Goal: Task Accomplishment & Management: Manage account settings

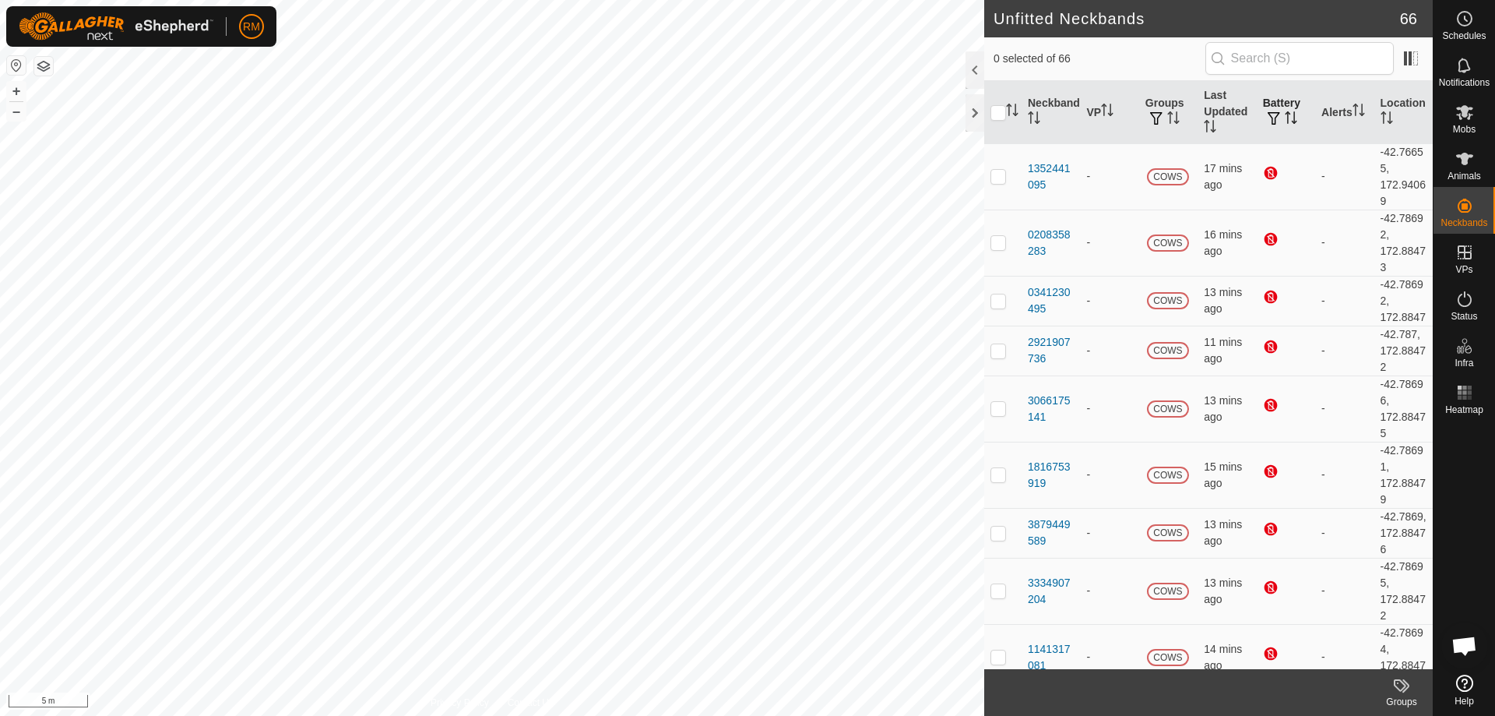
click at [1273, 119] on span "button" at bounding box center [1274, 118] width 12 height 12
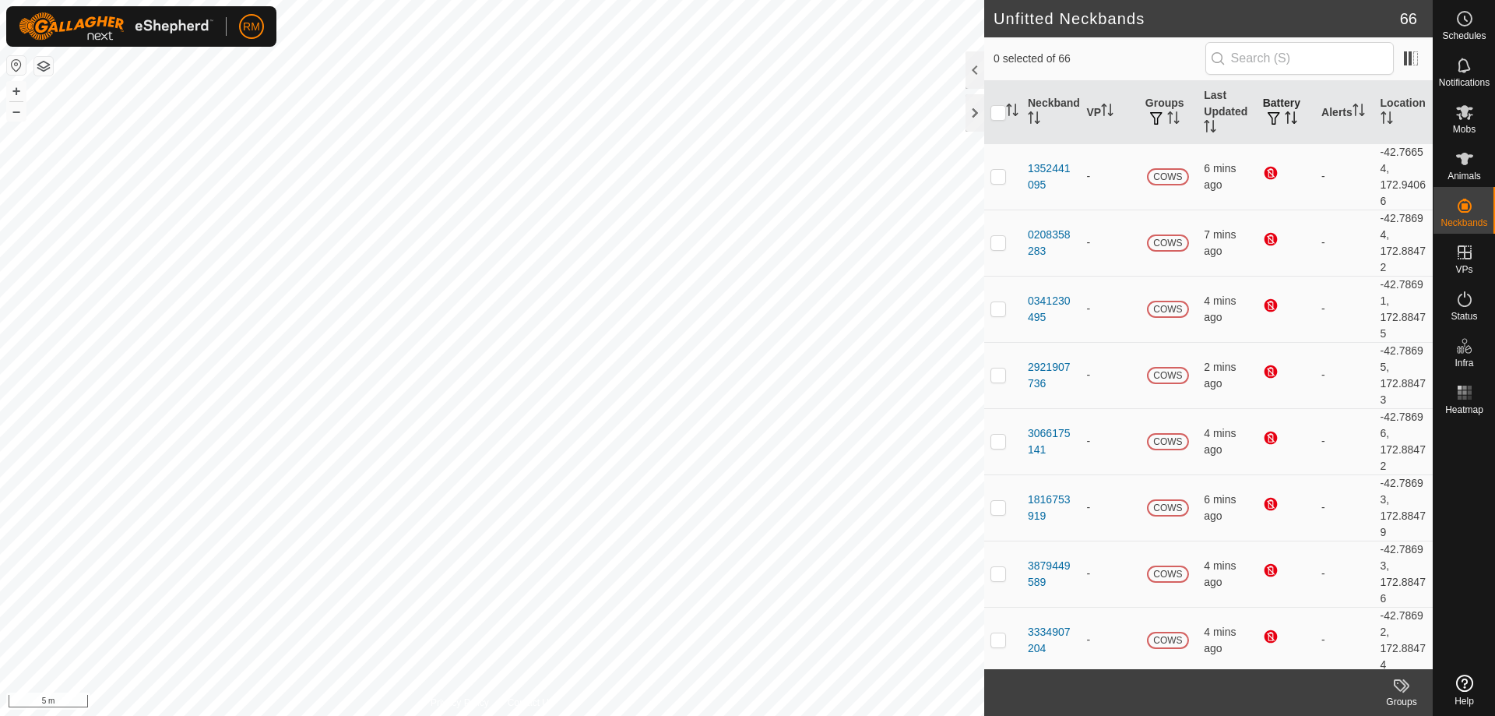
click at [1286, 117] on icon "Activate to sort" at bounding box center [1291, 117] width 12 height 12
click at [1285, 116] on icon "Activate to sort" at bounding box center [1291, 117] width 12 height 12
click at [1285, 121] on icon "Activate to sort" at bounding box center [1291, 117] width 12 height 12
click at [1285, 117] on icon "Activate to sort" at bounding box center [1291, 117] width 12 height 12
click at [1285, 120] on icon "Activate to sort" at bounding box center [1291, 117] width 12 height 12
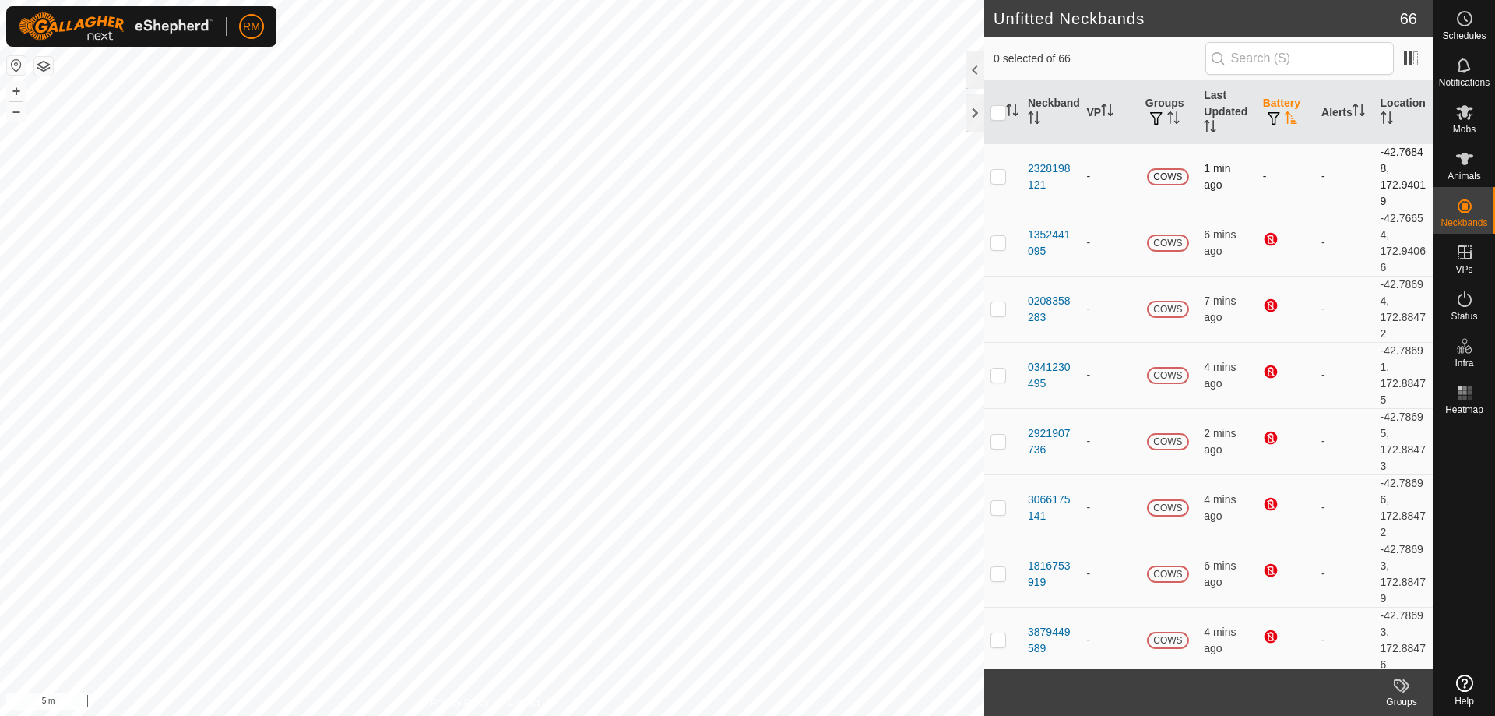
click at [1280, 167] on td "-" at bounding box center [1286, 176] width 58 height 66
click at [1000, 175] on p-checkbox at bounding box center [999, 176] width 16 height 12
checkbox input "false"
click at [1410, 58] on span at bounding box center [1411, 58] width 25 height 25
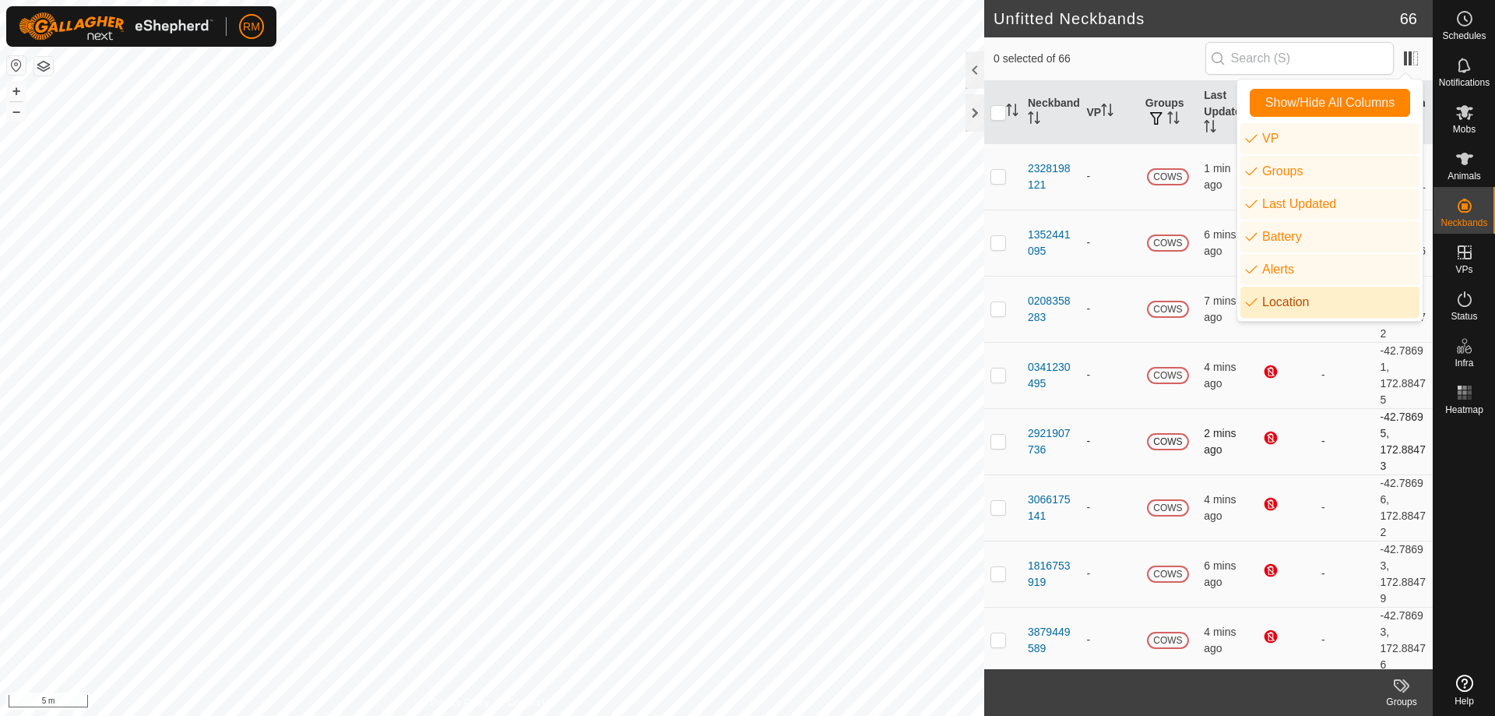
click at [1315, 453] on td "-" at bounding box center [1344, 441] width 58 height 66
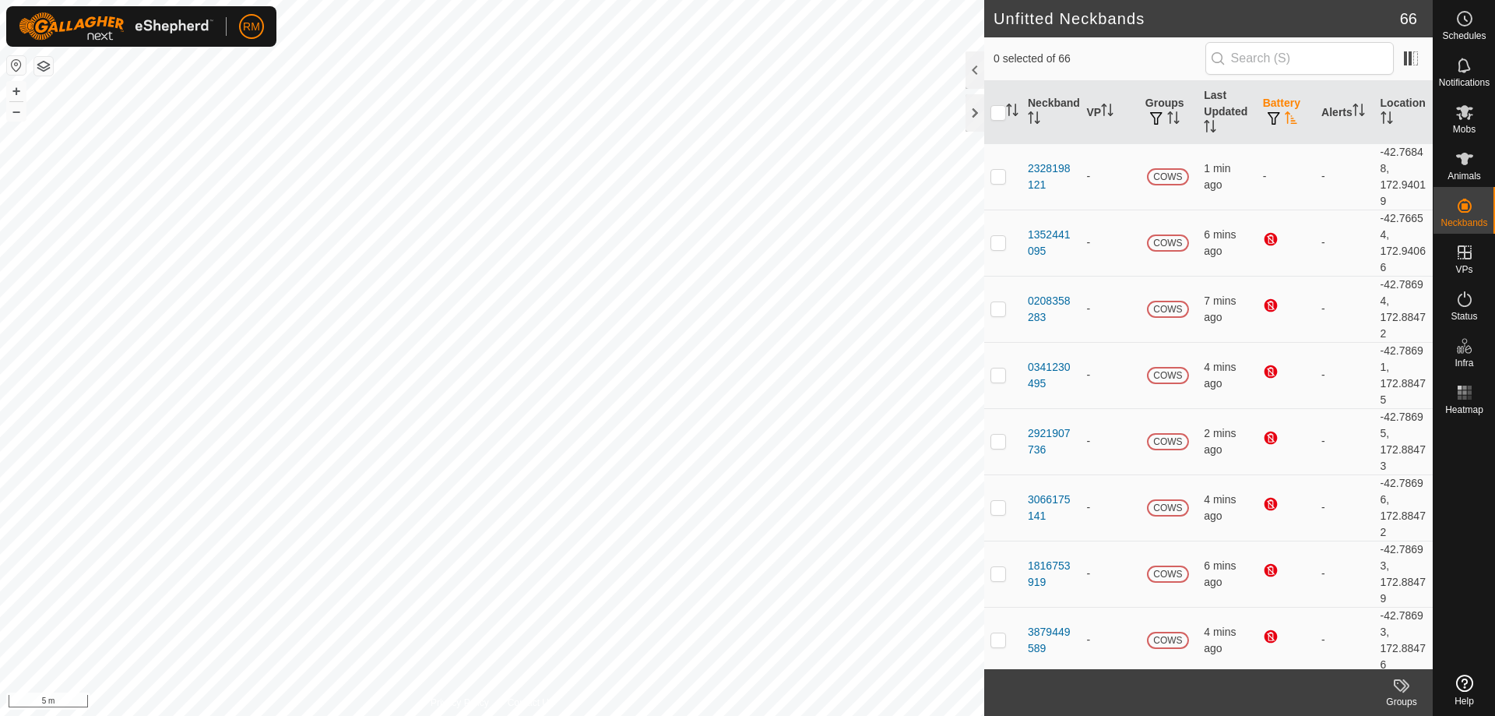
click at [1285, 114] on icon "Activate to sort" at bounding box center [1291, 117] width 12 height 12
click at [1270, 118] on span "button" at bounding box center [1274, 118] width 12 height 12
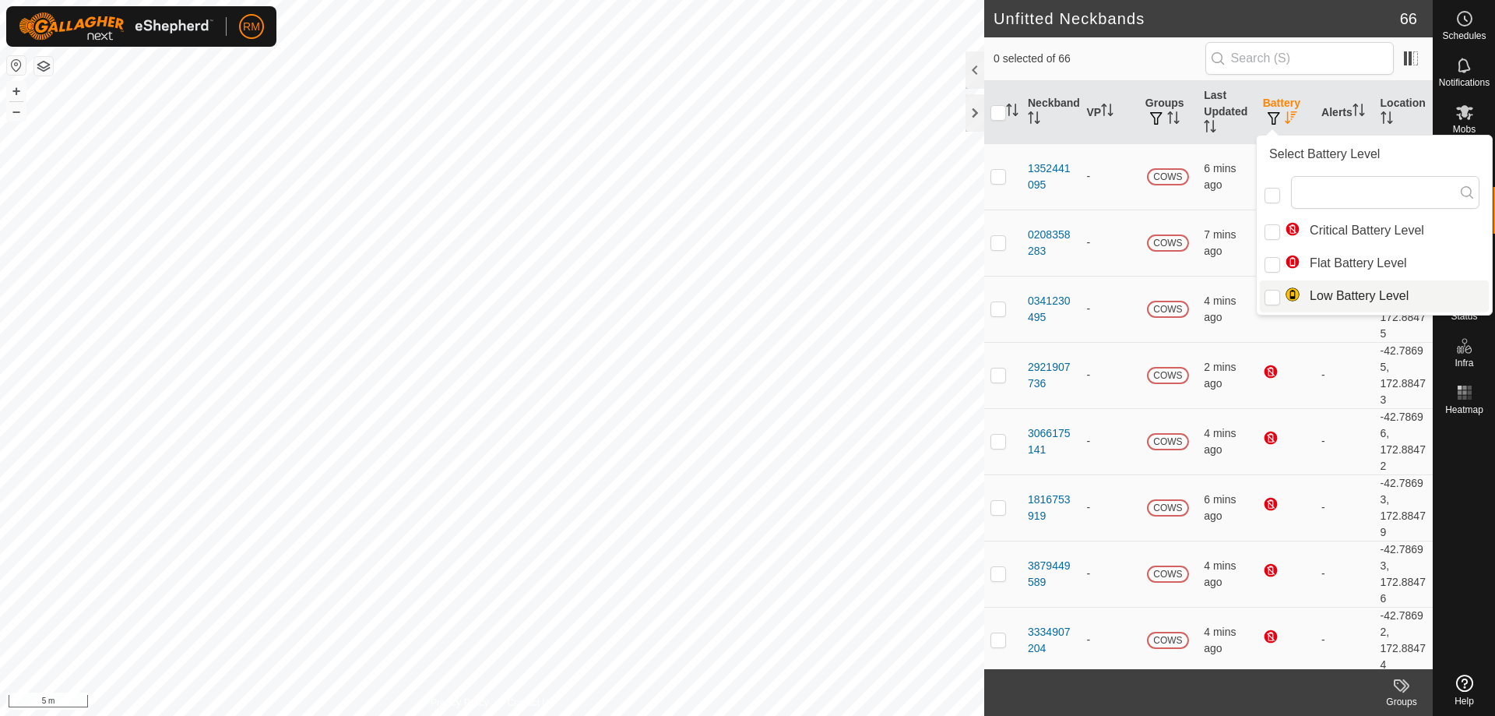
click at [1285, 294] on li "Low Battery Level" at bounding box center [1374, 295] width 229 height 31
checkbox input "true"
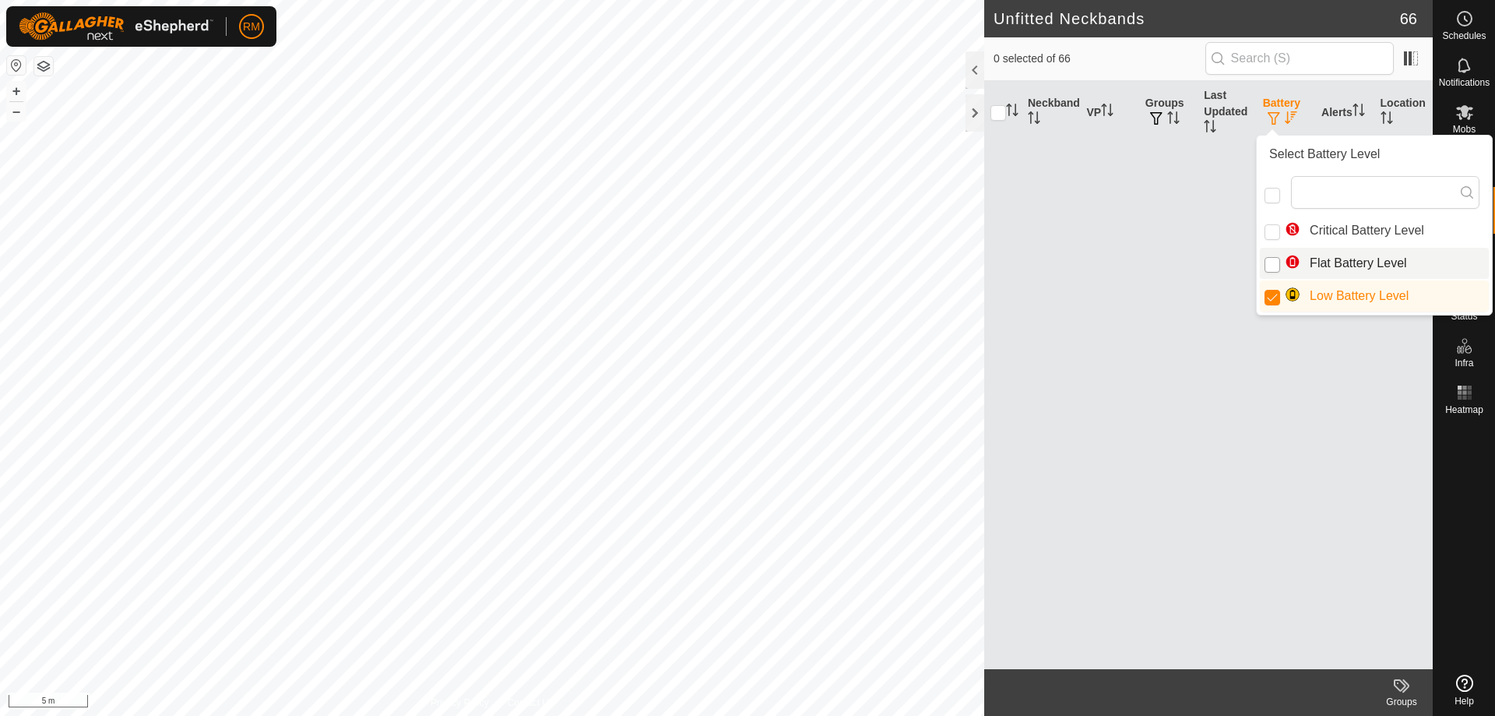
click at [1276, 261] on input "Flat Battery Level" at bounding box center [1273, 265] width 16 height 16
checkbox input "true"
click at [1274, 298] on input "Low Battery Level" at bounding box center [1273, 298] width 16 height 16
checkbox input "false"
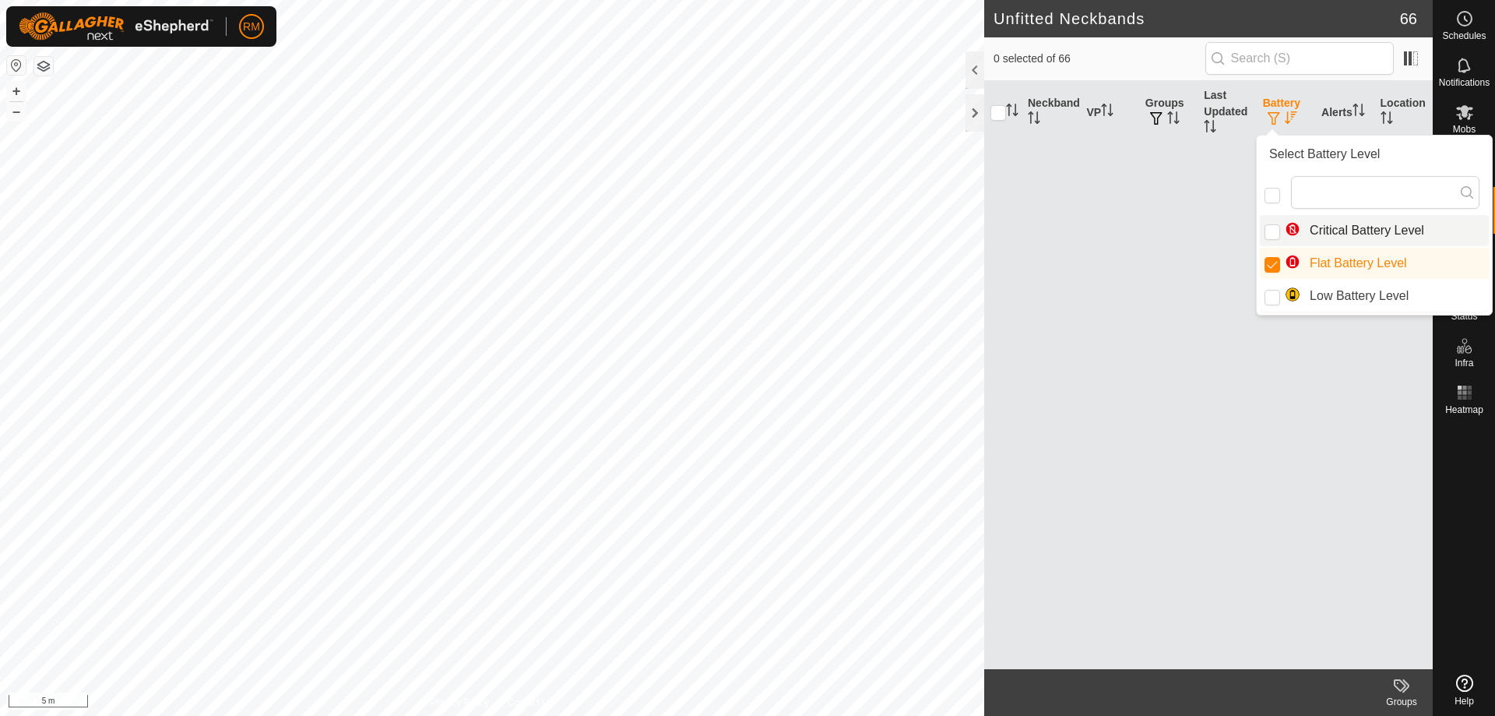
click at [1138, 257] on div "Neckband VP Groups Last Updated Battery Alerts Location" at bounding box center [1208, 375] width 449 height 588
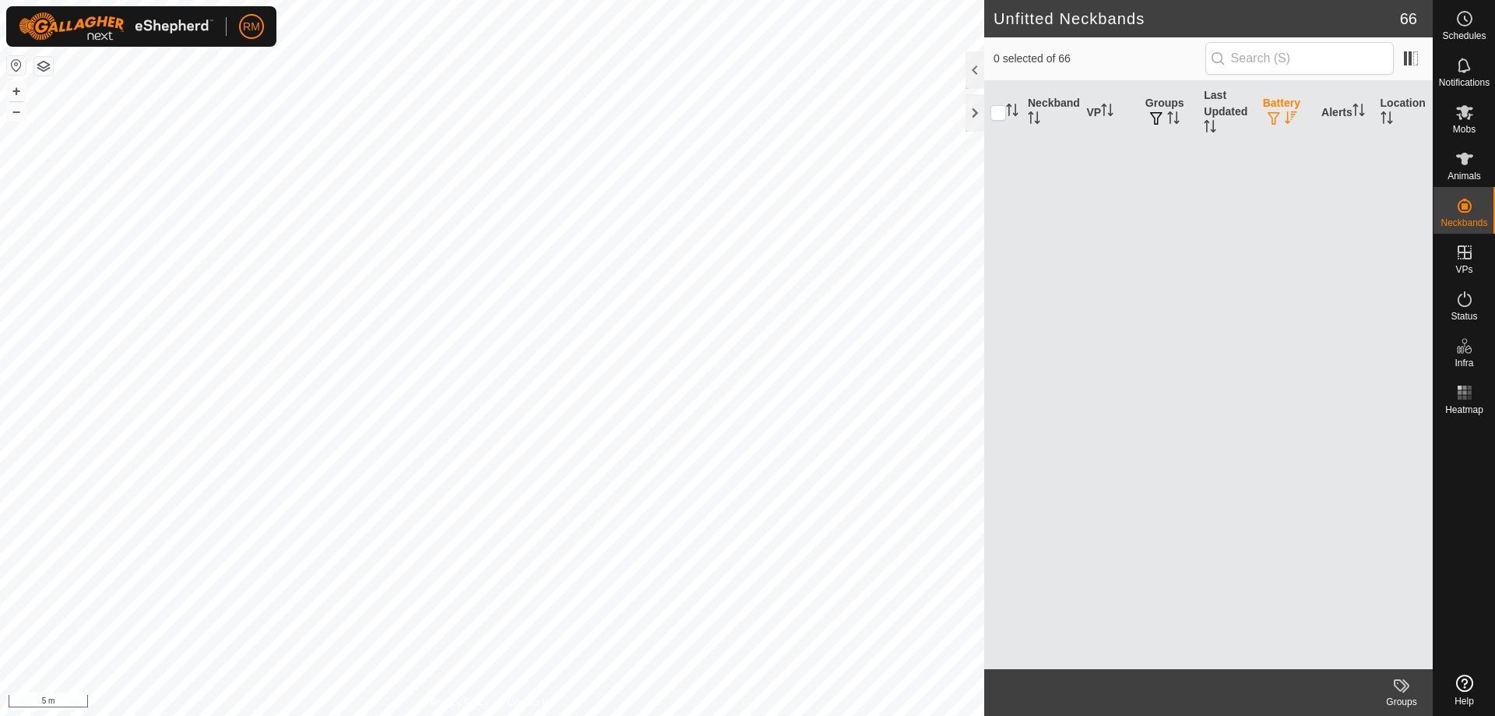
click at [1288, 115] on icon "Activate to sort" at bounding box center [1291, 117] width 12 height 12
click at [1279, 114] on span "button" at bounding box center [1274, 118] width 12 height 12
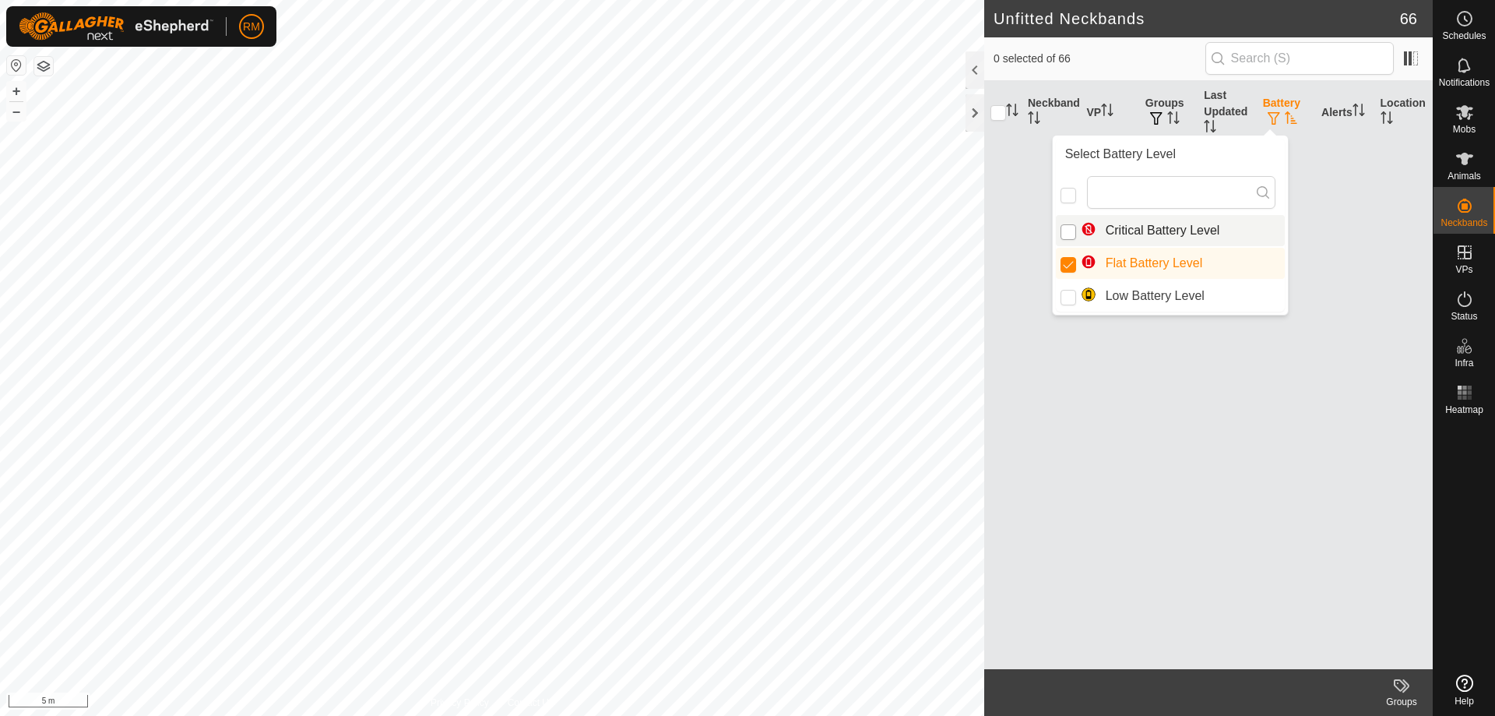
click at [1075, 231] on input "Critical Battery Level" at bounding box center [1069, 232] width 16 height 16
checkbox input "true"
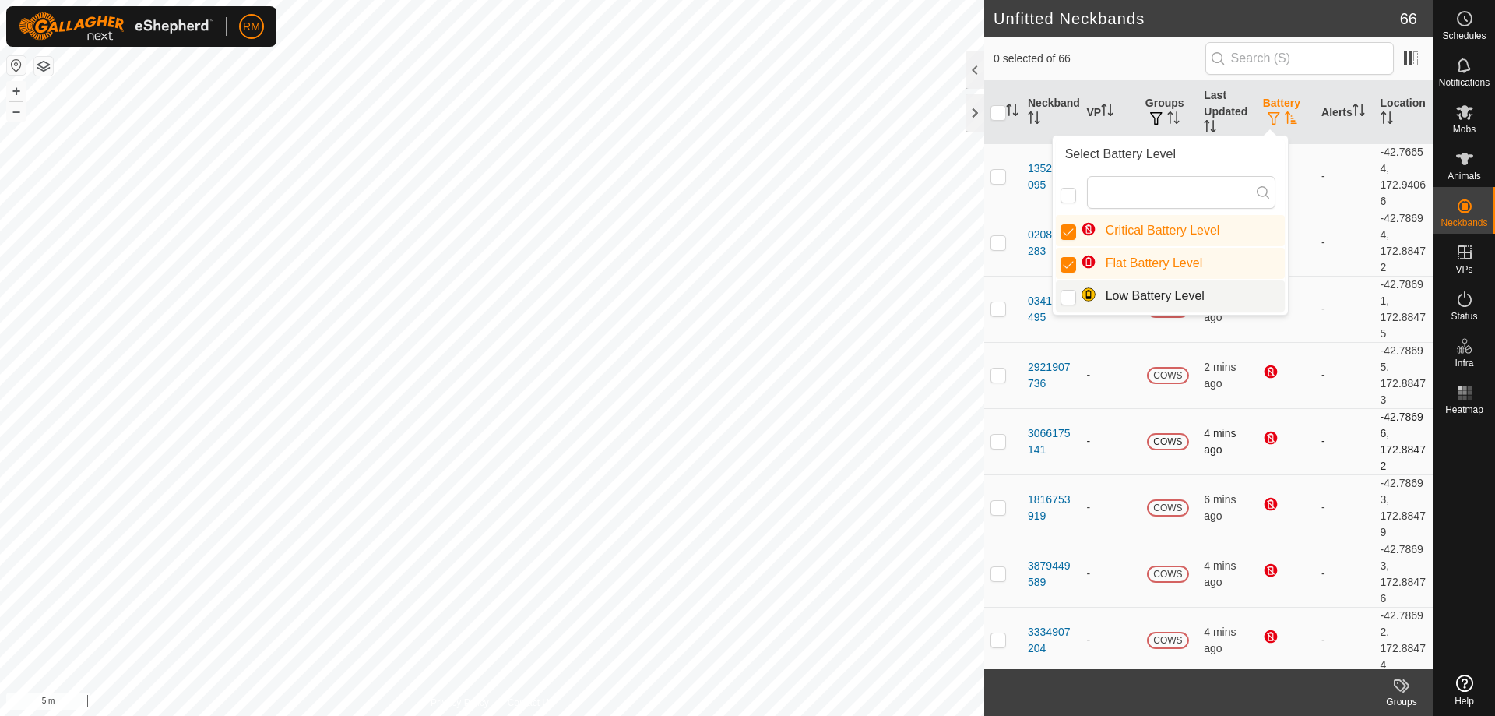
click at [1326, 463] on td "-" at bounding box center [1344, 441] width 58 height 66
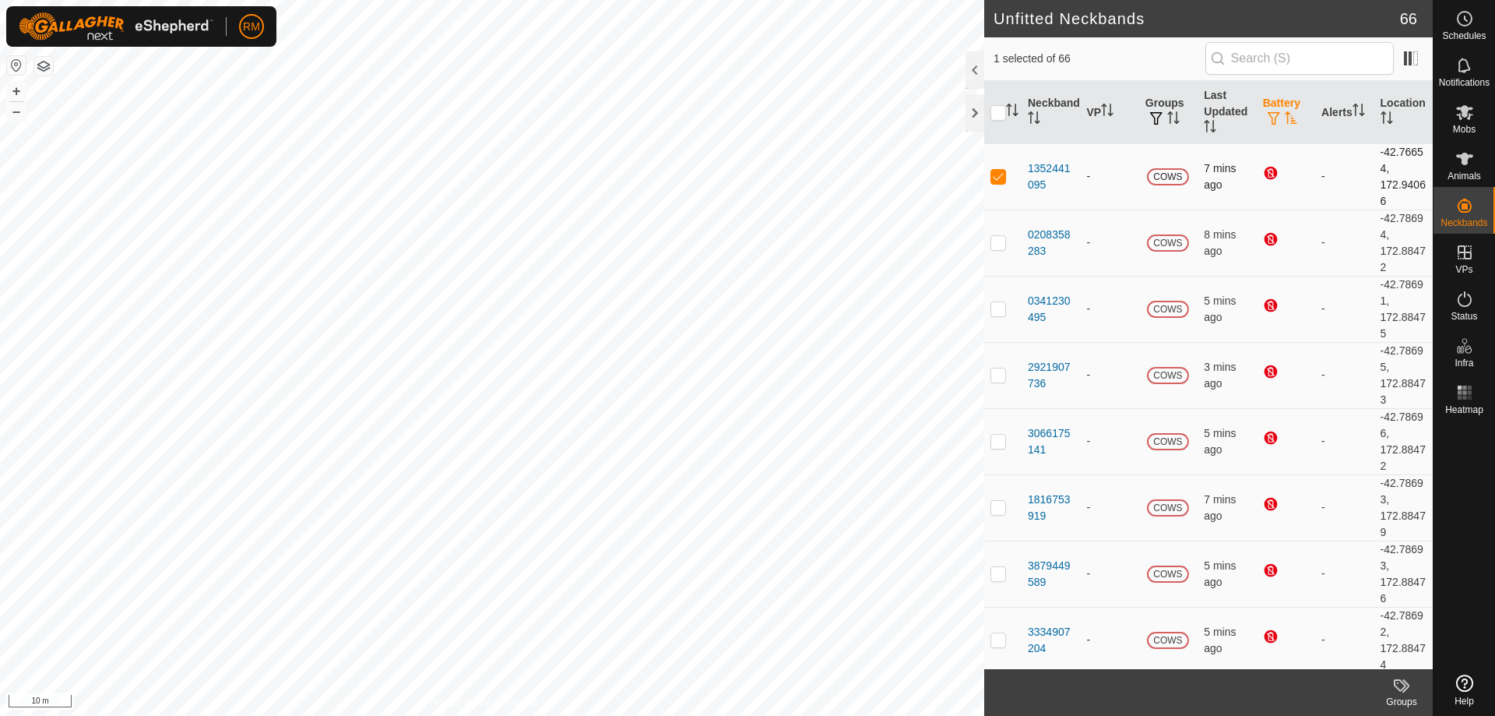
click at [1000, 176] on p-checkbox at bounding box center [999, 176] width 16 height 12
checkbox input "false"
click at [1466, 158] on icon at bounding box center [1464, 159] width 17 height 12
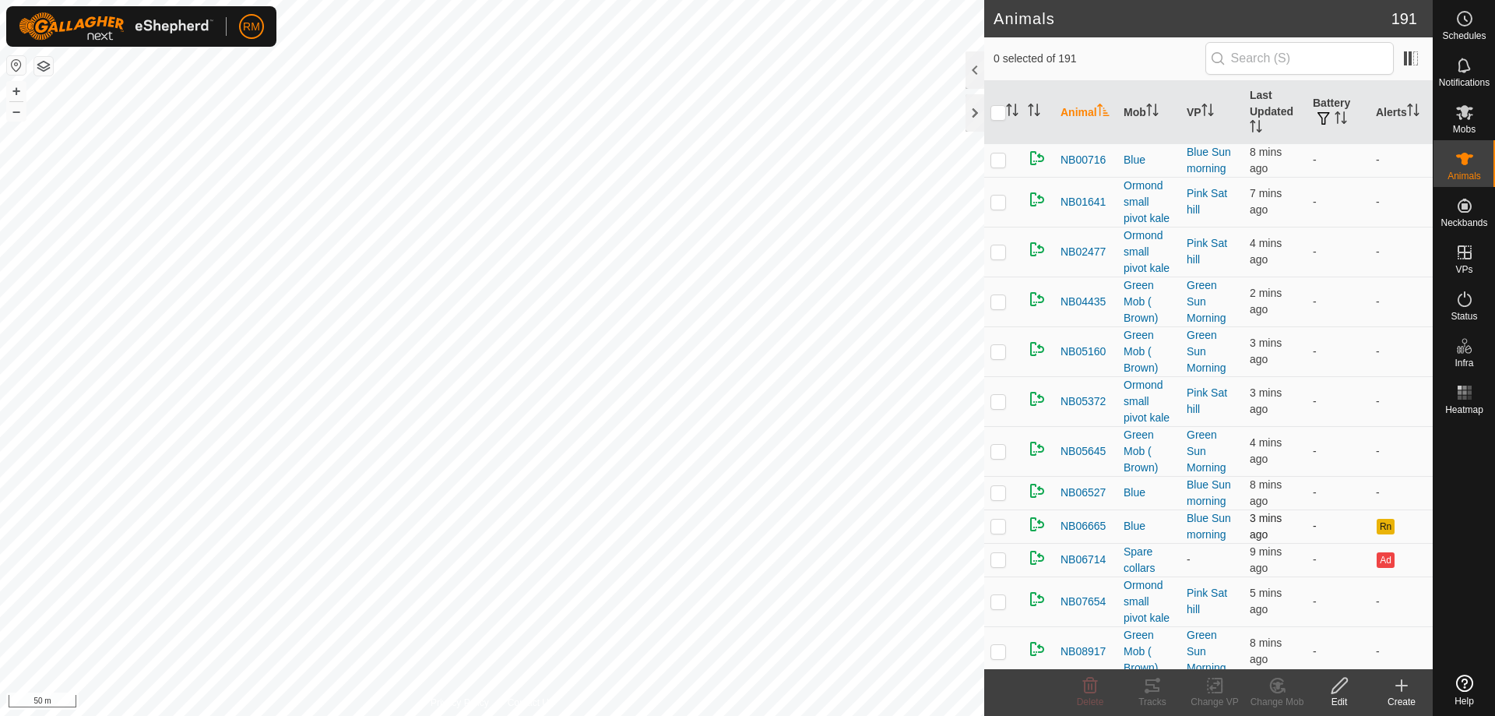
click at [998, 523] on p-checkbox at bounding box center [999, 525] width 16 height 12
checkbox input "false"
click at [996, 561] on p-checkbox at bounding box center [999, 559] width 16 height 12
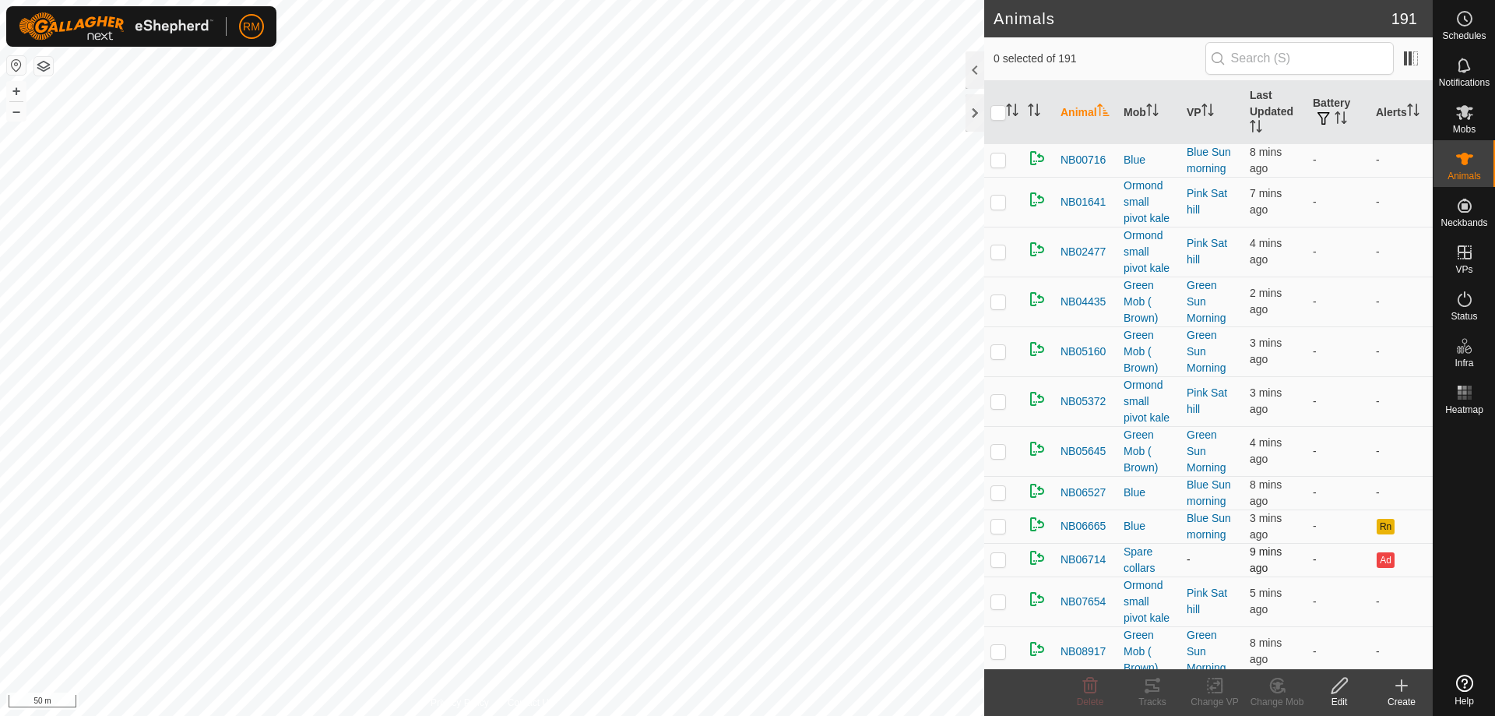
click at [998, 558] on p-checkbox at bounding box center [999, 559] width 16 height 12
click at [996, 558] on p-checkbox at bounding box center [999, 559] width 16 height 12
checkbox input "false"
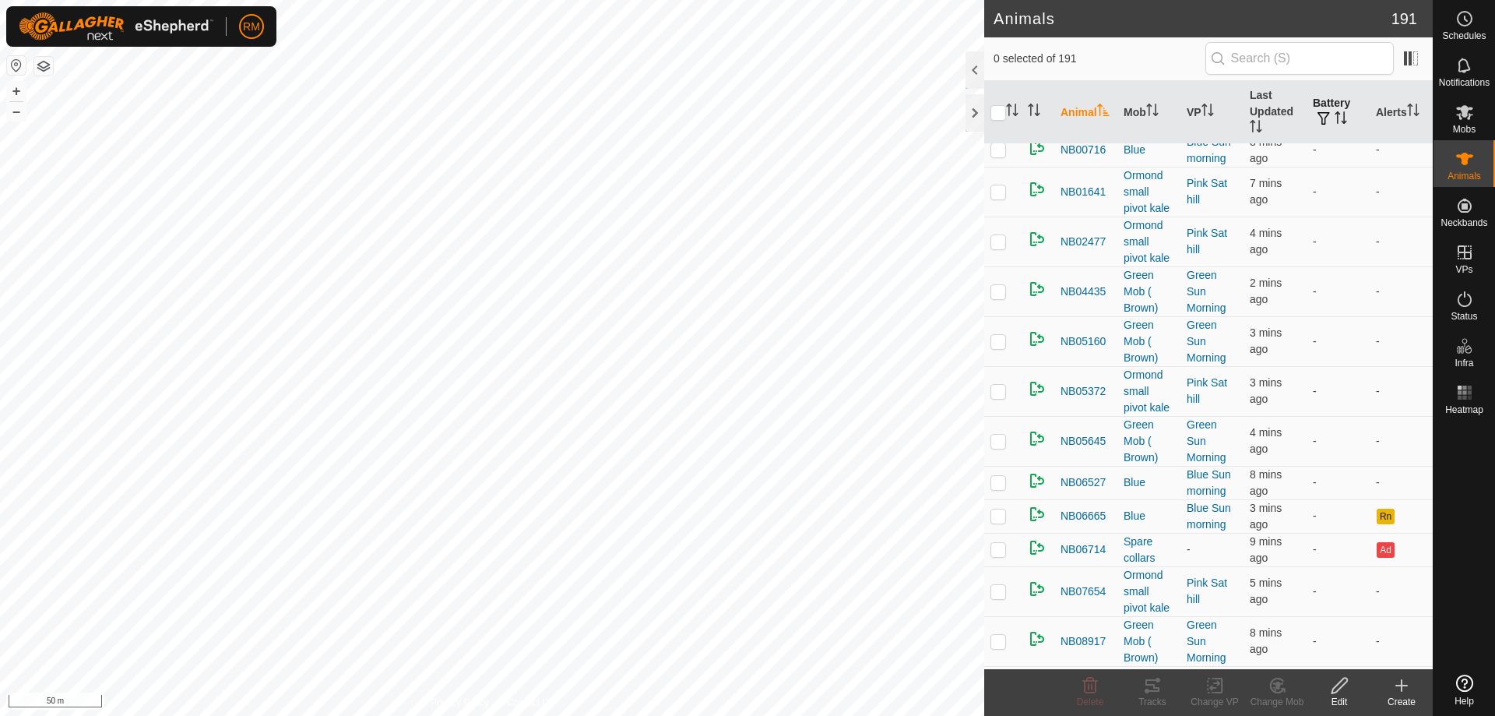
scroll to position [12, 0]
click at [1392, 118] on th "Alerts" at bounding box center [1401, 112] width 63 height 63
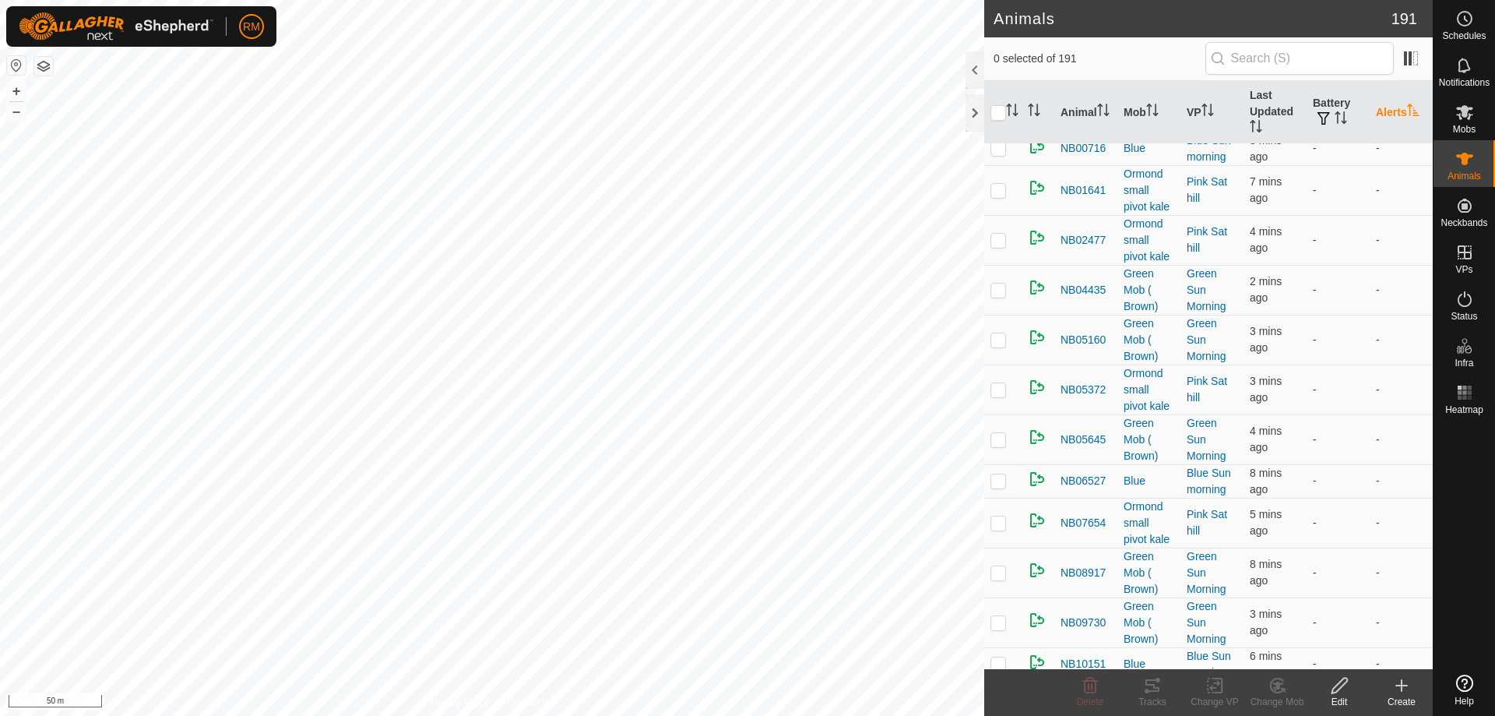
scroll to position [0, 0]
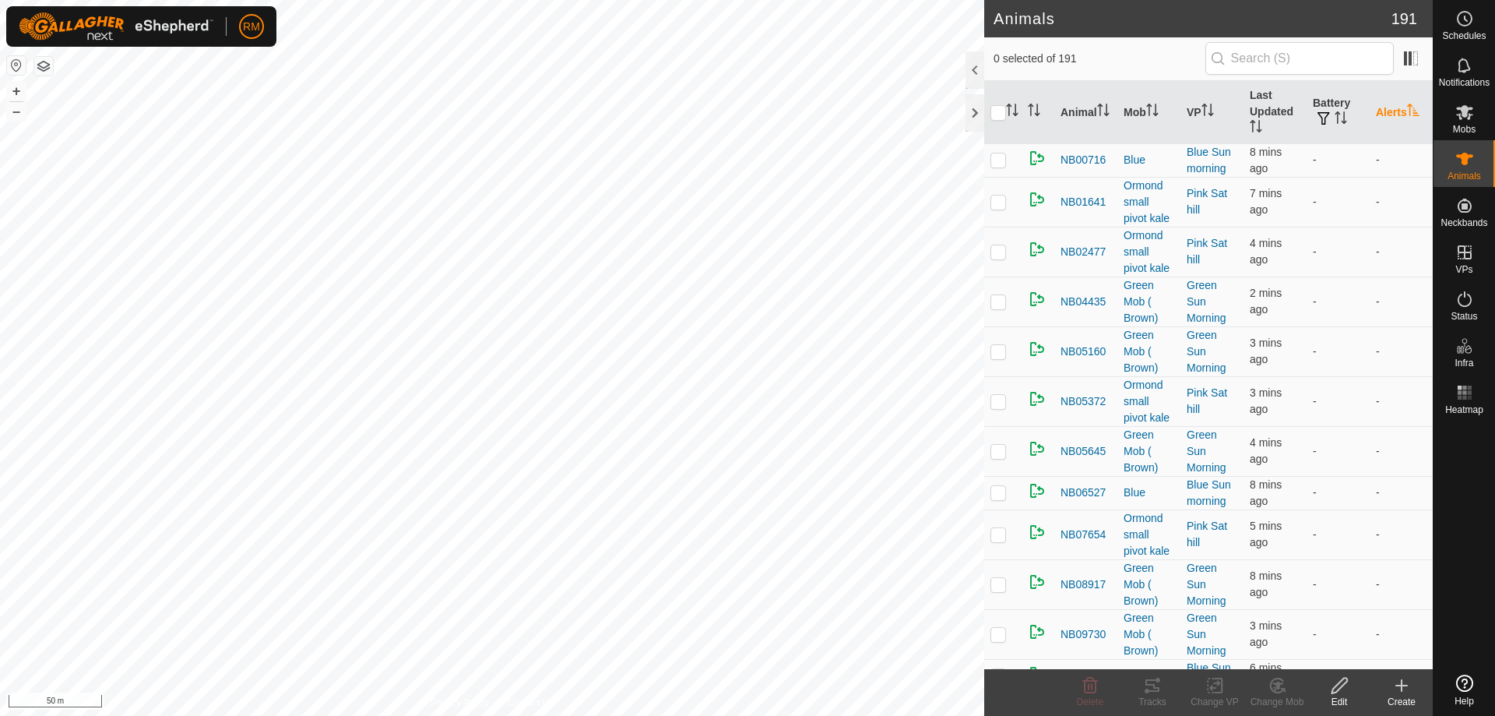
click at [1407, 113] on icon "Activate to sort" at bounding box center [1413, 110] width 12 height 12
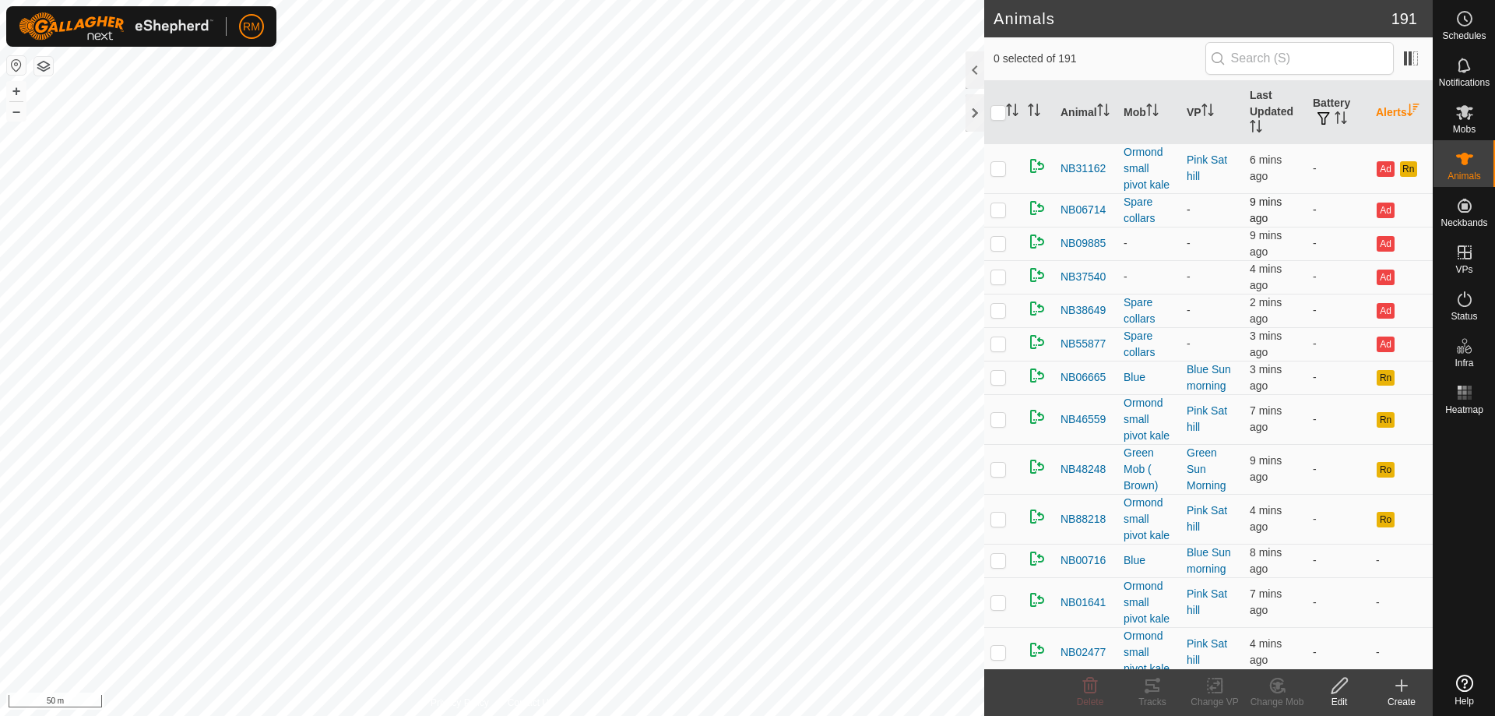
click at [1000, 210] on p-checkbox at bounding box center [999, 209] width 16 height 12
checkbox input "true"
click at [996, 241] on p-checkbox at bounding box center [999, 243] width 16 height 12
checkbox input "true"
click at [996, 273] on p-checkbox at bounding box center [999, 276] width 16 height 12
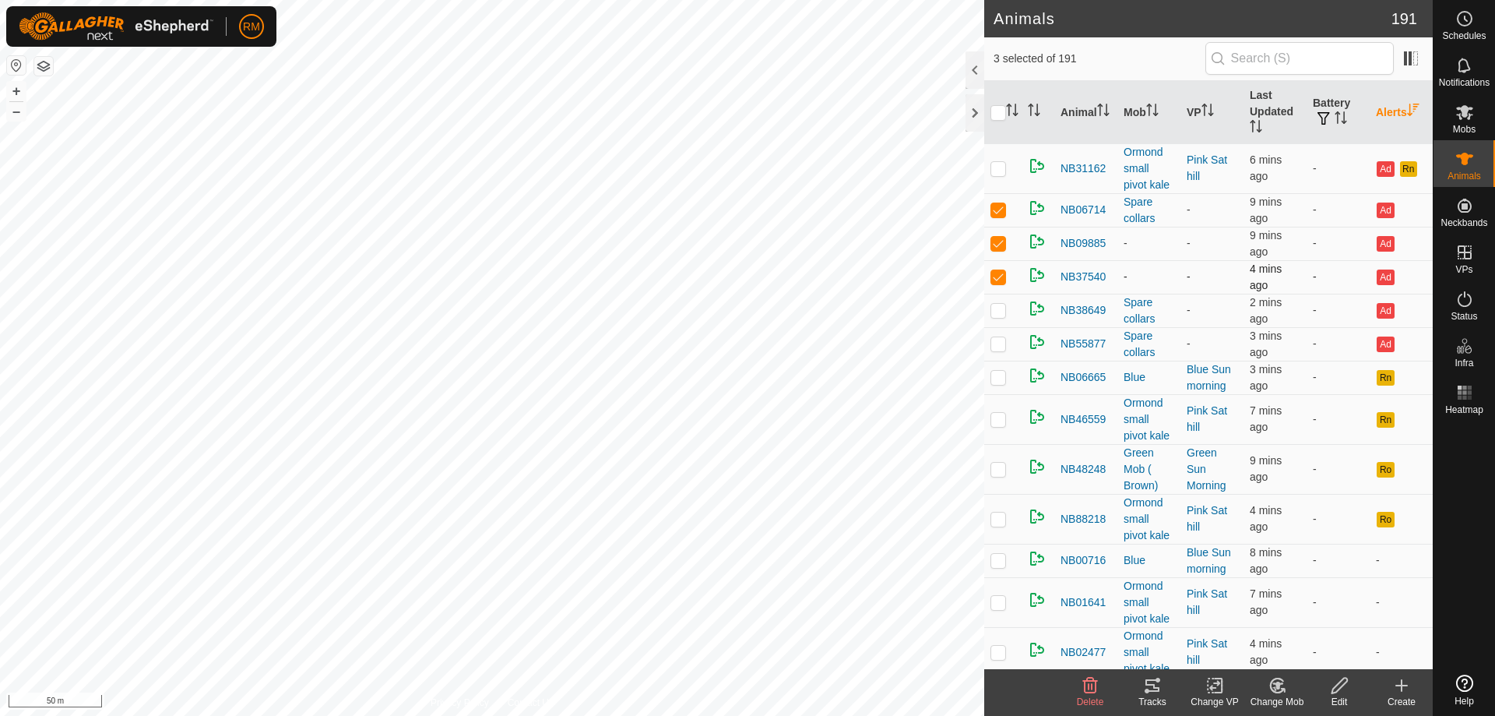
click at [995, 276] on p-checkbox at bounding box center [999, 276] width 16 height 12
checkbox input "true"
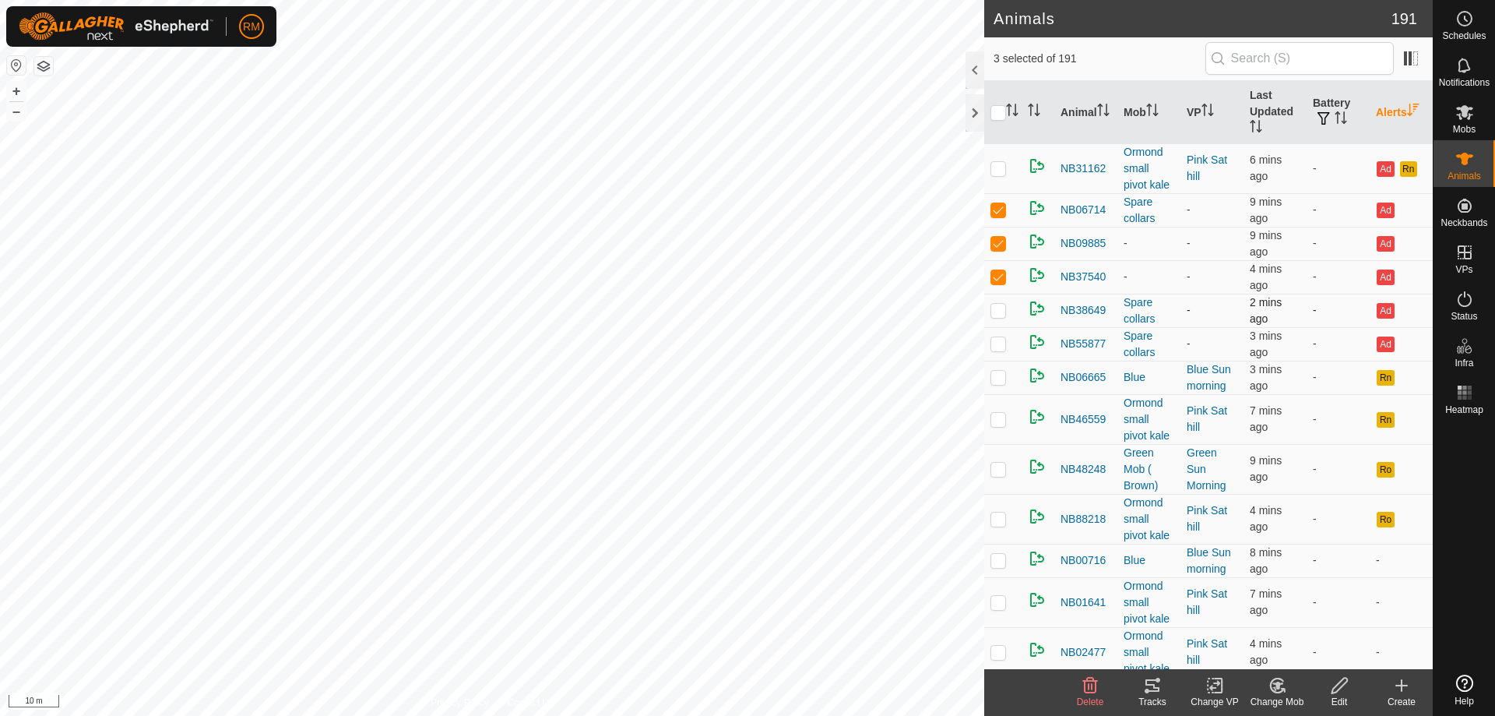
click at [998, 308] on p-checkbox at bounding box center [999, 310] width 16 height 12
checkbox input "true"
click at [998, 345] on p-checkbox at bounding box center [999, 343] width 16 height 12
checkbox input "true"
click at [998, 169] on p-checkbox at bounding box center [999, 168] width 16 height 12
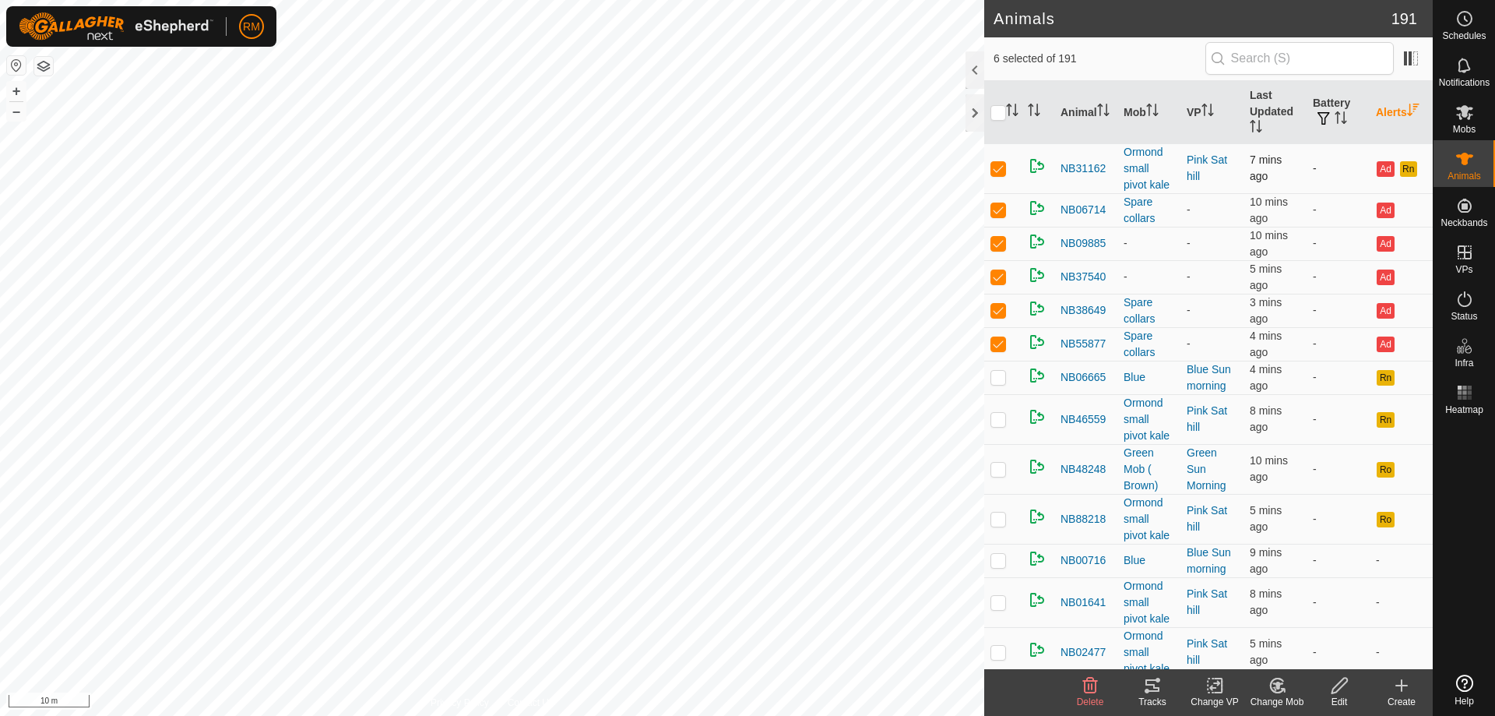
click at [998, 169] on p-checkbox at bounding box center [999, 168] width 16 height 12
checkbox input "true"
click at [999, 379] on p-checkbox at bounding box center [999, 377] width 16 height 12
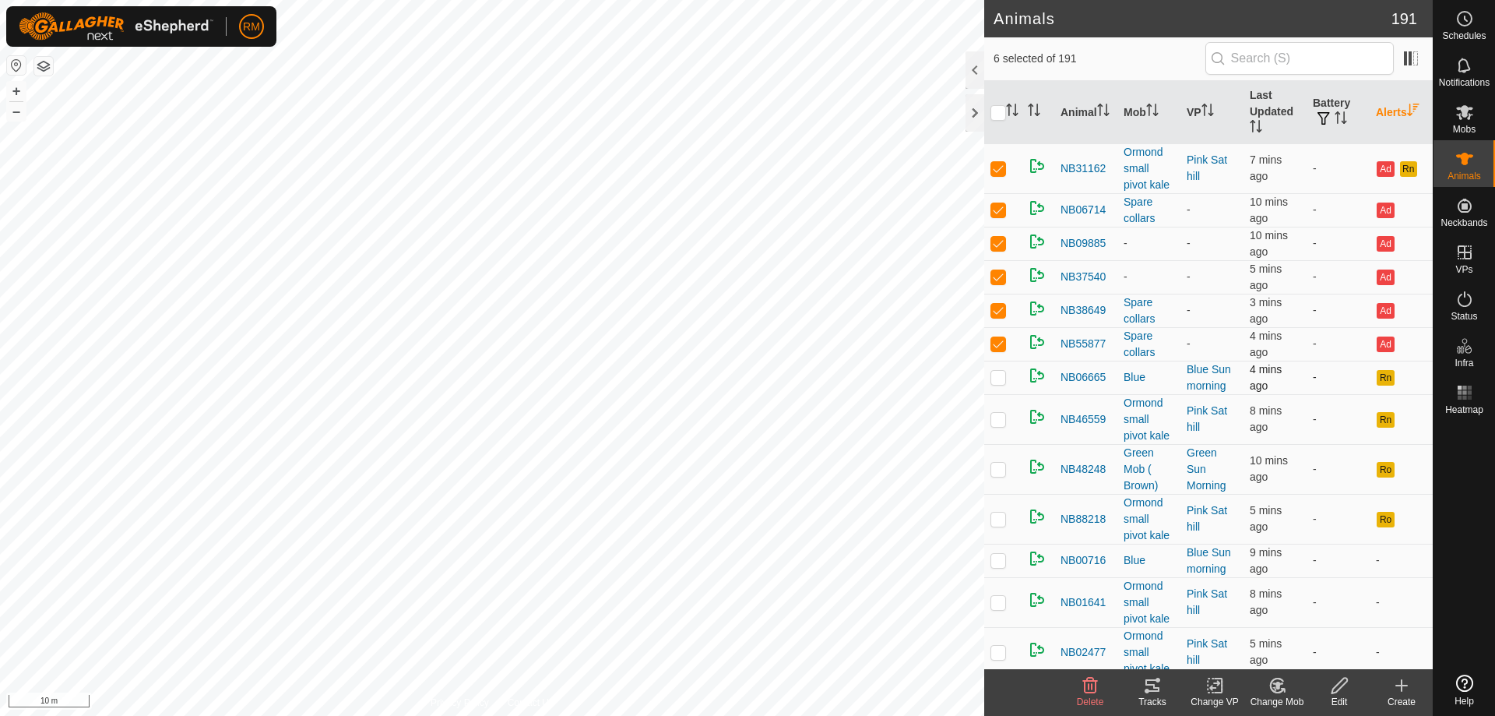
click at [998, 378] on p-checkbox at bounding box center [999, 377] width 16 height 12
checkbox input "true"
click at [988, 419] on td at bounding box center [1002, 419] width 37 height 50
checkbox input "true"
click at [999, 464] on p-checkbox at bounding box center [999, 469] width 16 height 12
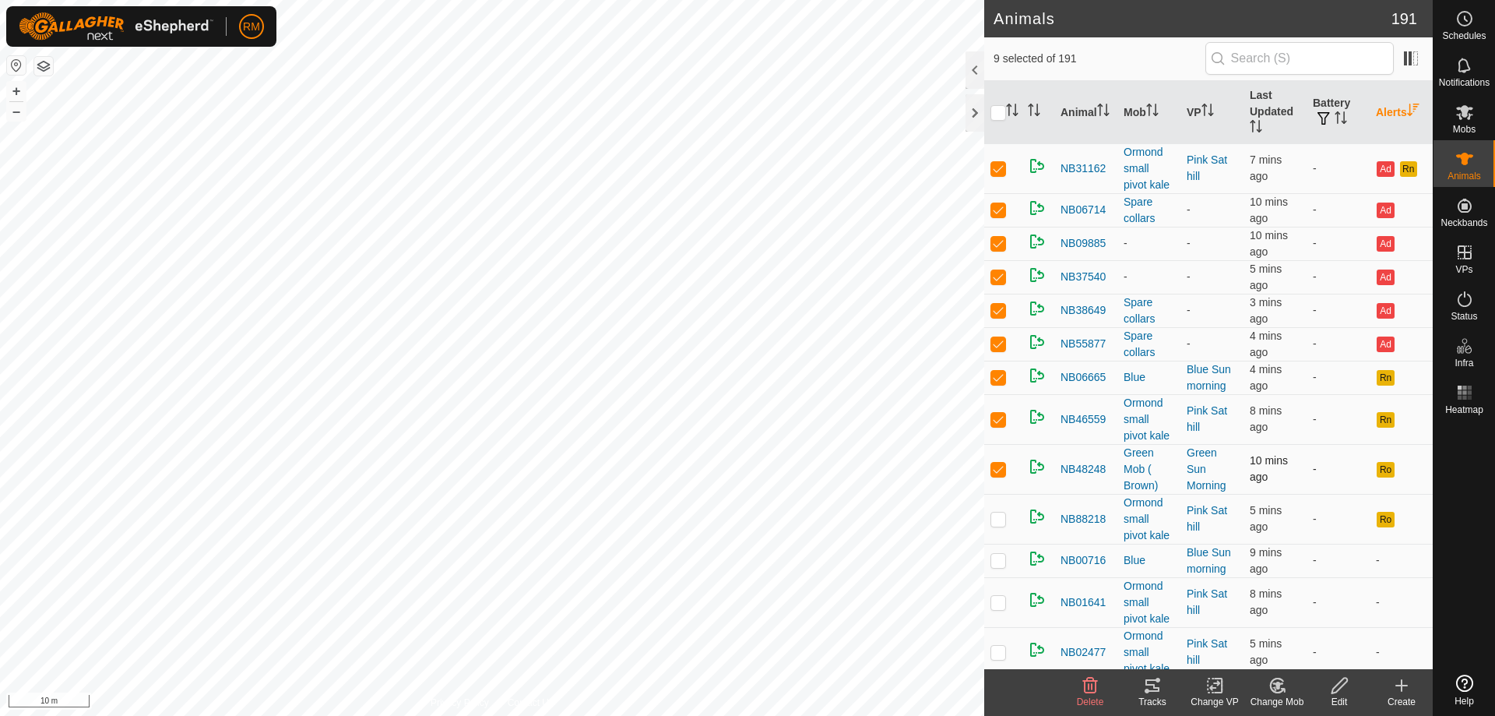
click at [999, 464] on p-checkbox at bounding box center [999, 469] width 16 height 12
checkbox input "false"
click at [997, 515] on p-checkbox at bounding box center [999, 518] width 16 height 12
click at [999, 516] on p-checkbox at bounding box center [999, 518] width 16 height 12
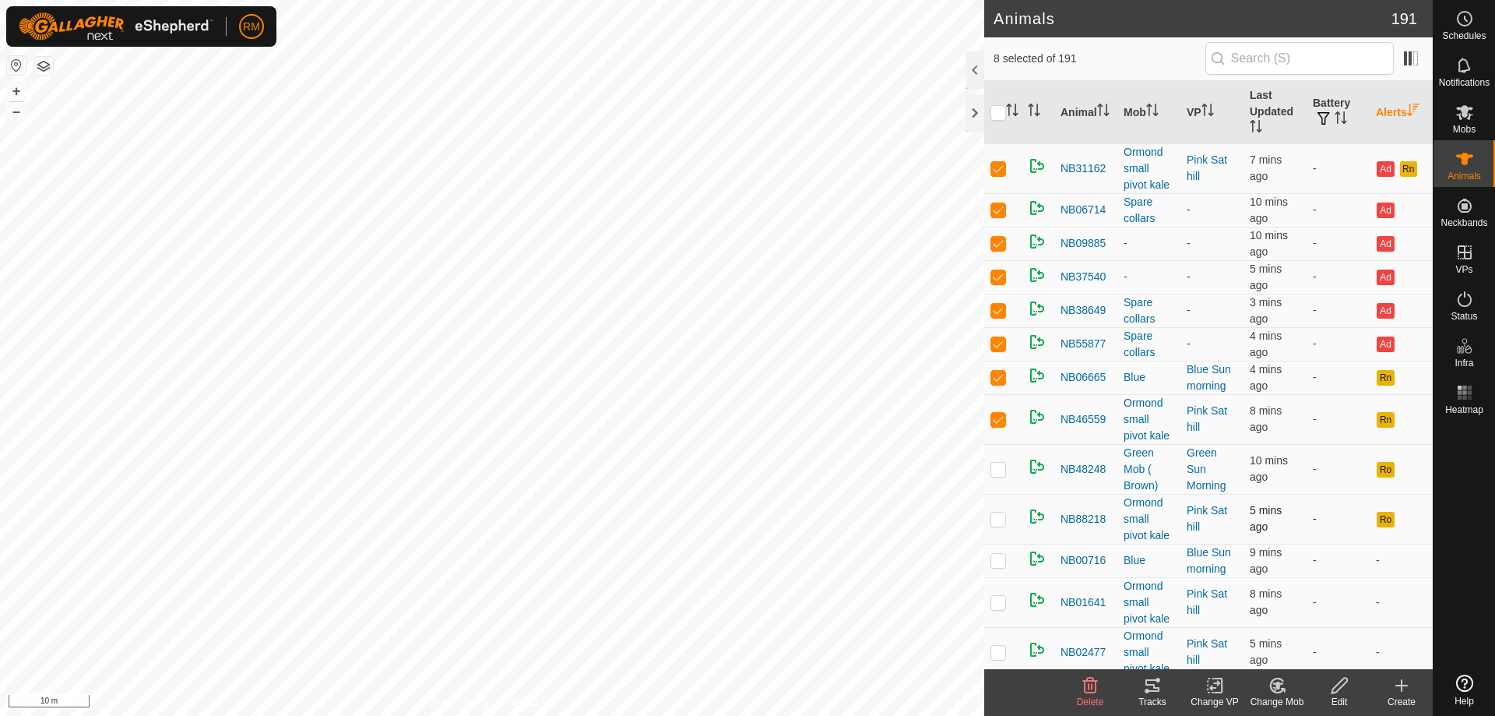
checkbox input "true"
click at [996, 470] on p-checkbox at bounding box center [999, 469] width 16 height 12
checkbox input "false"
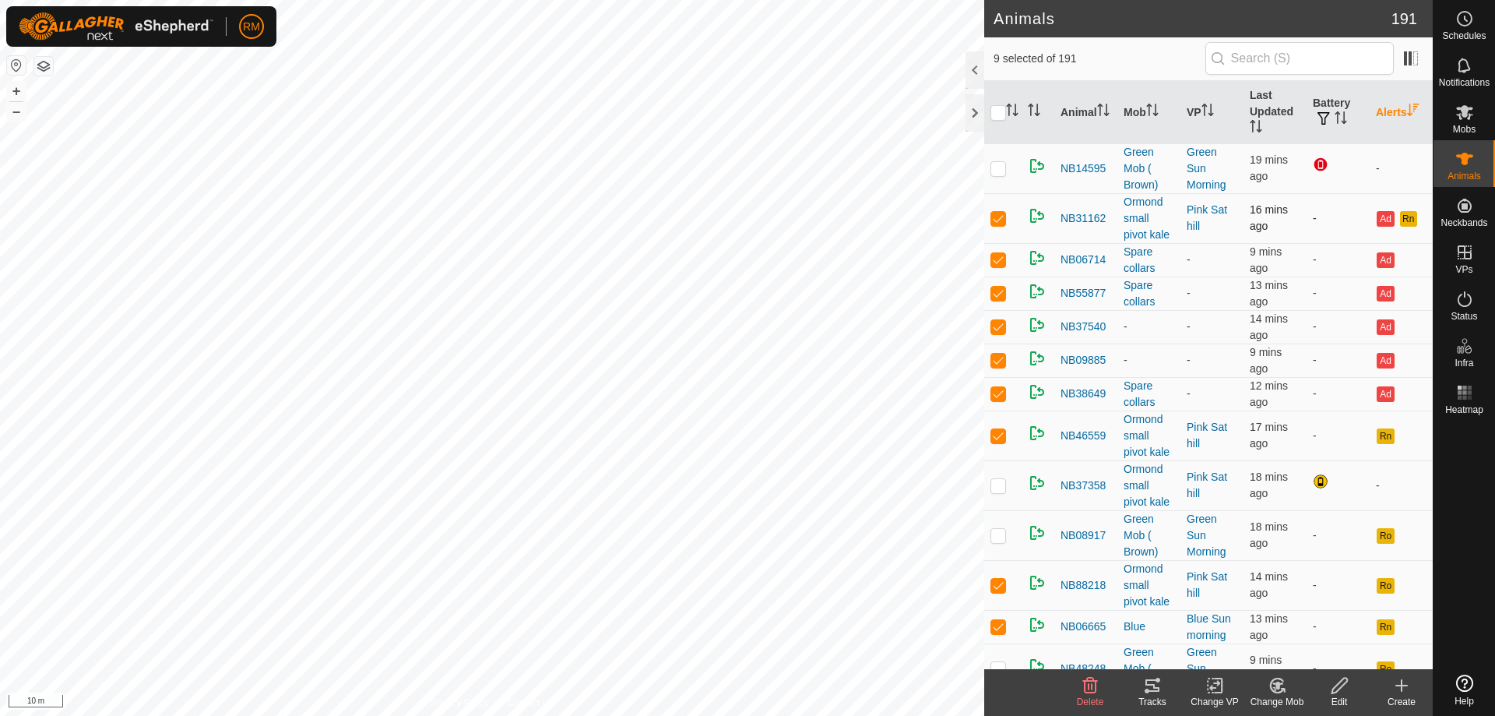
click at [1000, 217] on p-checkbox at bounding box center [999, 218] width 16 height 12
checkbox input "false"
click at [1001, 261] on p-checkbox at bounding box center [999, 259] width 16 height 12
checkbox input "false"
click at [998, 298] on td at bounding box center [1002, 292] width 37 height 33
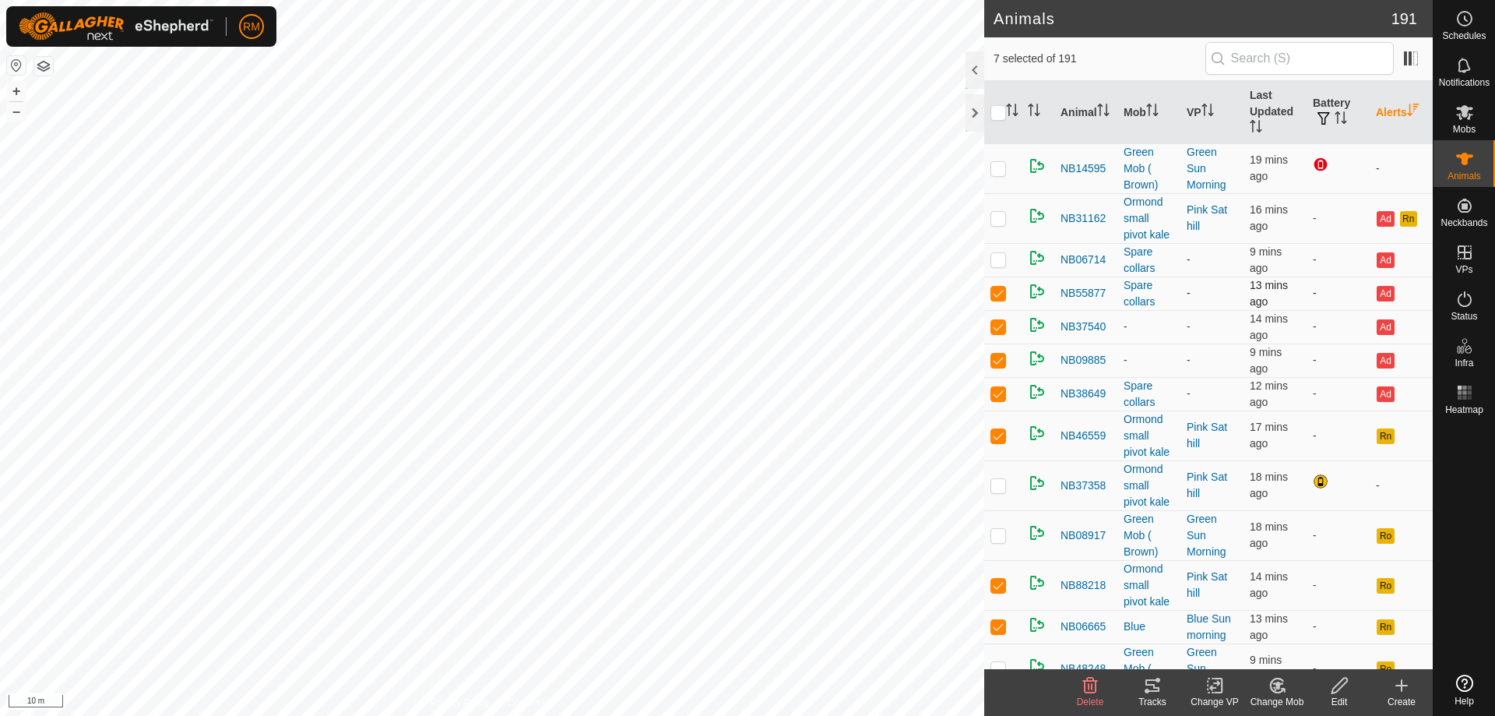
checkbox input "false"
click at [1001, 329] on p-checkbox at bounding box center [999, 326] width 16 height 12
checkbox input "false"
click at [997, 352] on td at bounding box center [1002, 359] width 37 height 33
checkbox input "false"
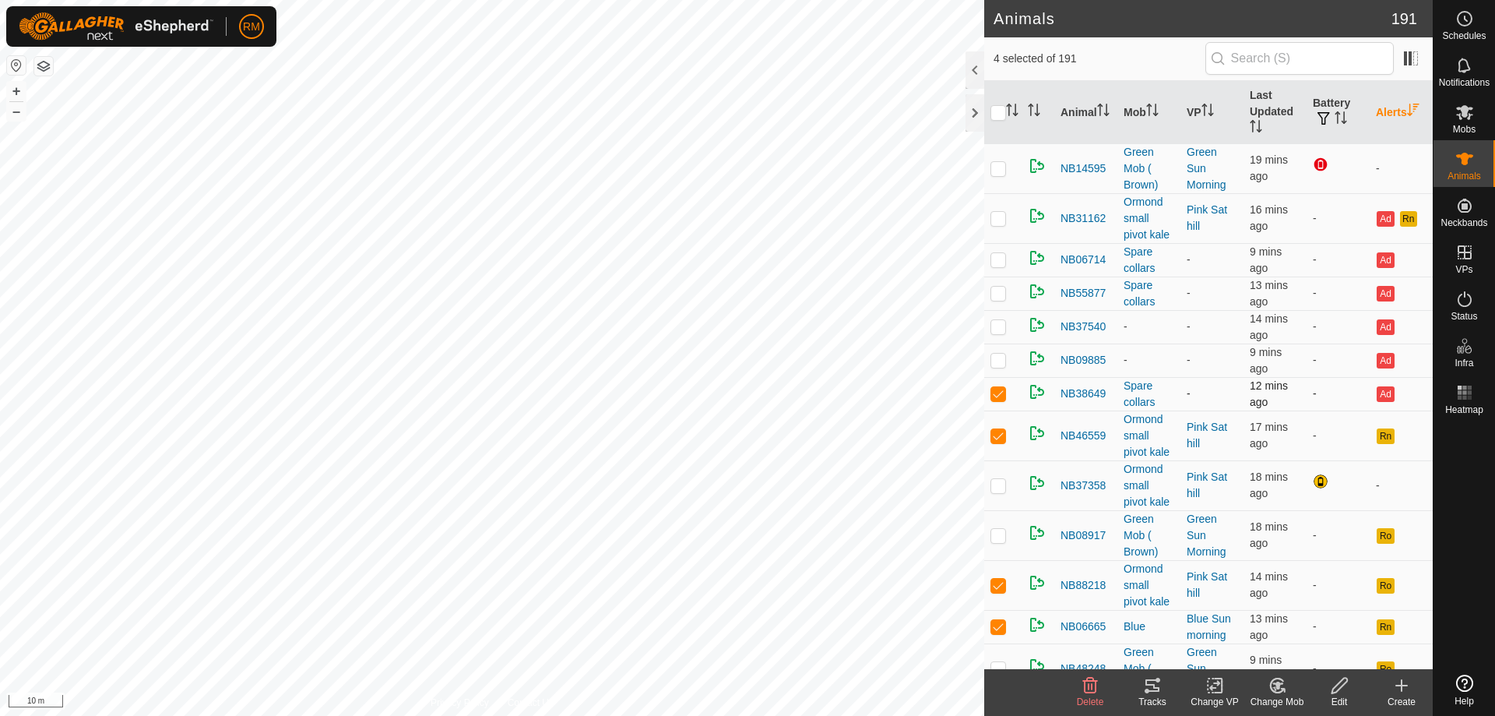
click at [997, 392] on p-checkbox at bounding box center [999, 393] width 16 height 12
checkbox input "false"
click at [999, 438] on p-checkbox at bounding box center [999, 435] width 16 height 12
checkbox input "false"
click at [1002, 586] on p-checkbox at bounding box center [999, 585] width 16 height 12
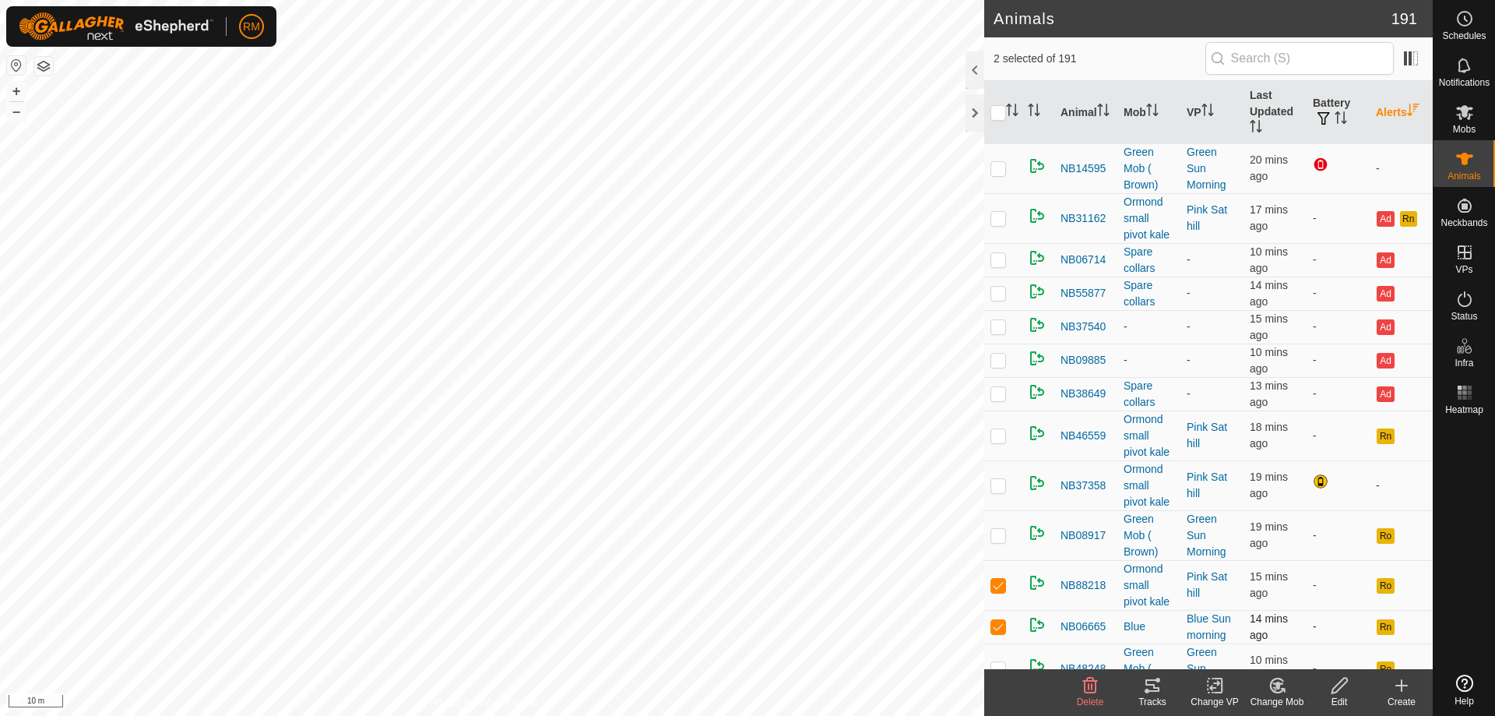
checkbox input "false"
click at [996, 622] on p-checkbox at bounding box center [999, 626] width 16 height 12
checkbox input "false"
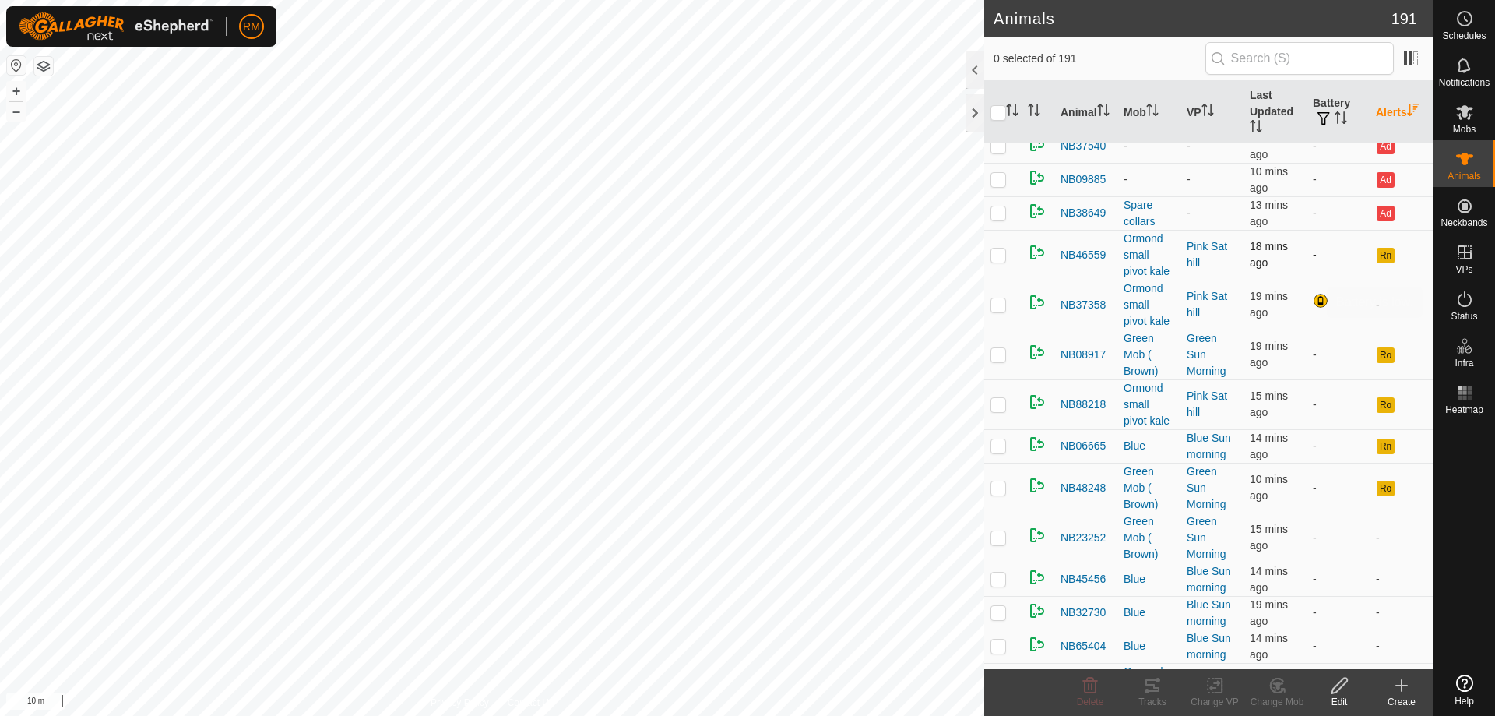
scroll to position [181, 0]
click at [1005, 305] on p-checkbox at bounding box center [999, 303] width 16 height 12
checkbox input "true"
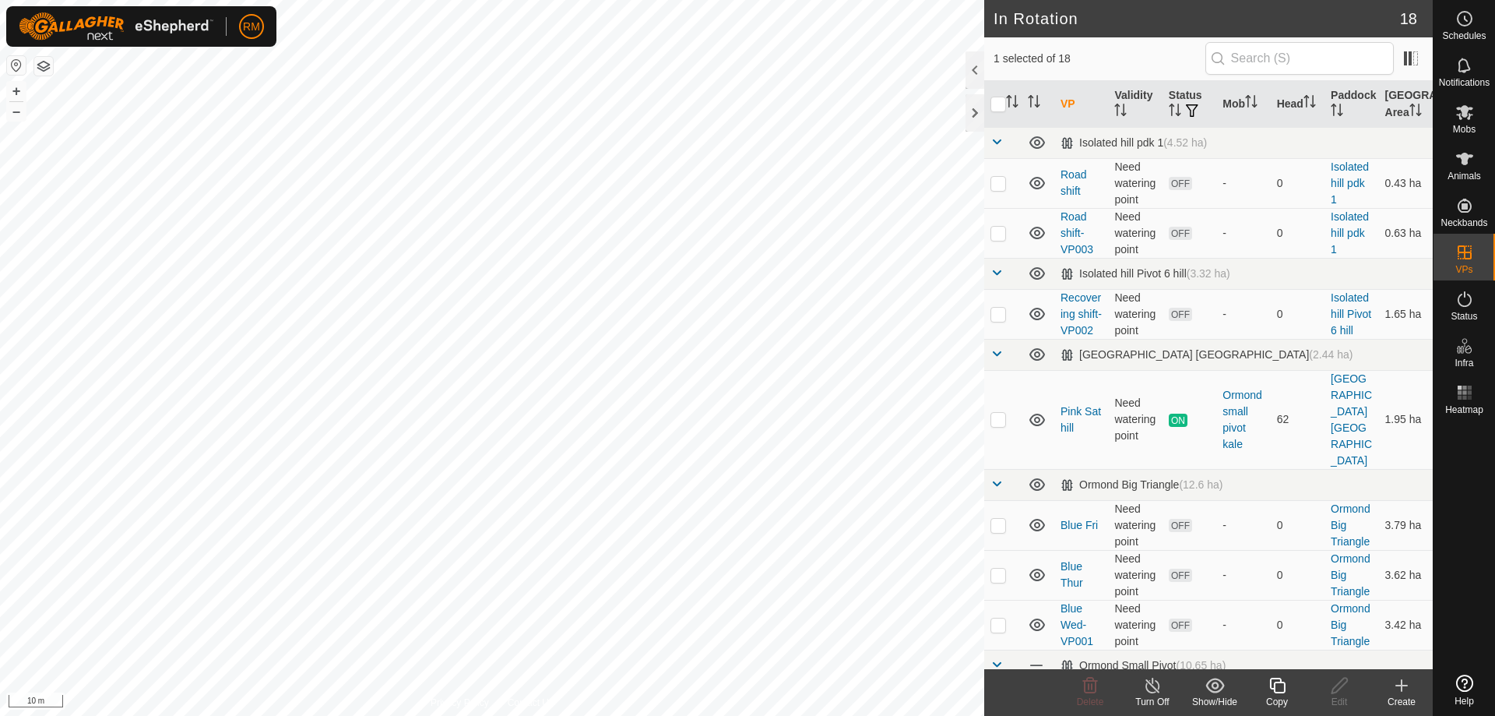
click at [1276, 693] on icon at bounding box center [1277, 686] width 16 height 16
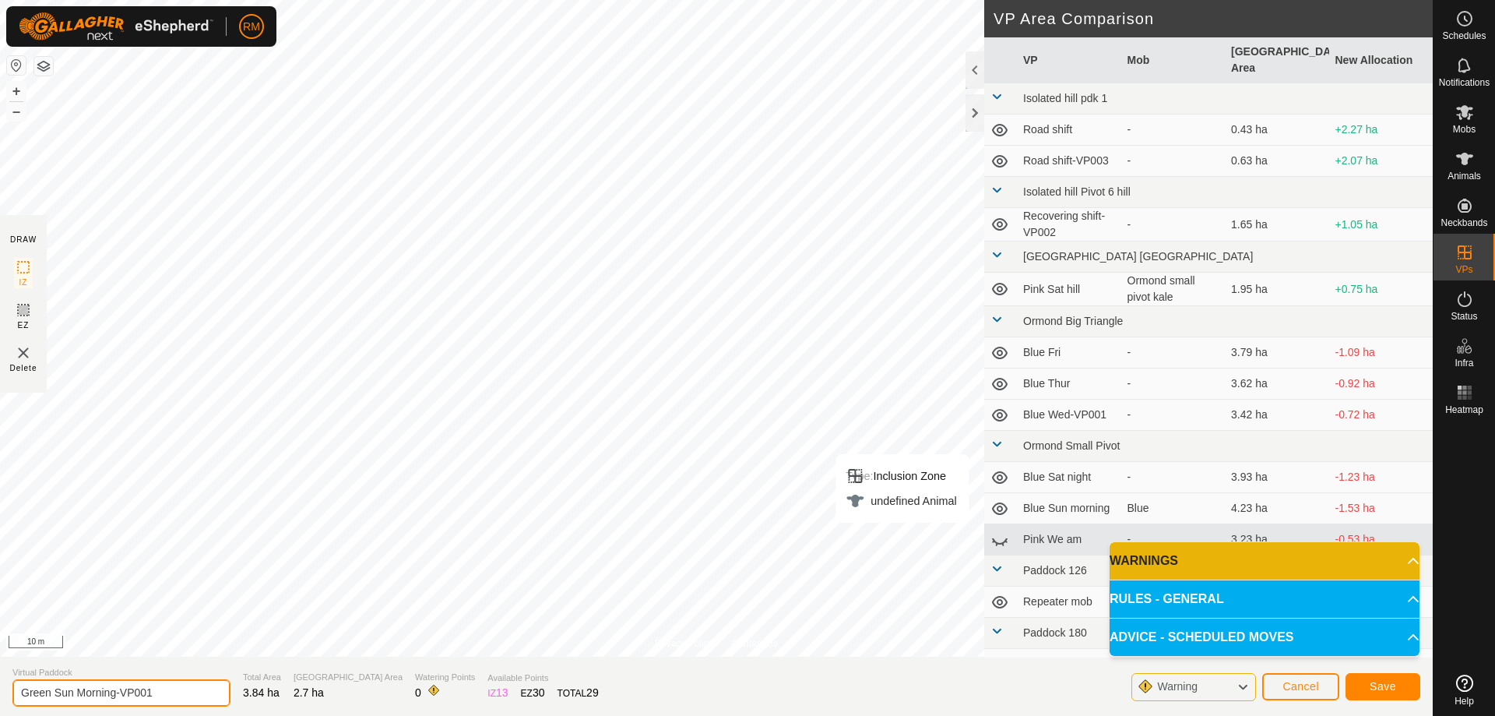
click at [176, 693] on input "Green Sun Morning-VP001" at bounding box center [121, 692] width 218 height 27
type input "Green Sun night"
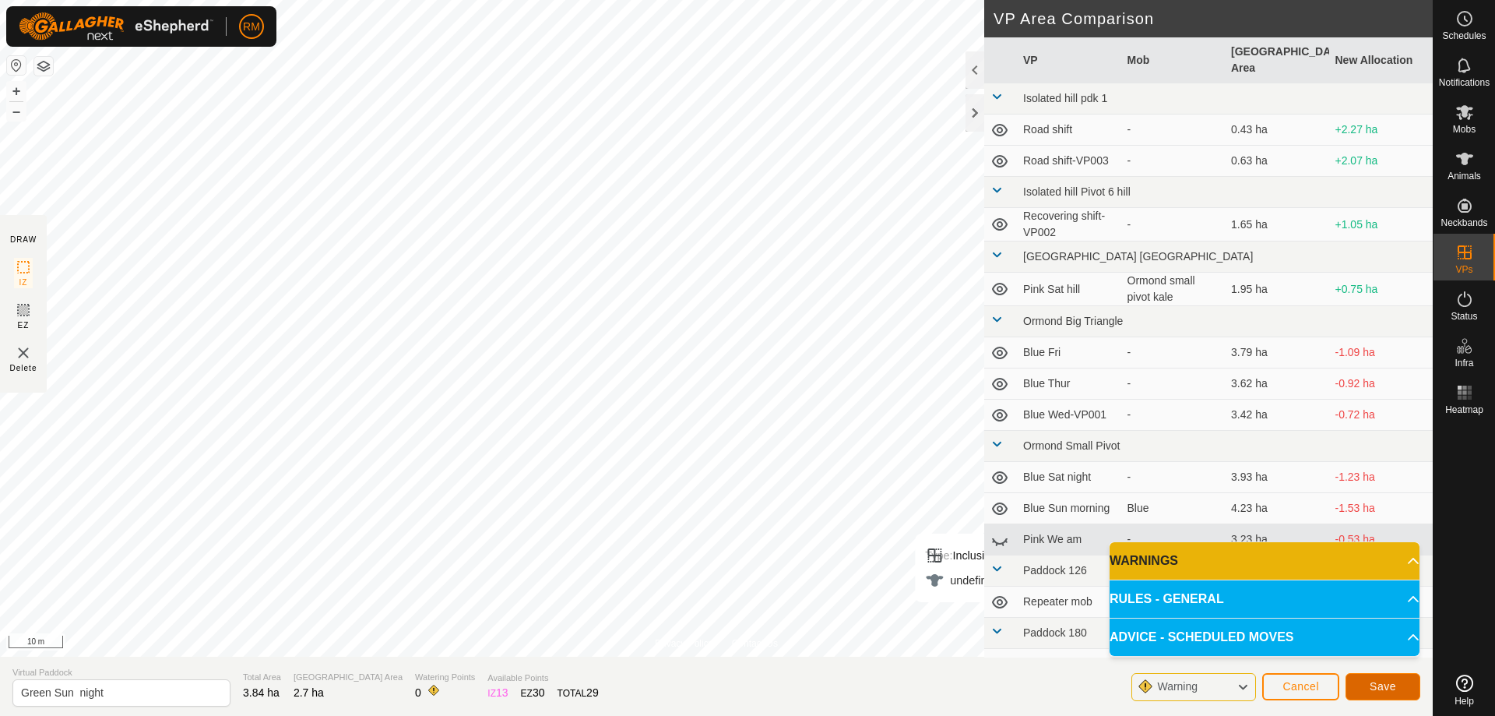
click at [1382, 687] on span "Save" at bounding box center [1383, 686] width 26 height 12
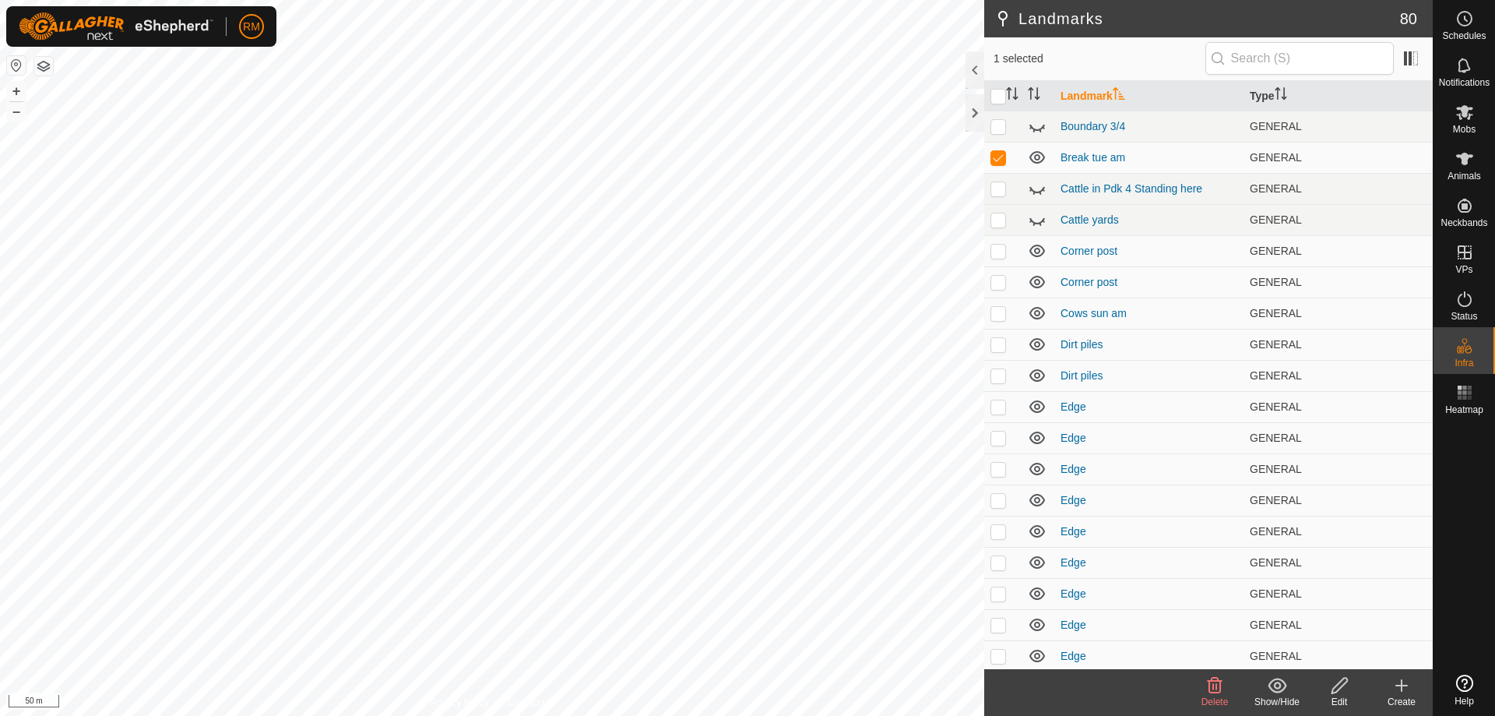
click at [1218, 686] on icon at bounding box center [1215, 685] width 19 height 19
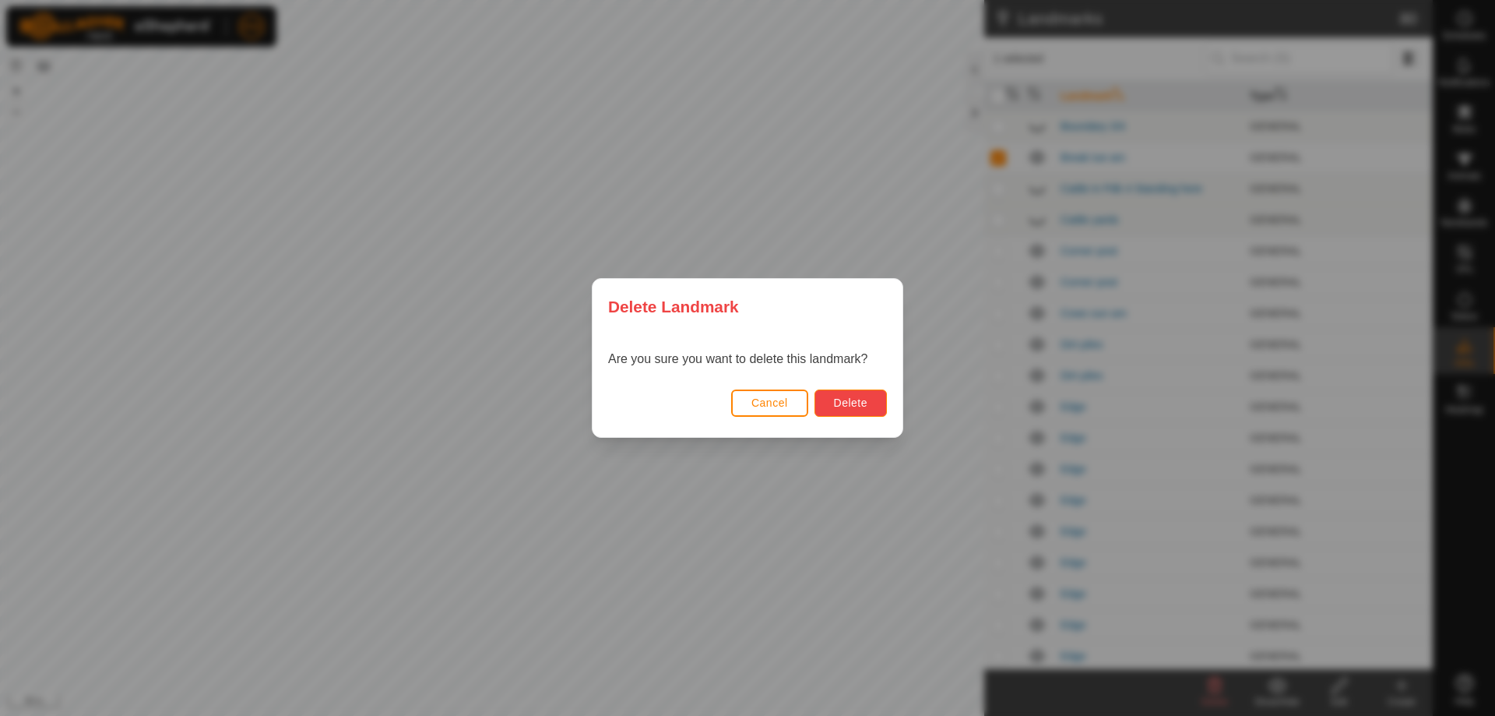
click at [857, 401] on span "Delete" at bounding box center [850, 402] width 33 height 12
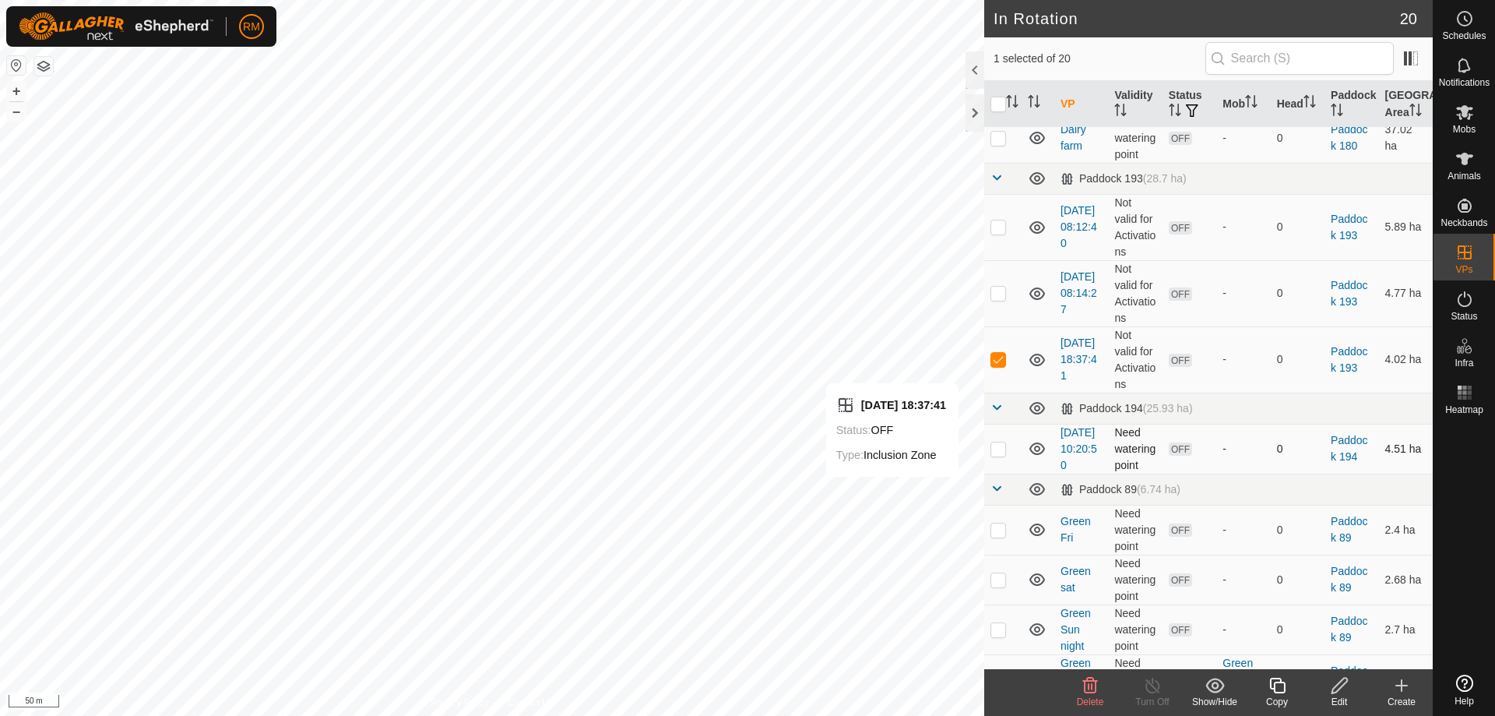
scroll to position [830, 0]
click at [1335, 687] on icon at bounding box center [1340, 686] width 16 height 16
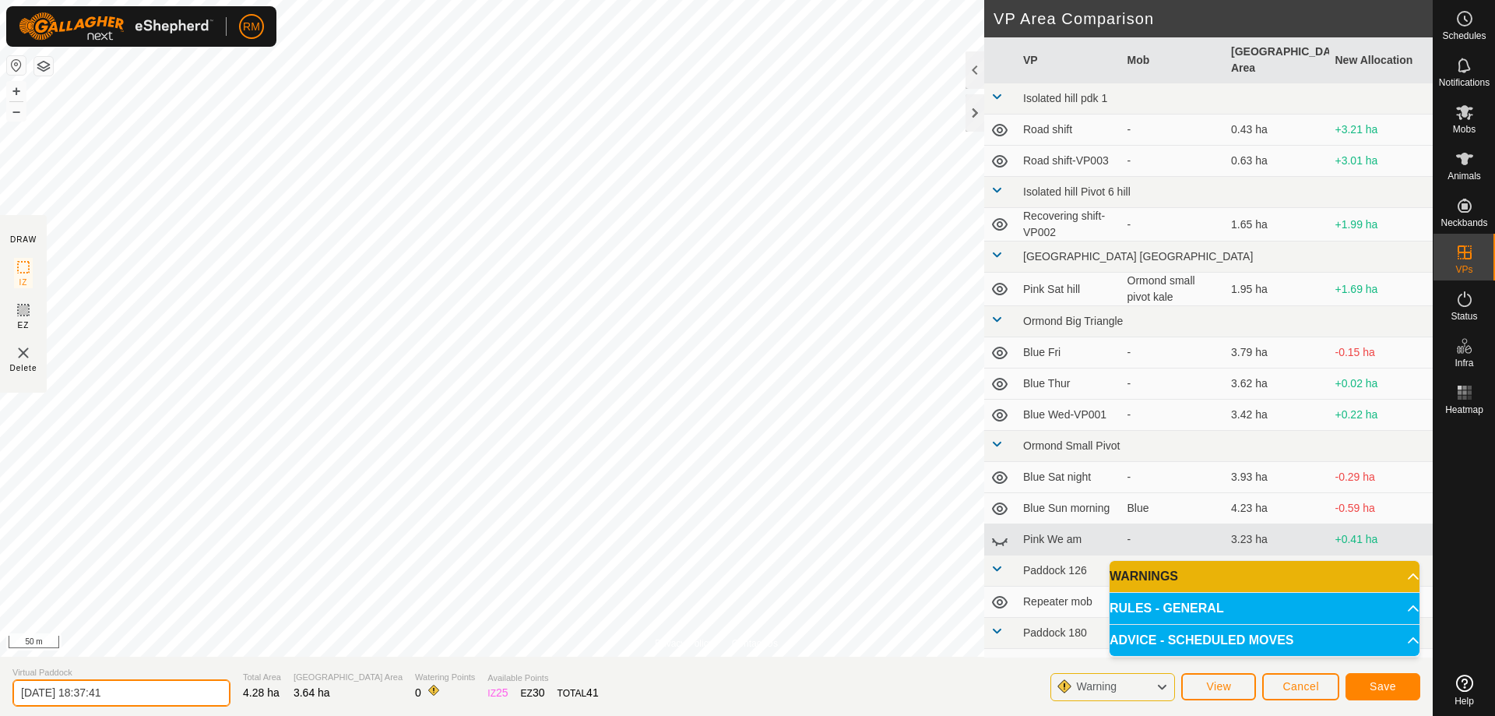
click at [129, 688] on input "[DATE] 18:37:41" at bounding box center [121, 692] width 218 height 27
type input "2"
drag, startPoint x: 128, startPoint y: 689, endPoint x: 441, endPoint y: 728, distance: 315.5
click at [441, 715] on html "RM Schedules Notifications Mobs Animals Neckbands VPs Status Infra Heatmap Help…" at bounding box center [747, 358] width 1495 height 716
type input "lachie test"
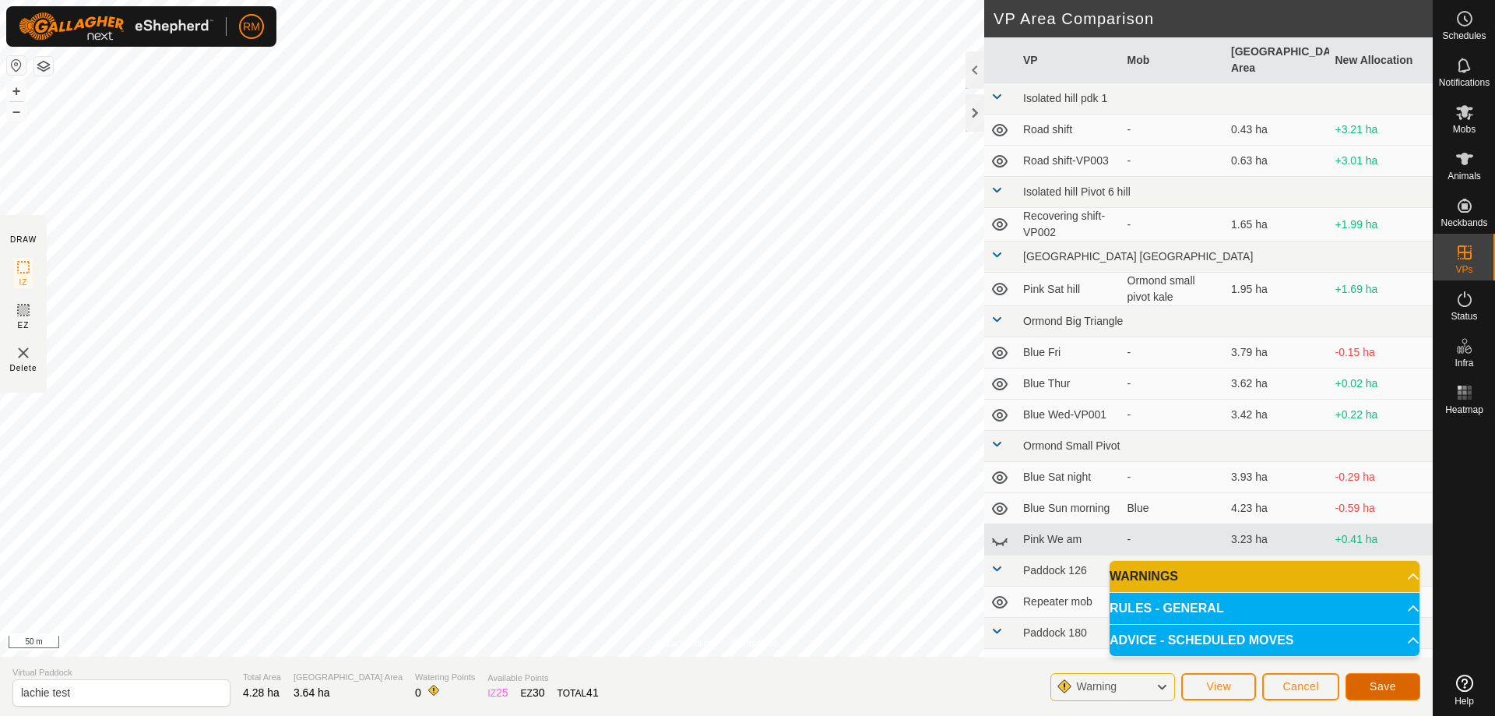
click at [1402, 685] on button "Save" at bounding box center [1383, 686] width 75 height 27
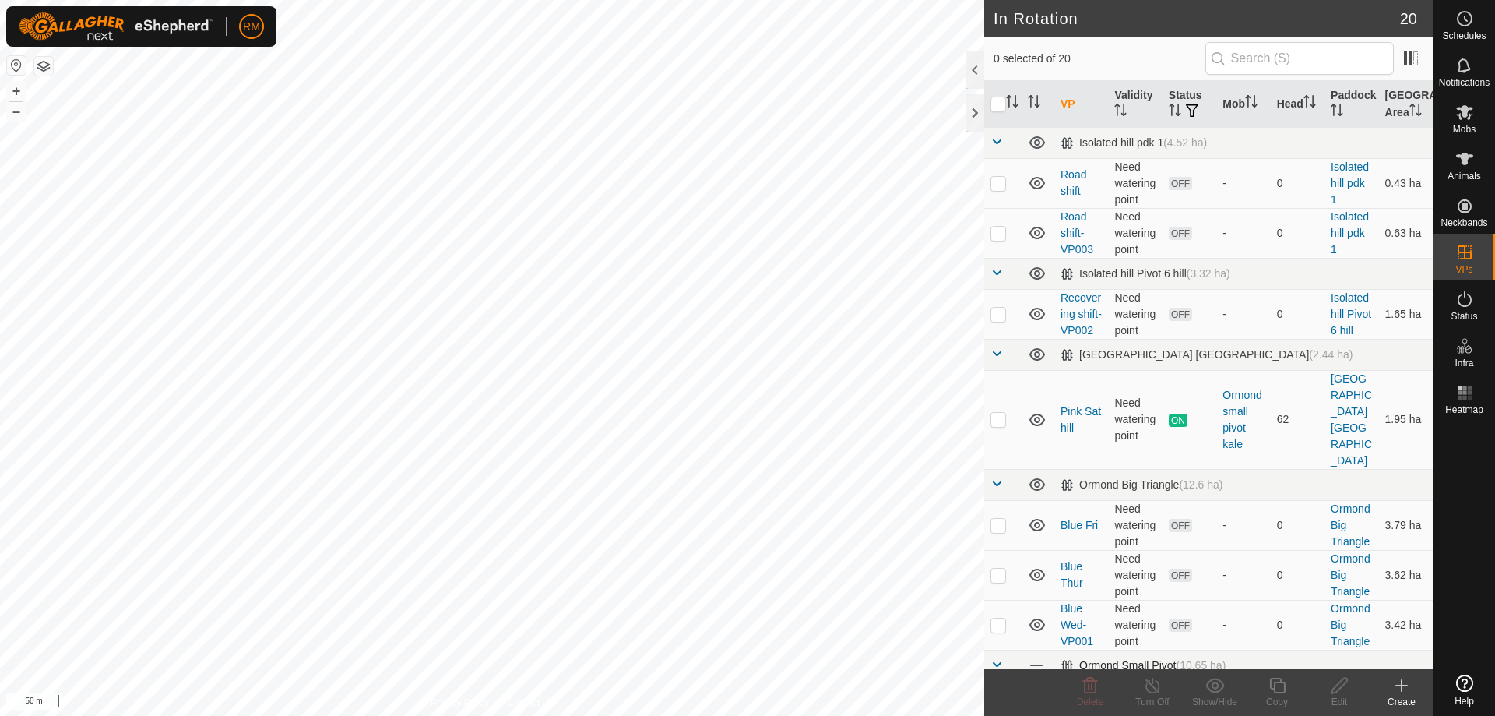
checkbox input "true"
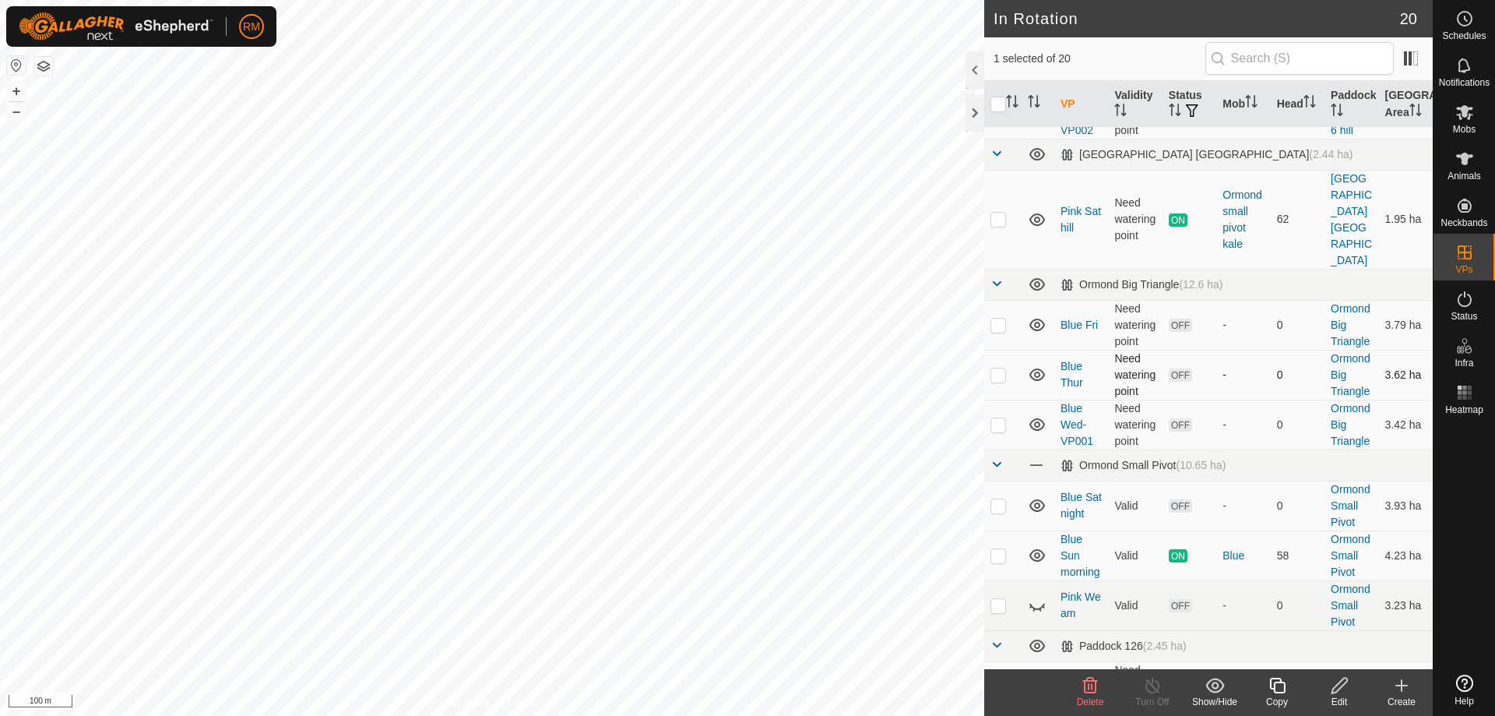
scroll to position [201, 0]
checkbox input "true"
checkbox input "false"
checkbox input "true"
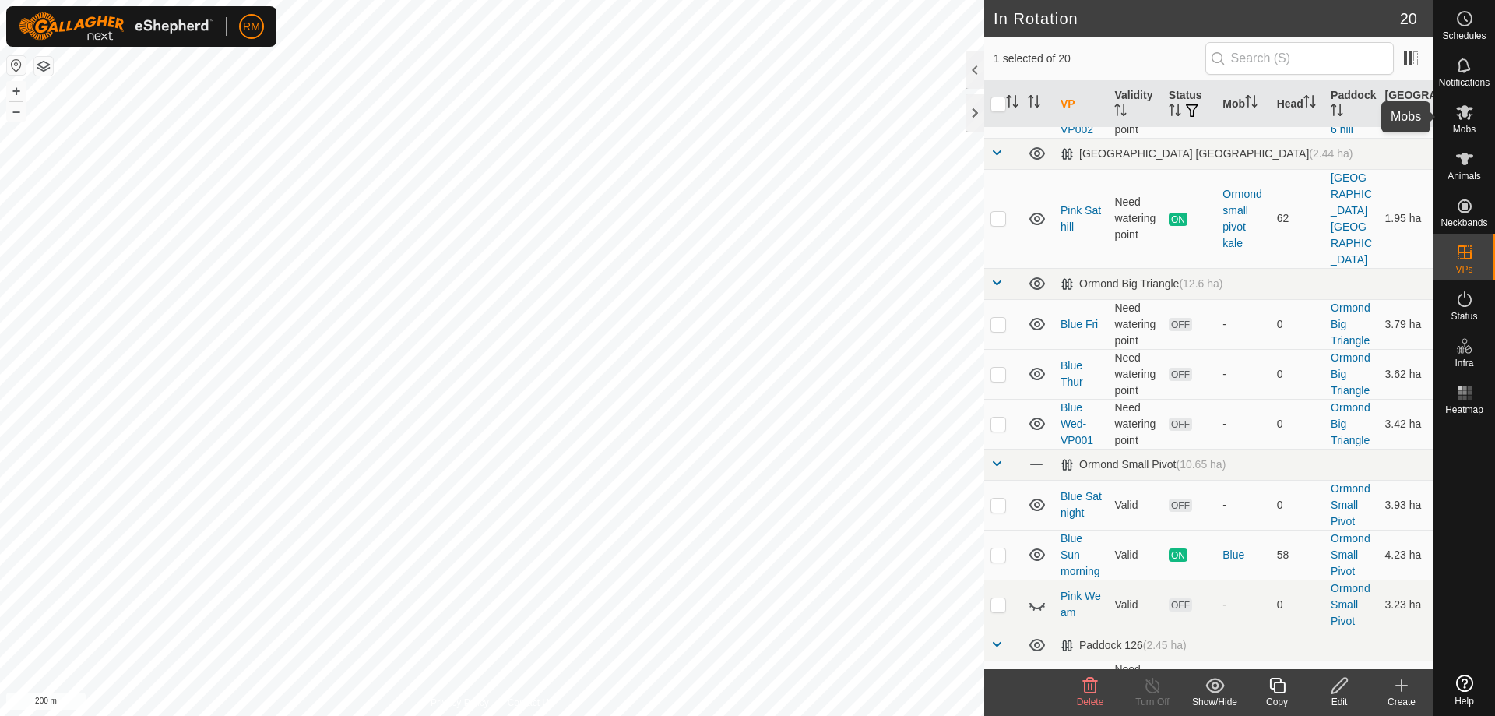
click at [1466, 117] on icon at bounding box center [1465, 112] width 19 height 19
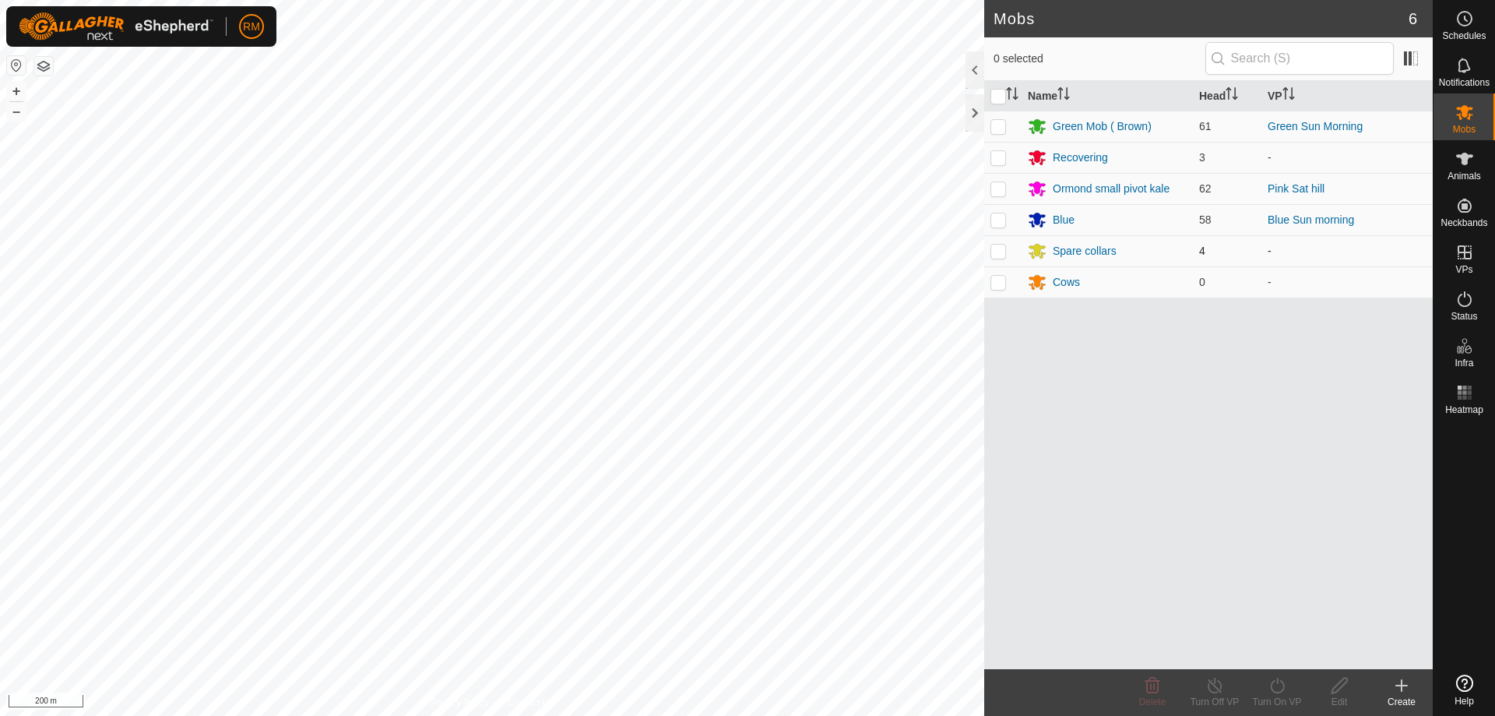
click at [998, 249] on p-checkbox at bounding box center [999, 251] width 16 height 12
checkbox input "true"
click at [1280, 688] on icon at bounding box center [1277, 685] width 19 height 19
click at [1269, 646] on link "Now" at bounding box center [1324, 650] width 154 height 31
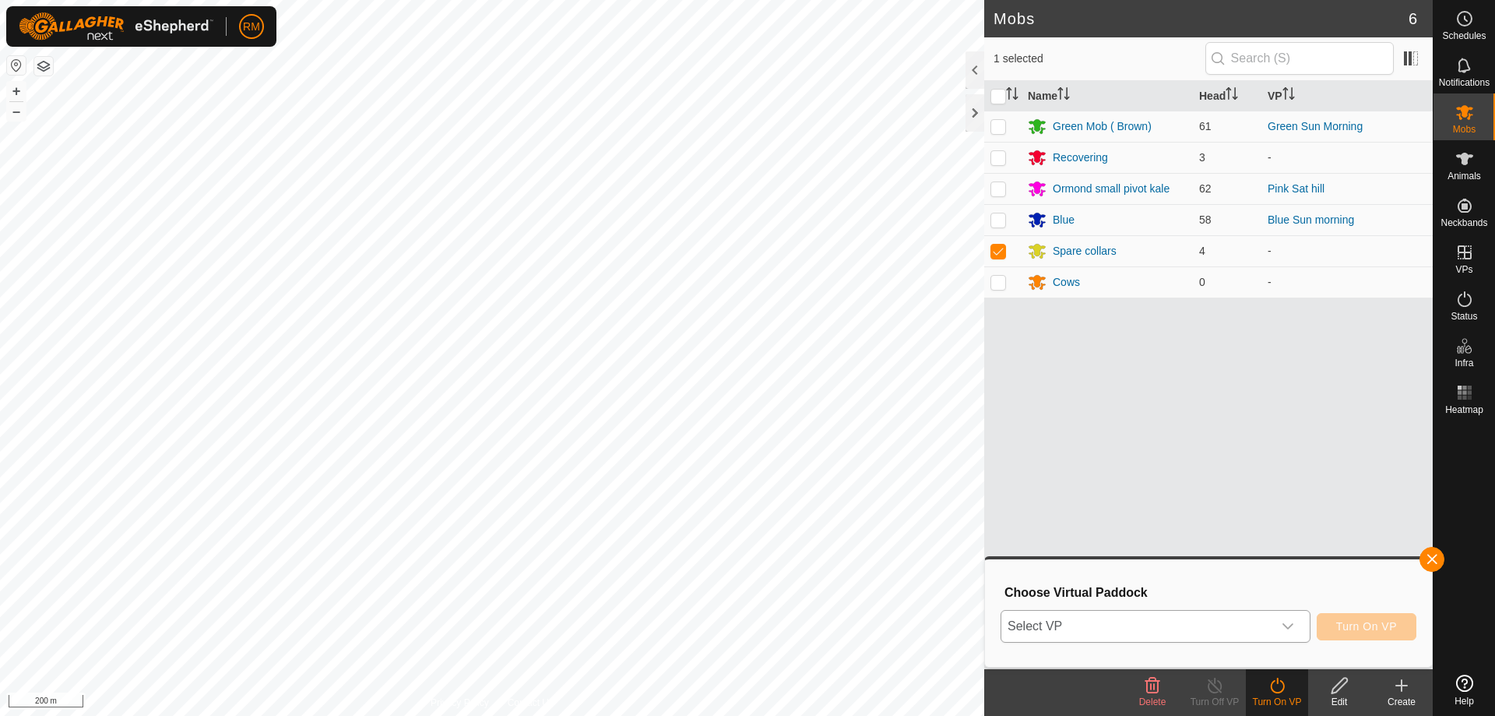
click at [1282, 624] on icon "dropdown trigger" at bounding box center [1288, 626] width 12 height 12
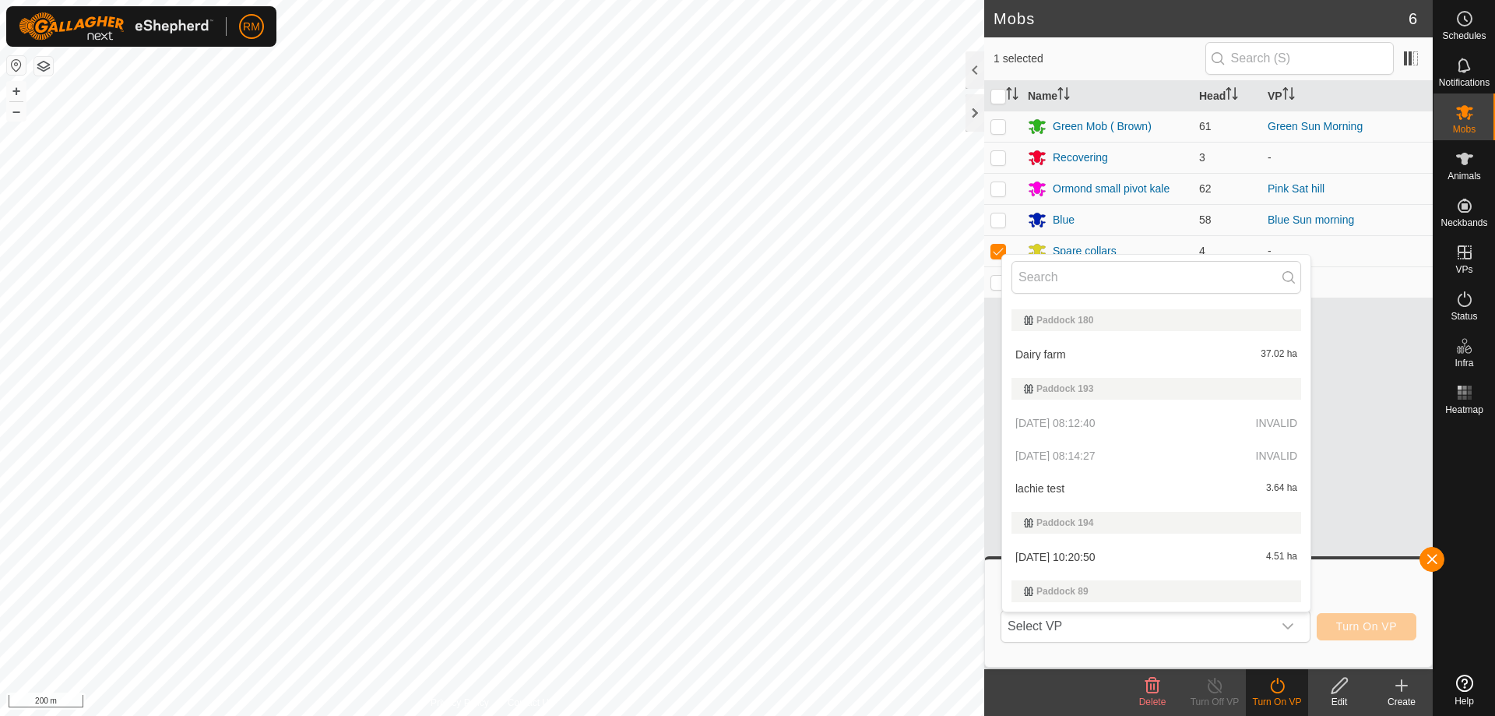
scroll to position [571, 0]
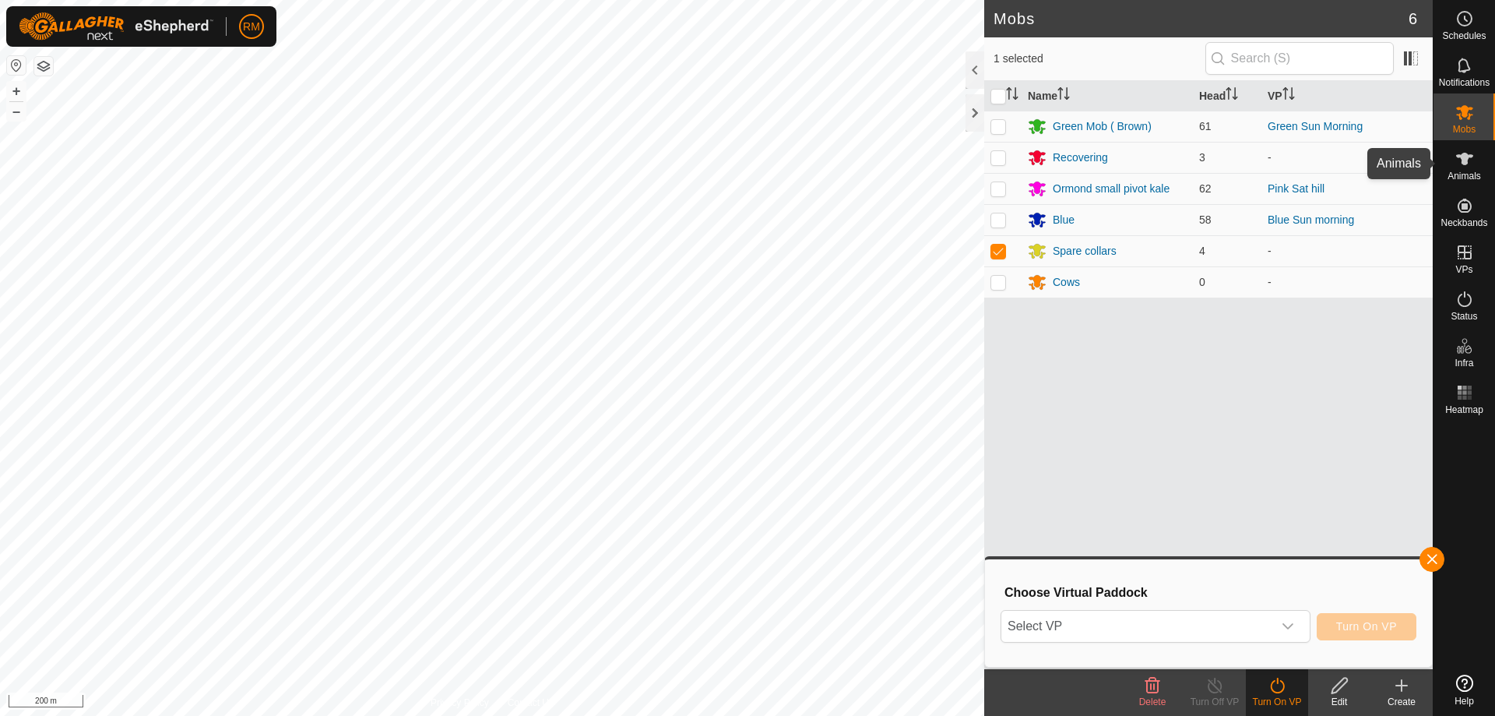
click at [1466, 164] on icon at bounding box center [1464, 159] width 17 height 12
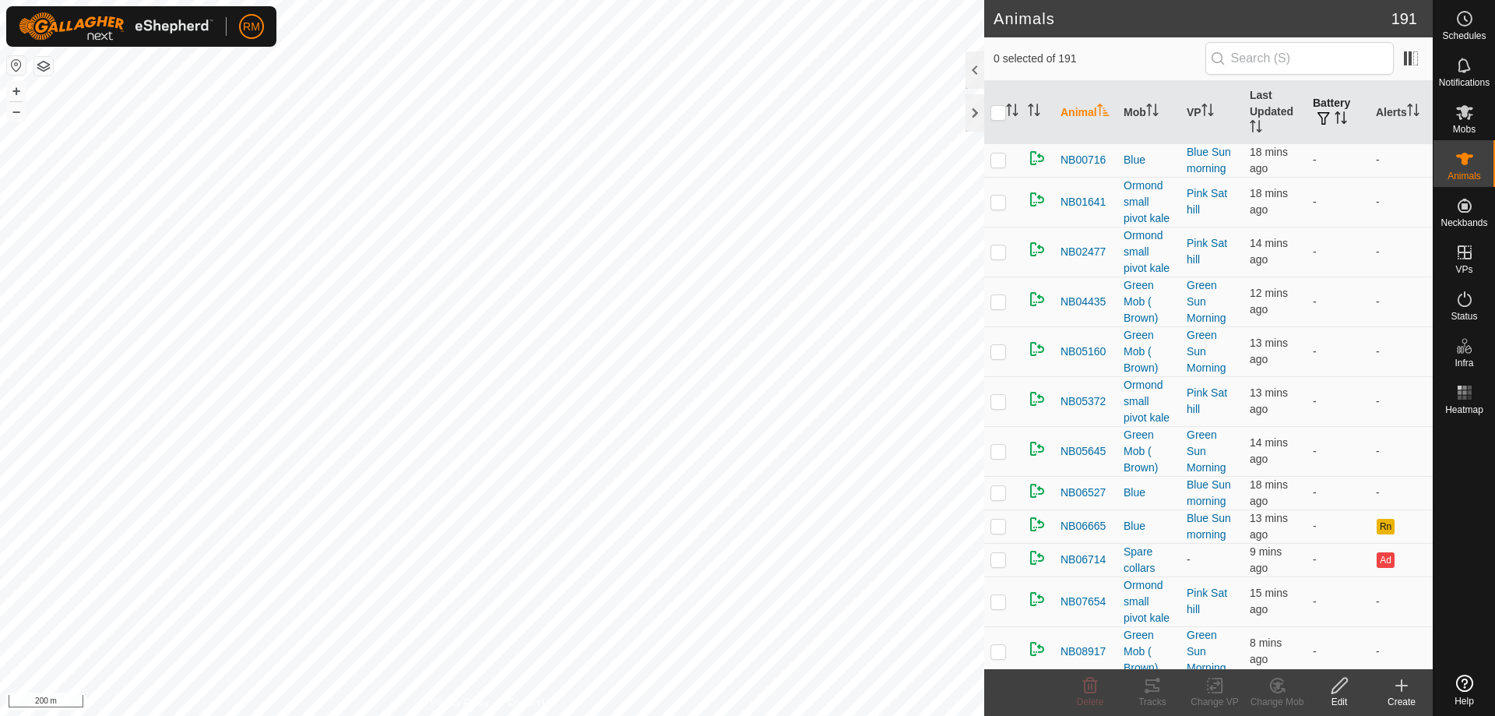
click at [1318, 116] on span "button" at bounding box center [1324, 118] width 12 height 12
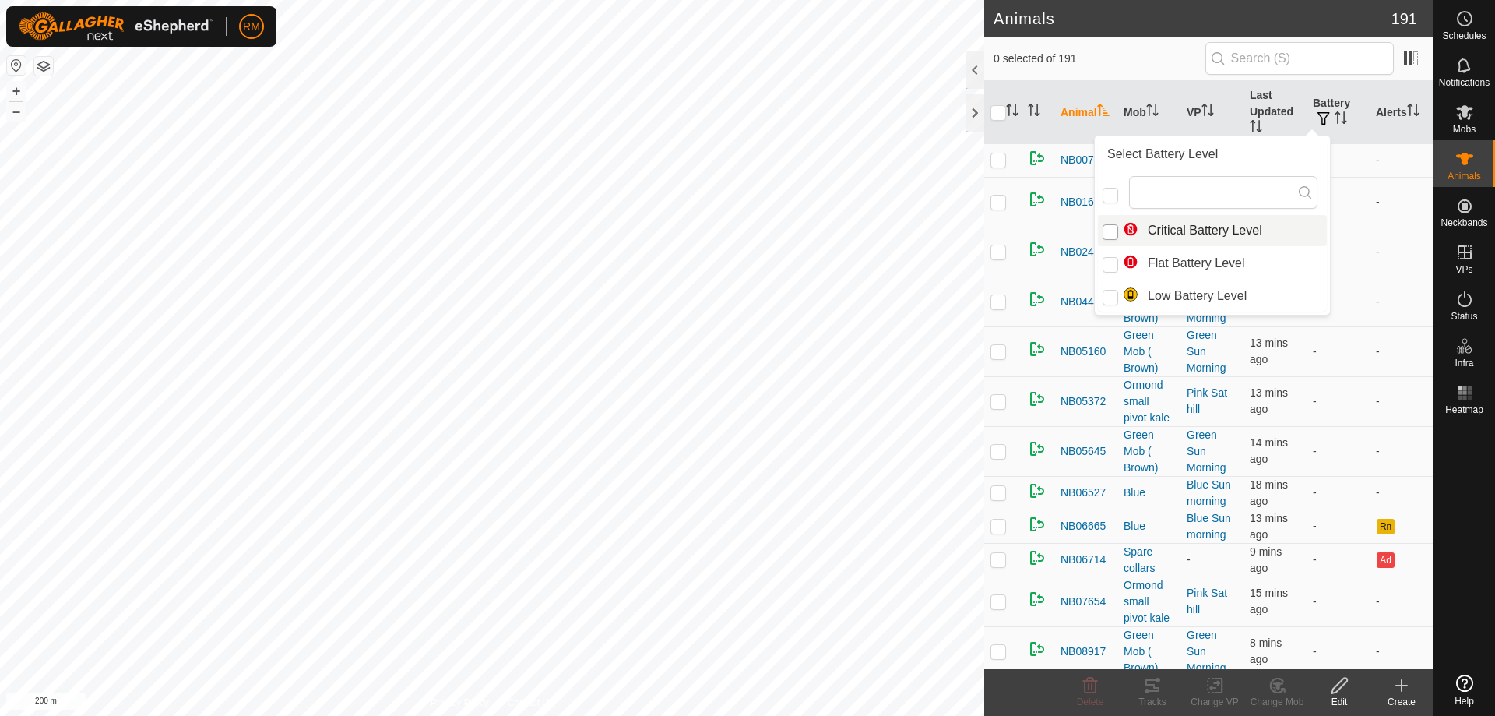
drag, startPoint x: 1172, startPoint y: 226, endPoint x: 1104, endPoint y: 228, distance: 68.6
click at [1171, 226] on li "Critical Battery Level" at bounding box center [1212, 230] width 229 height 31
checkbox input "true"
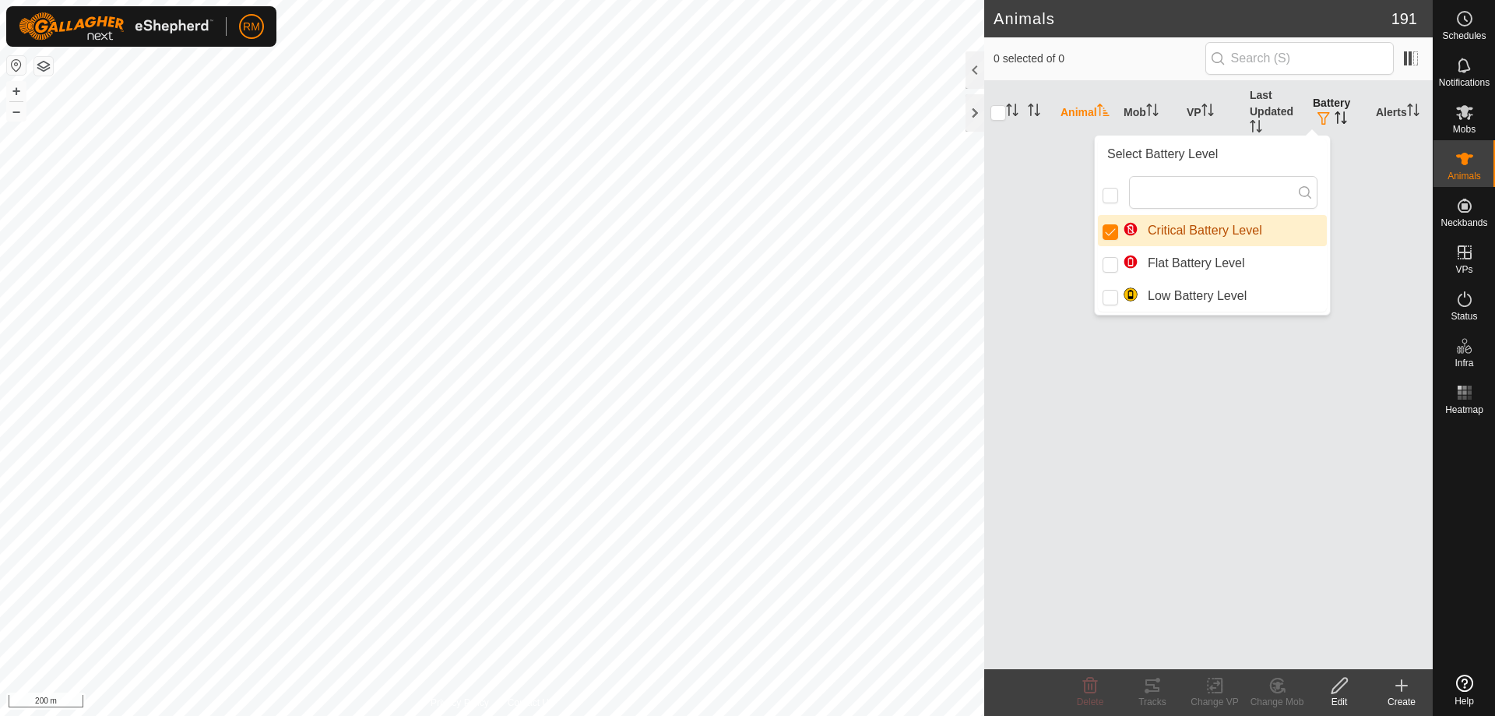
click at [1333, 104] on th "Battery" at bounding box center [1338, 112] width 63 height 63
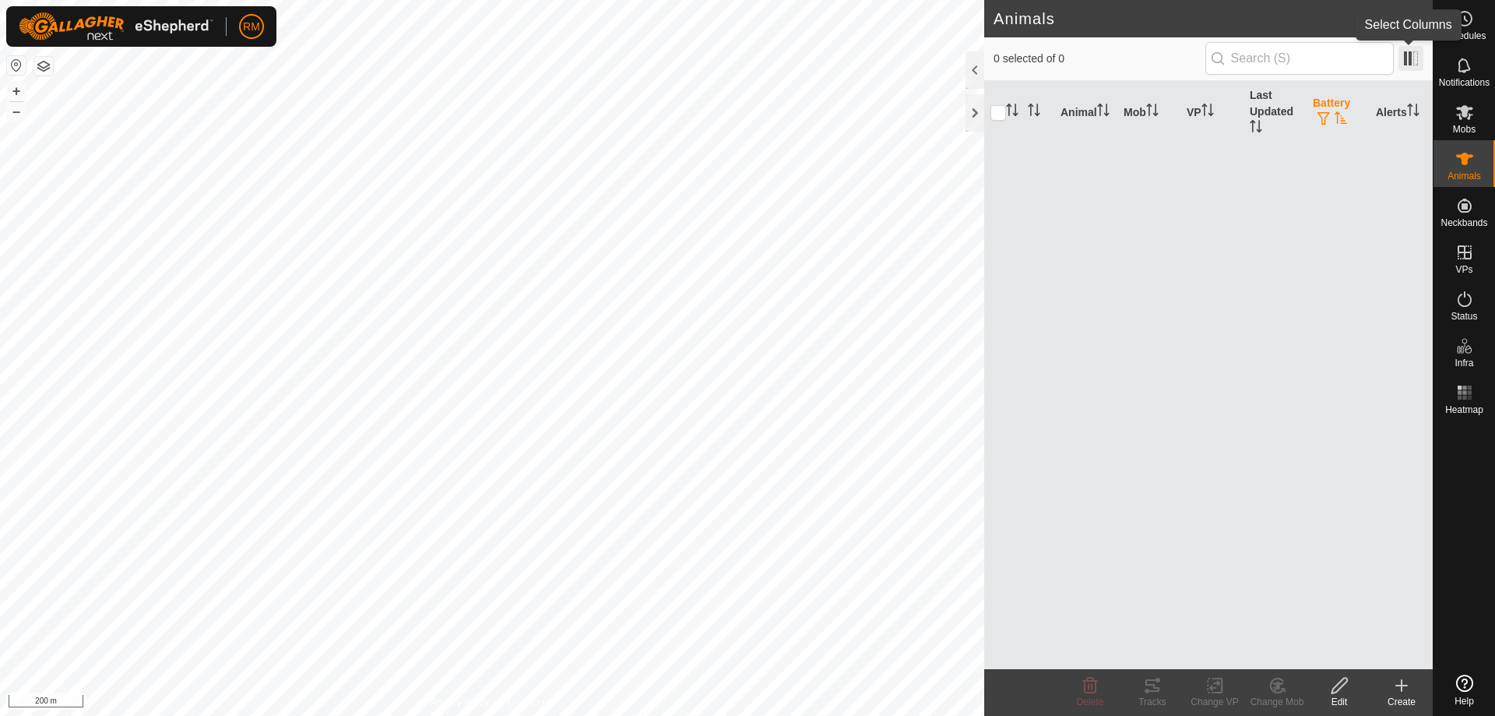
click at [1419, 61] on span at bounding box center [1411, 58] width 25 height 25
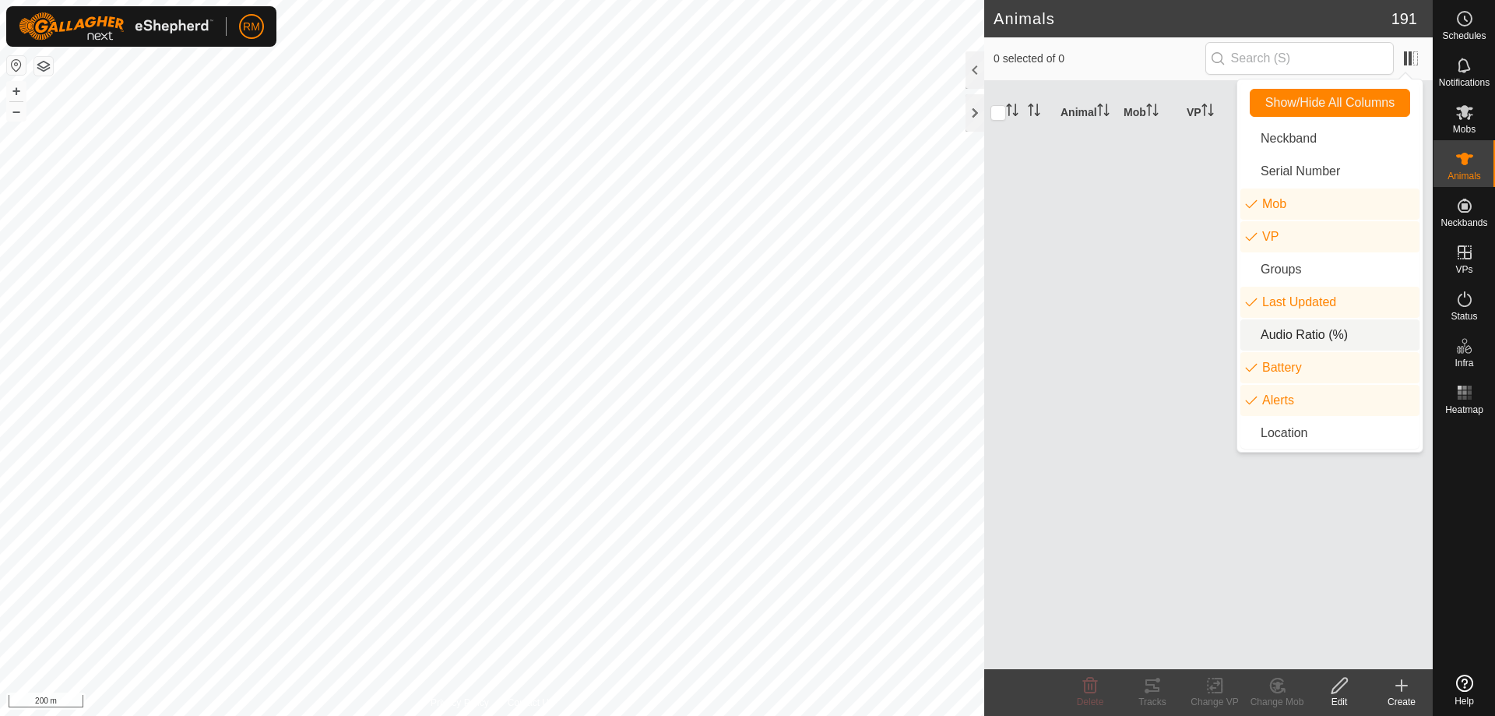
click at [1090, 323] on div "Animal Mob VP Last Updated Battery Alerts" at bounding box center [1208, 375] width 449 height 588
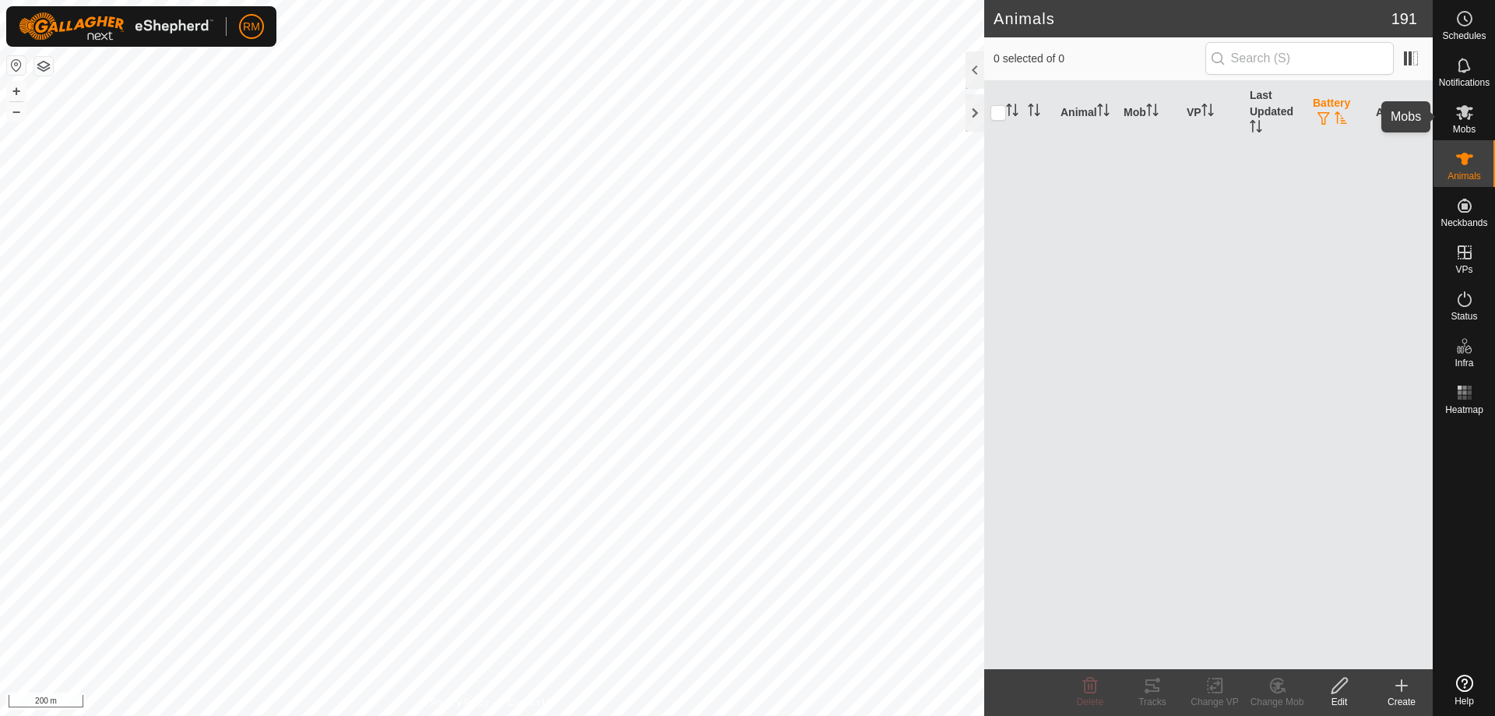
click at [1476, 113] on es-mob-svg-icon at bounding box center [1465, 112] width 28 height 25
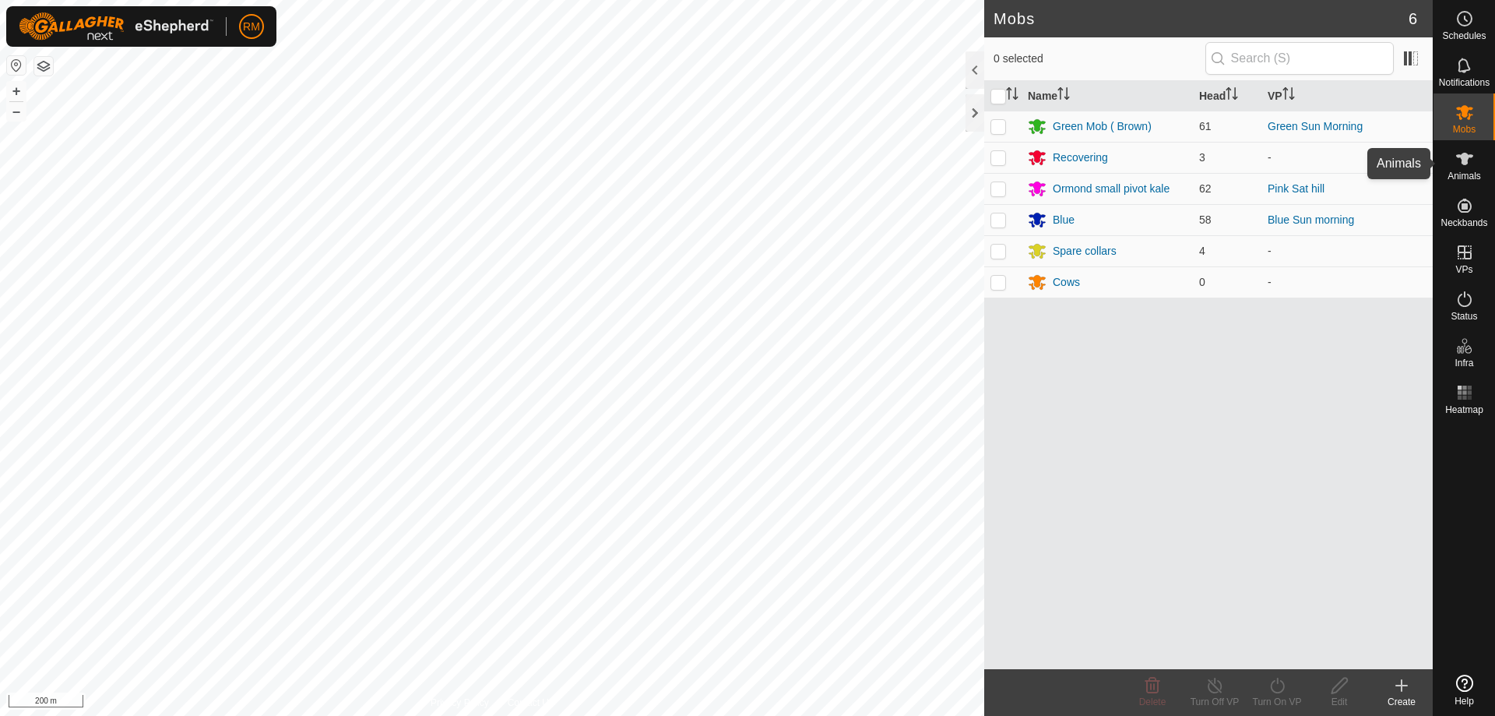
click at [1464, 160] on icon at bounding box center [1464, 159] width 17 height 12
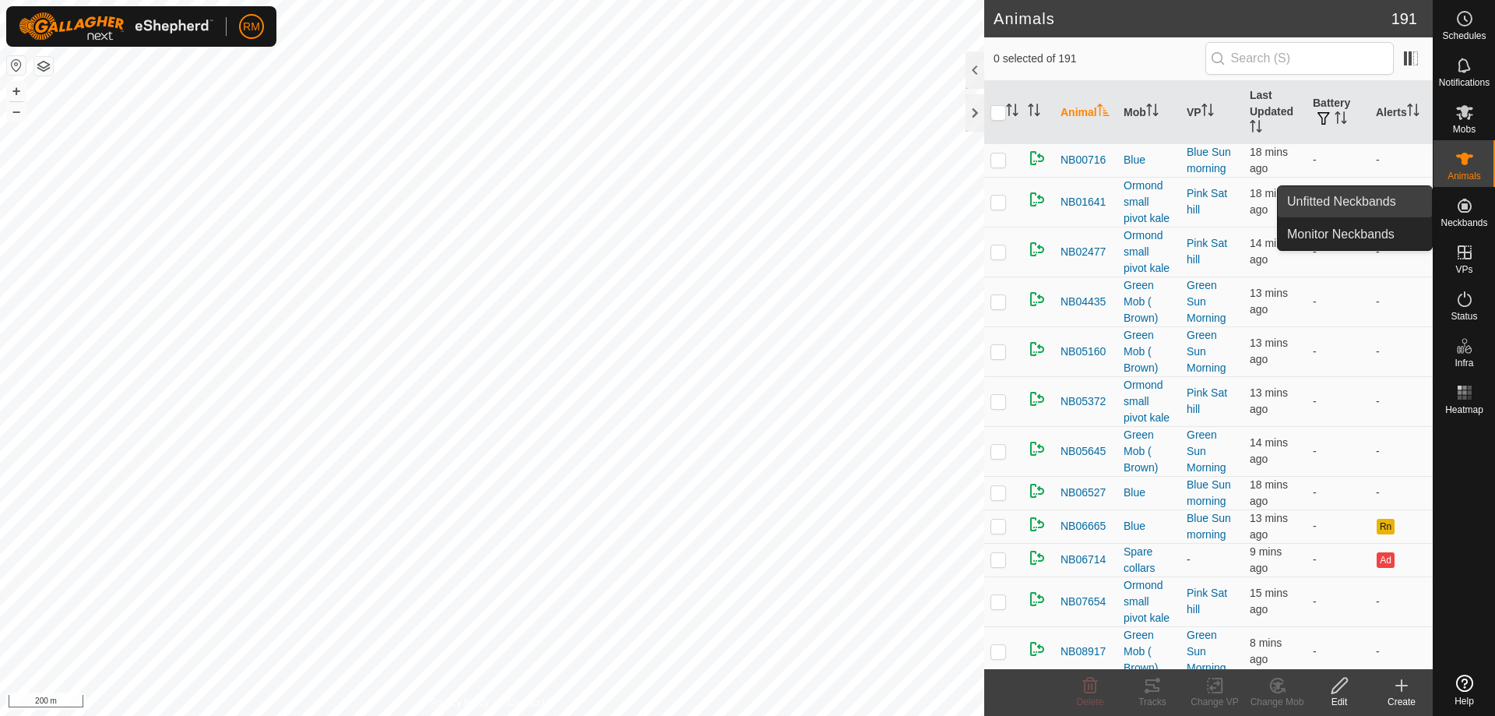
click at [1339, 195] on link "Unfitted Neckbands" at bounding box center [1355, 201] width 154 height 31
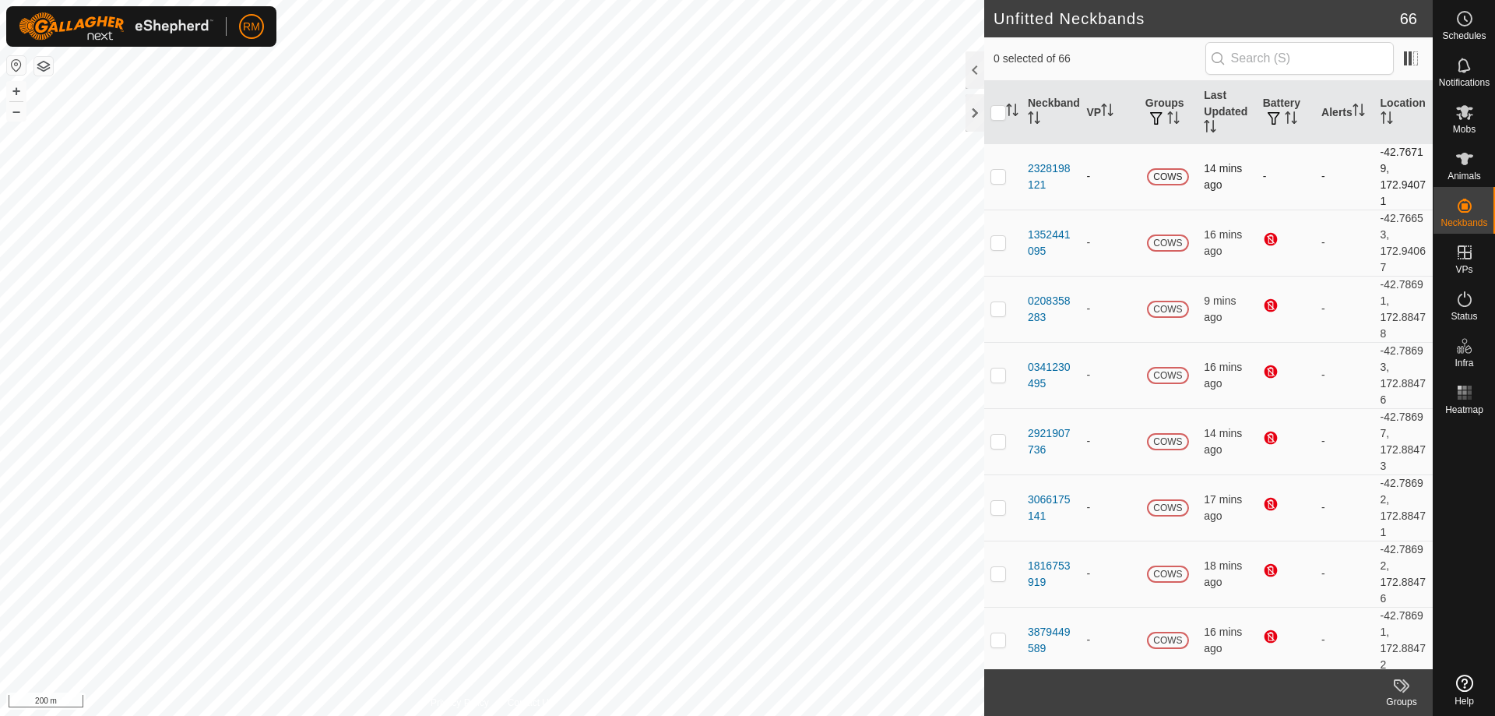
click at [1280, 176] on td "-" at bounding box center [1286, 176] width 58 height 66
click at [998, 173] on p-checkbox at bounding box center [999, 176] width 16 height 12
checkbox input "false"
click at [997, 241] on p-checkbox at bounding box center [999, 242] width 16 height 12
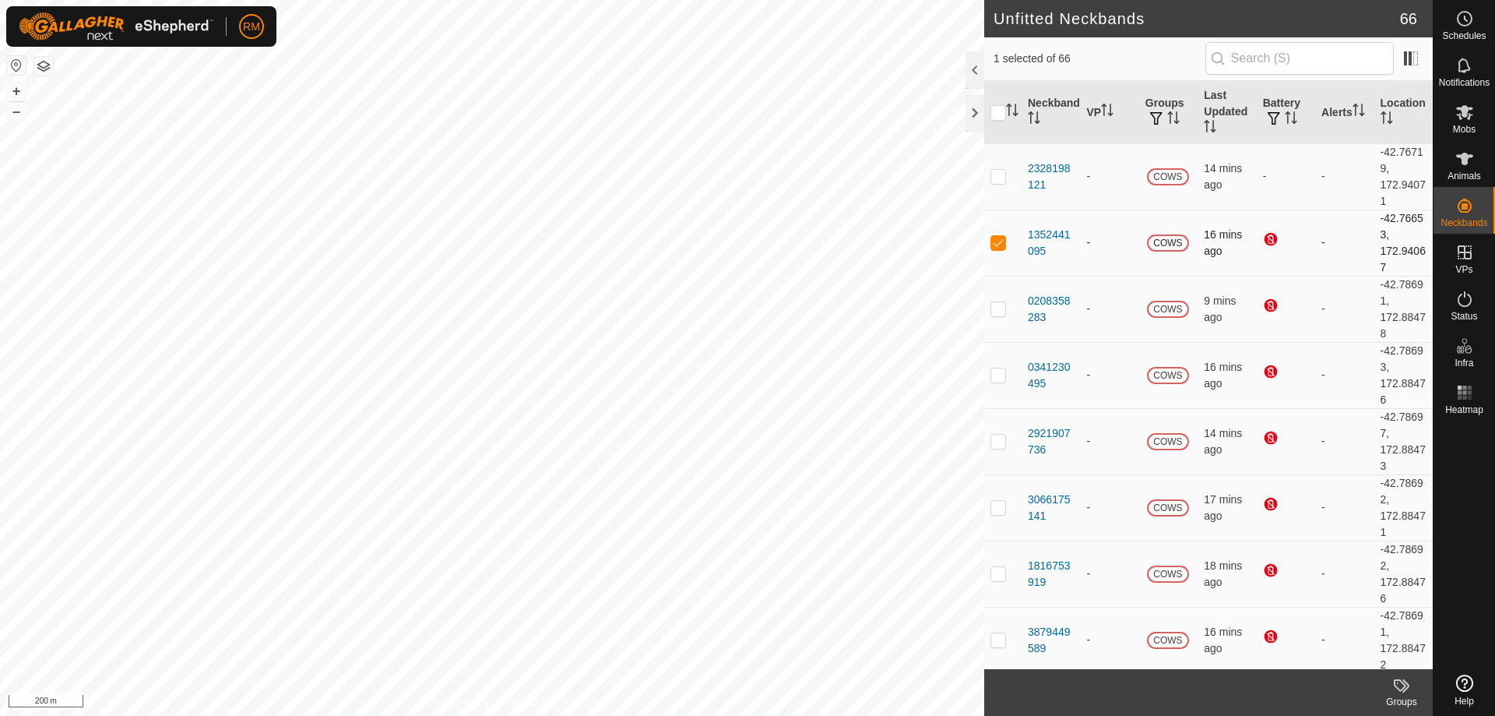
click at [997, 241] on p-checkbox at bounding box center [999, 242] width 16 height 12
checkbox input "false"
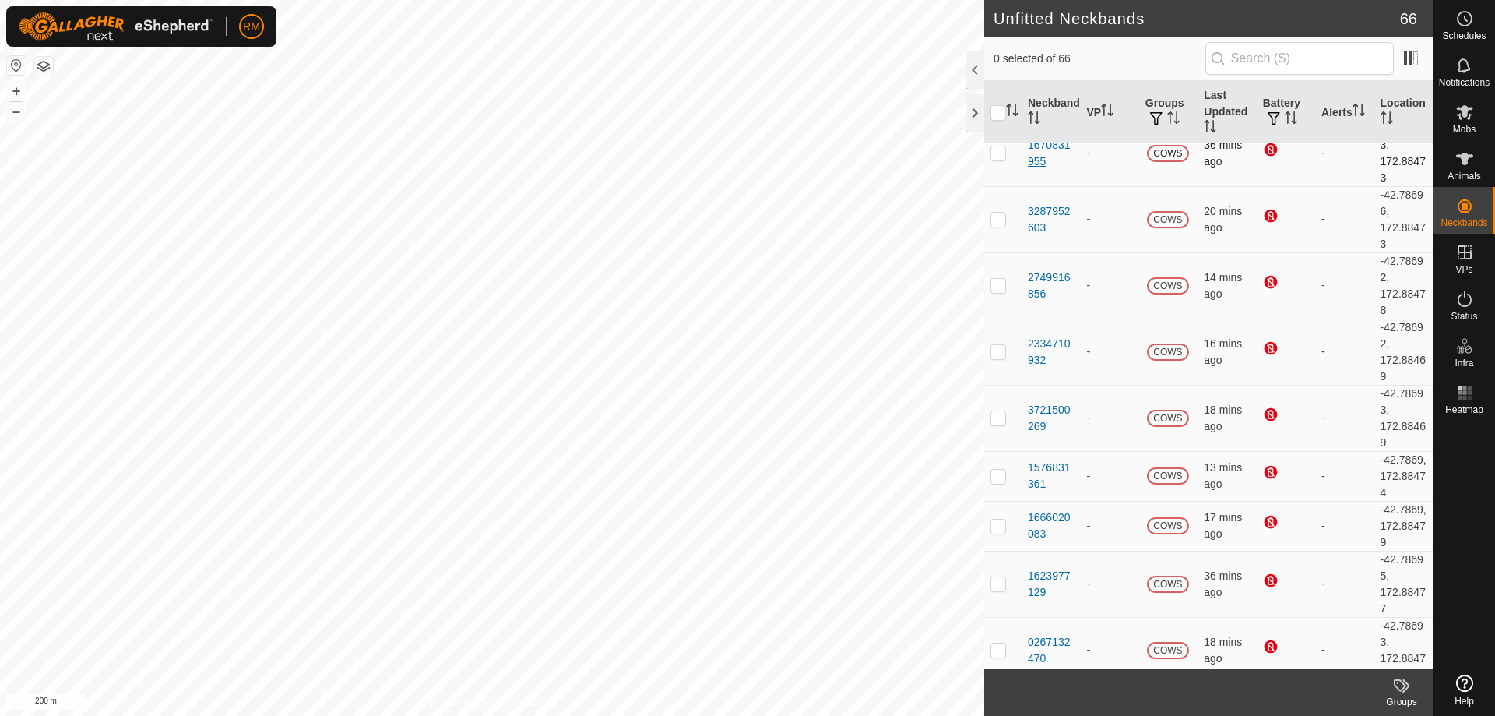
scroll to position [935, 0]
click at [994, 113] on input "checkbox" at bounding box center [999, 113] width 16 height 16
checkbox input "true"
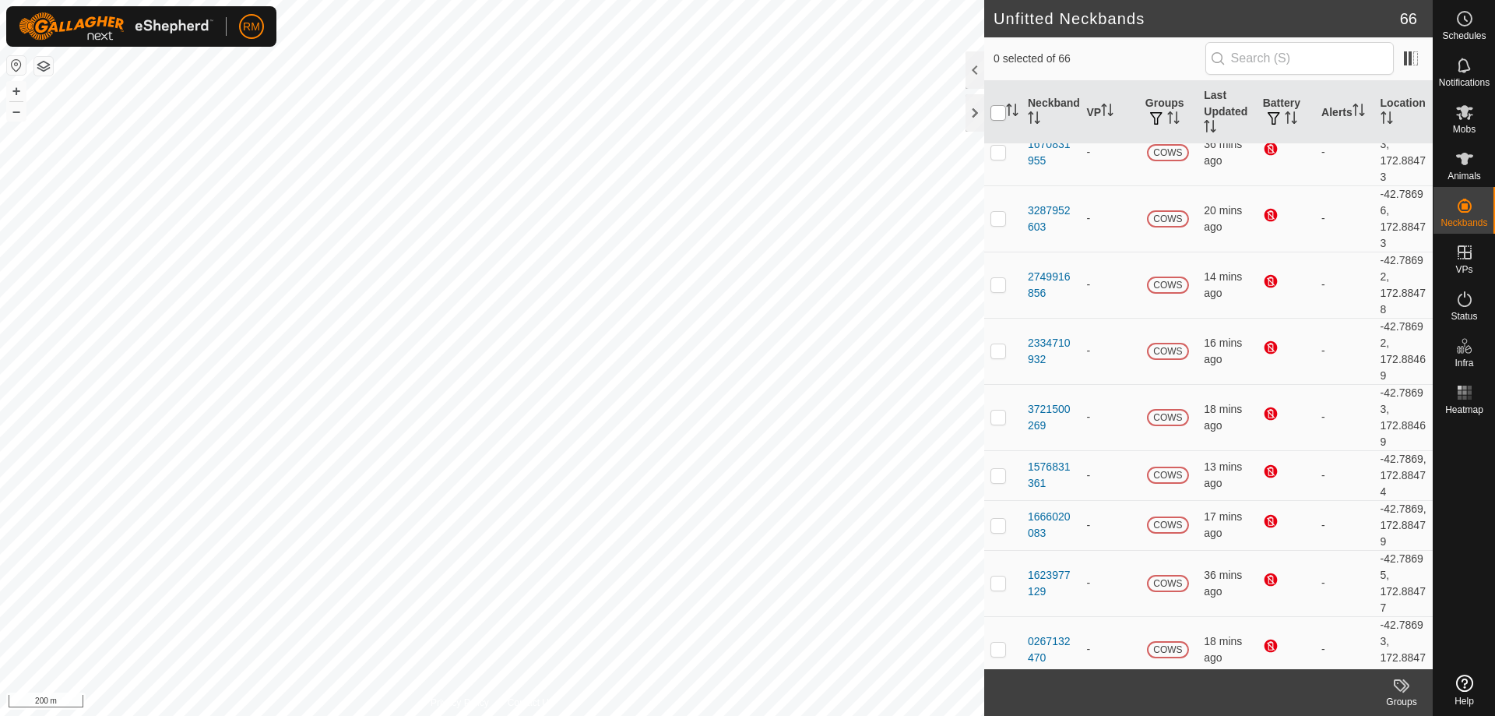
checkbox input "true"
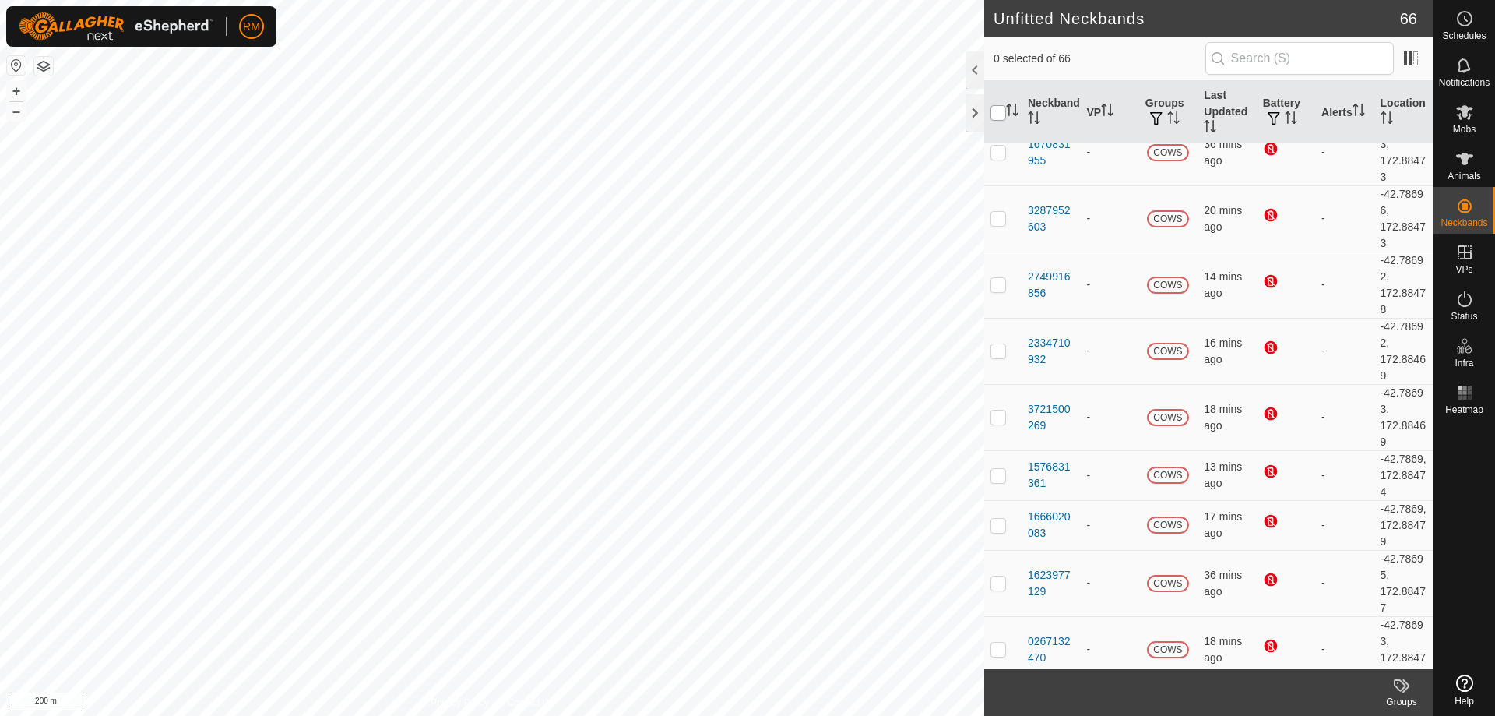
checkbox input "true"
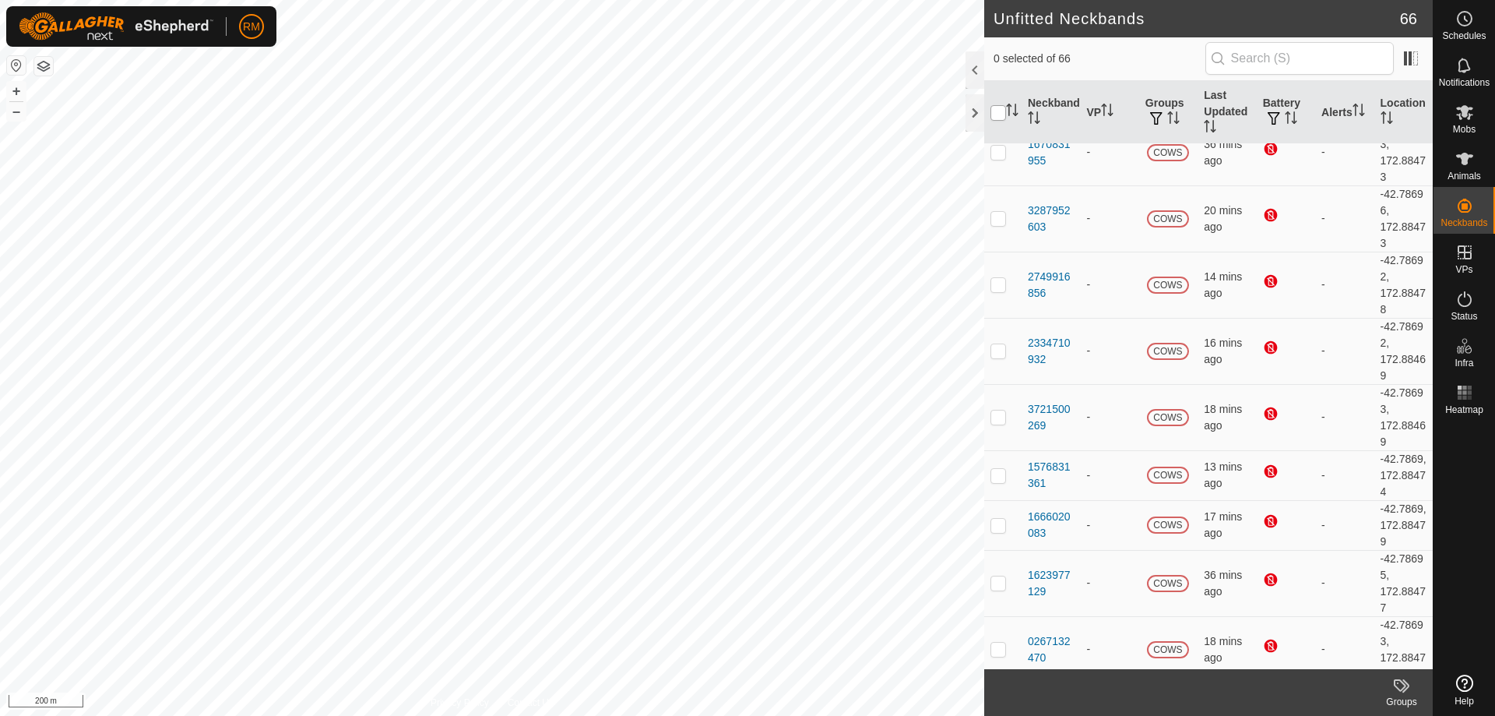
checkbox input "true"
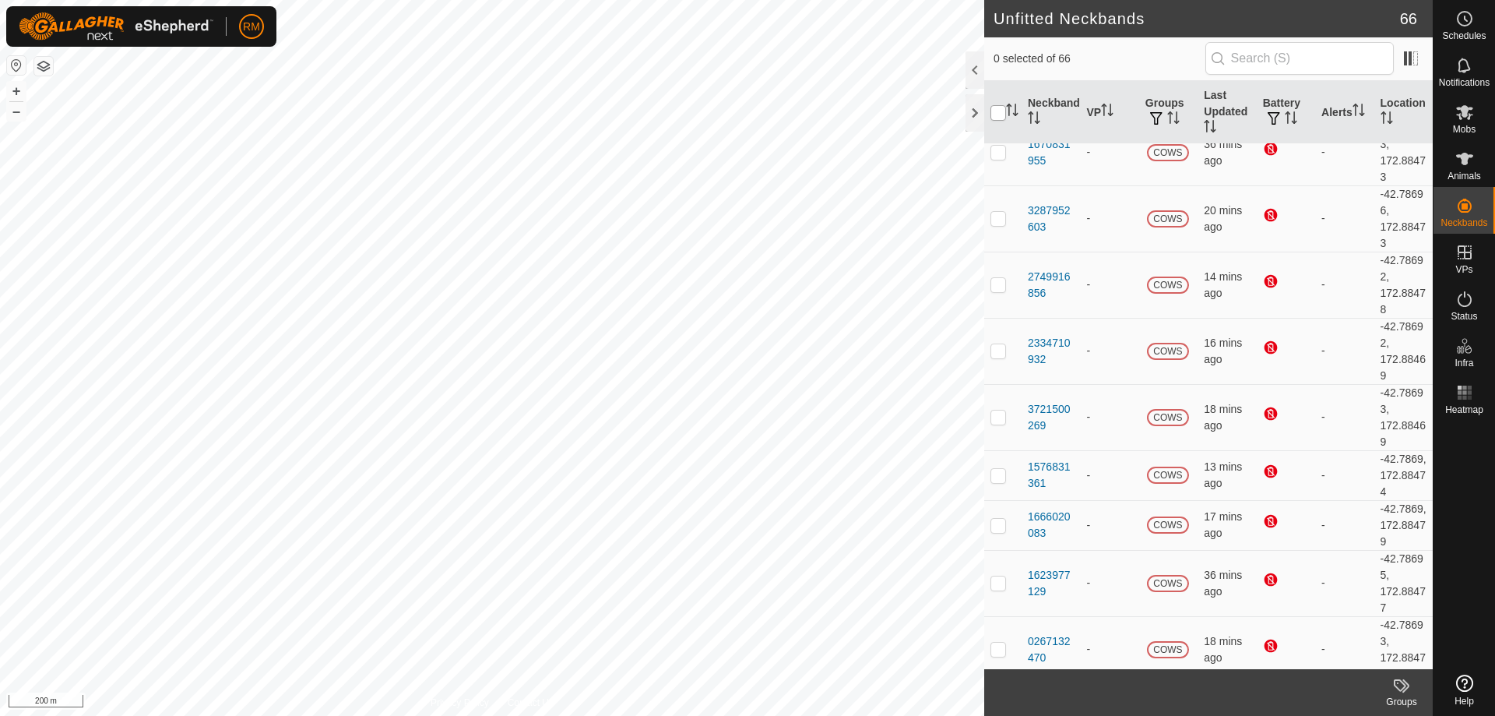
checkbox input "true"
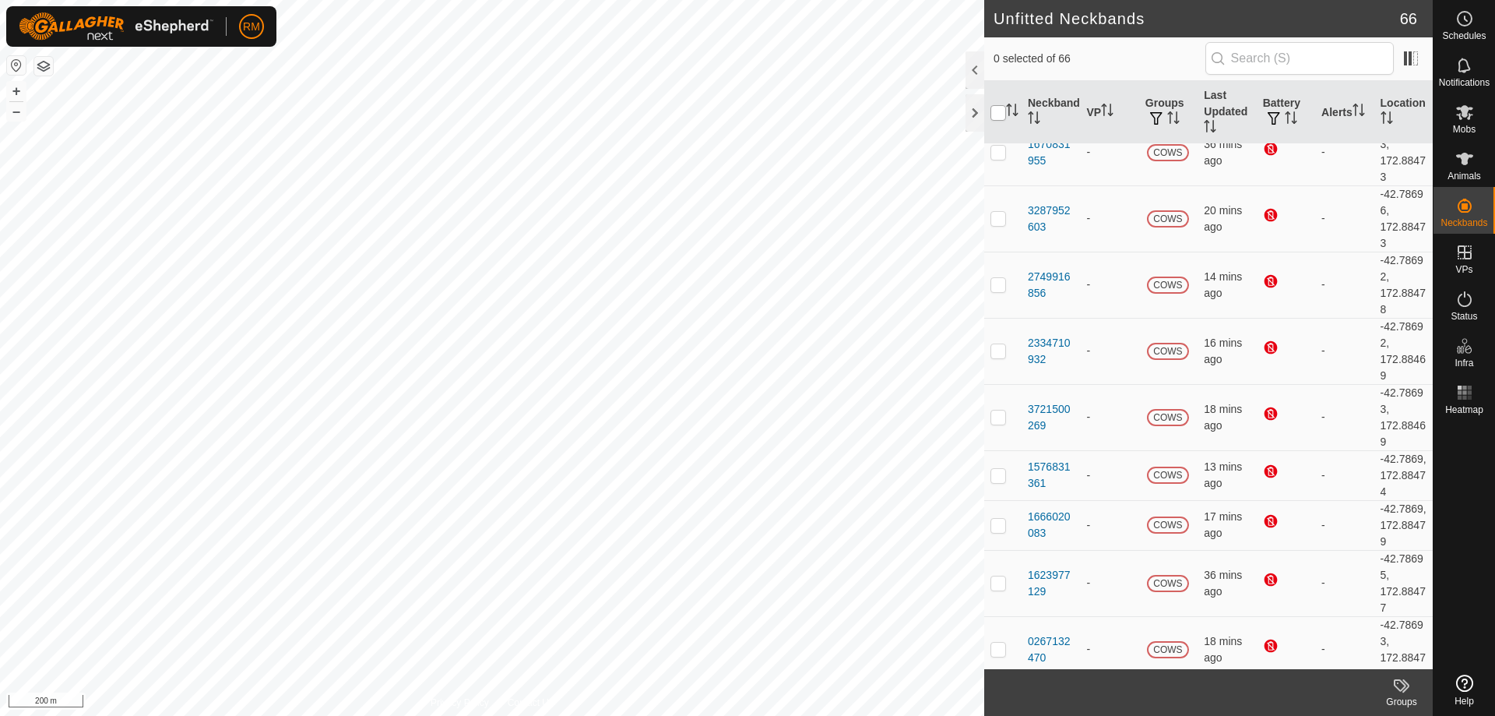
checkbox input "true"
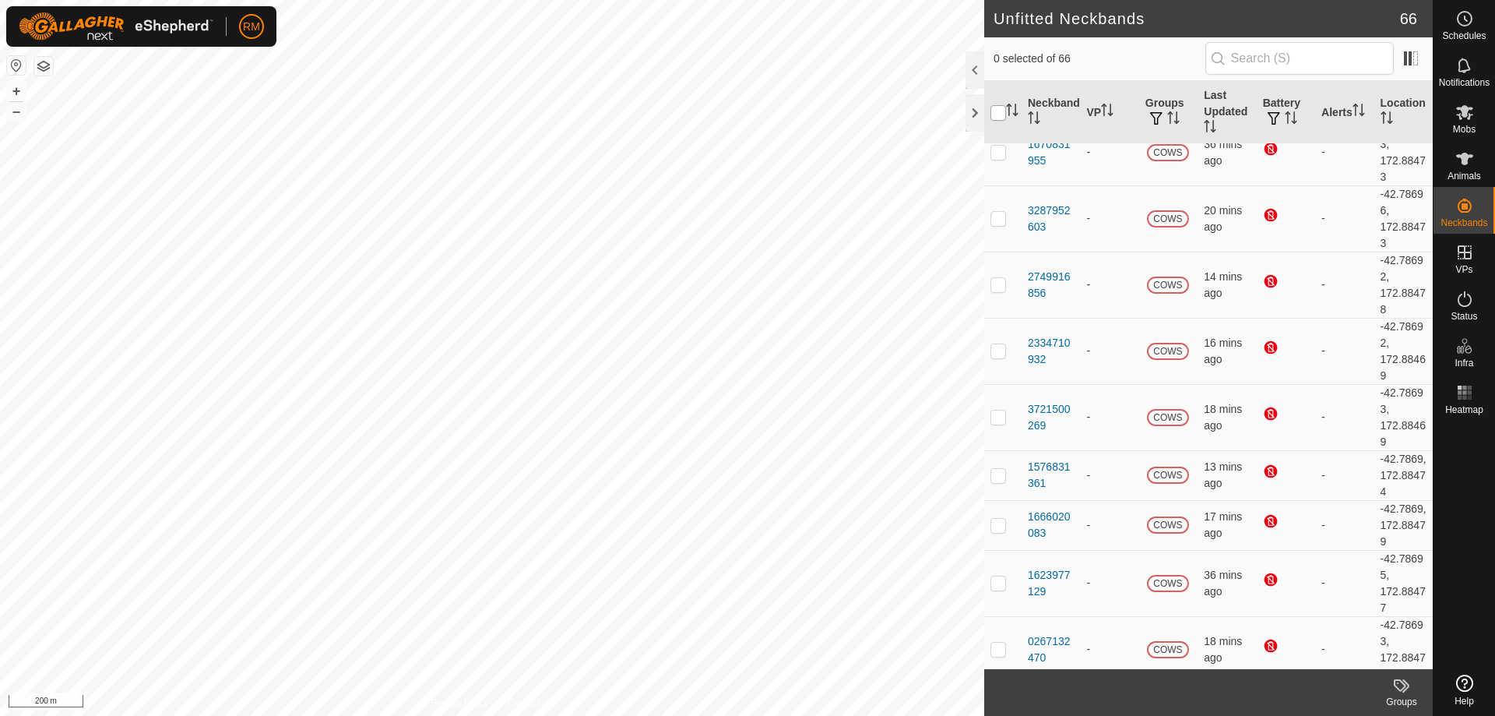
checkbox input "true"
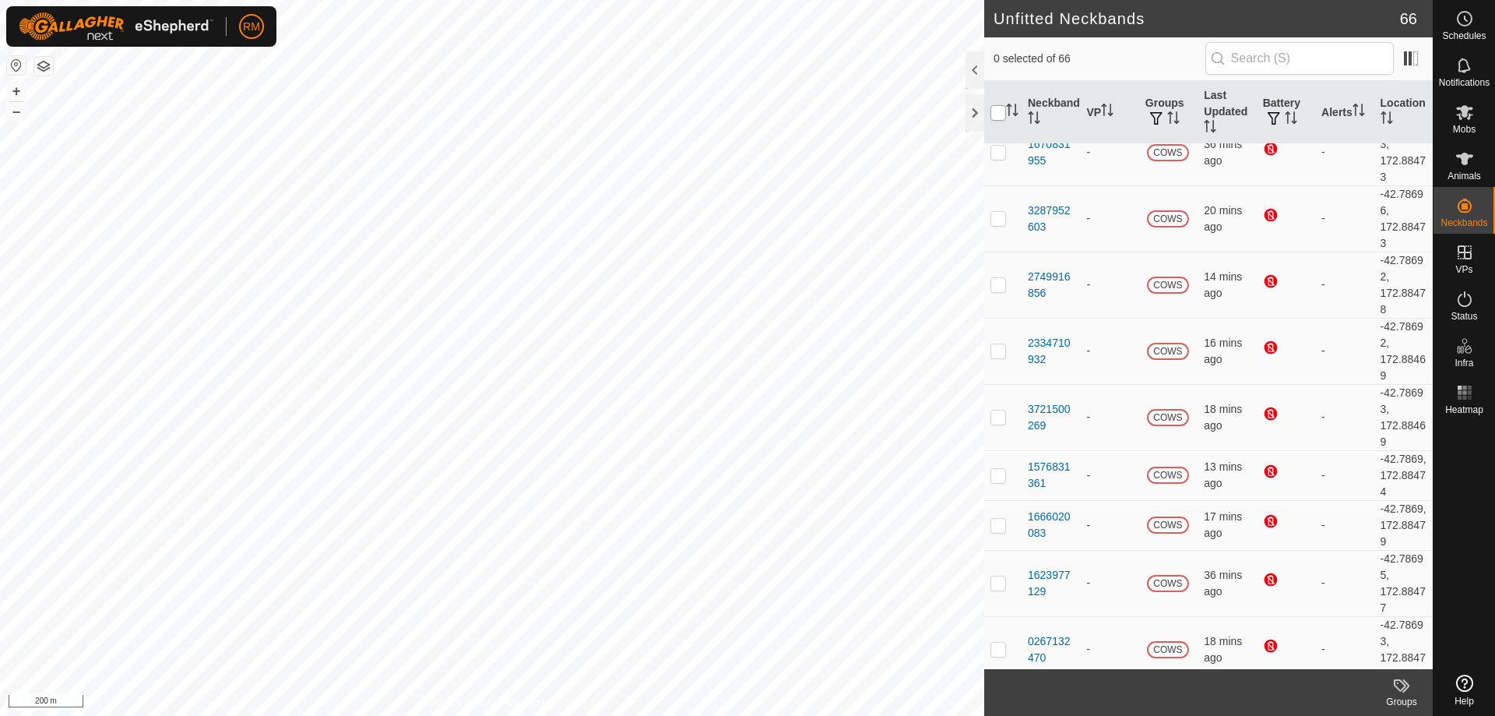
checkbox input "true"
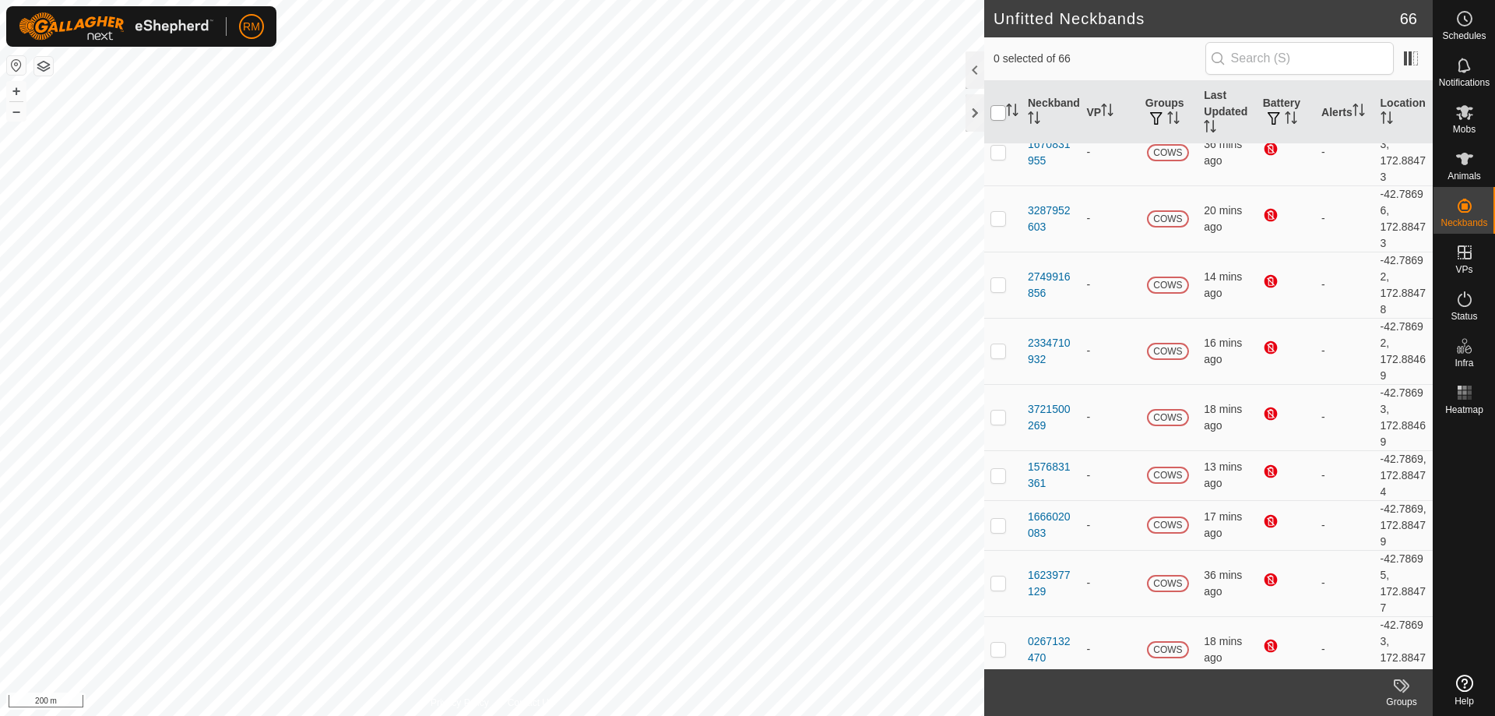
checkbox input "true"
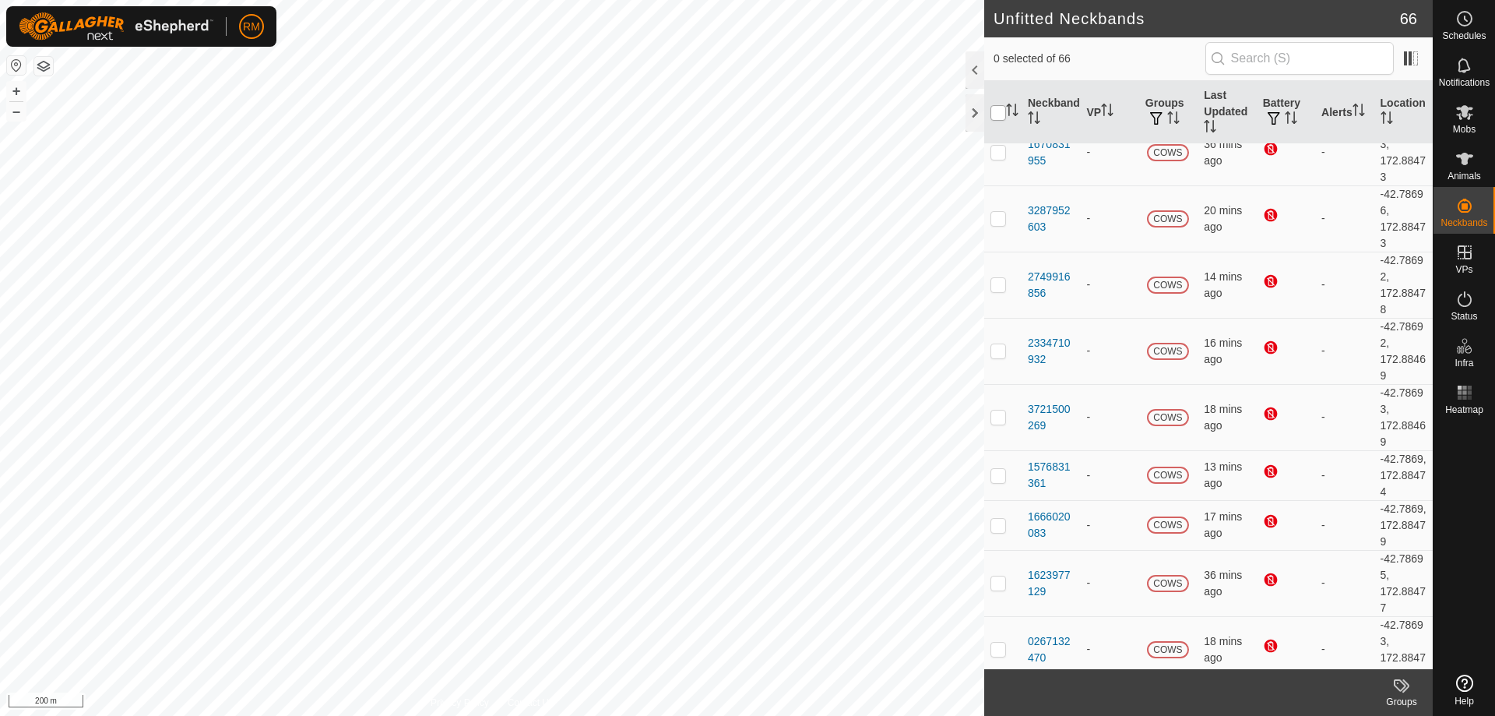
checkbox input "true"
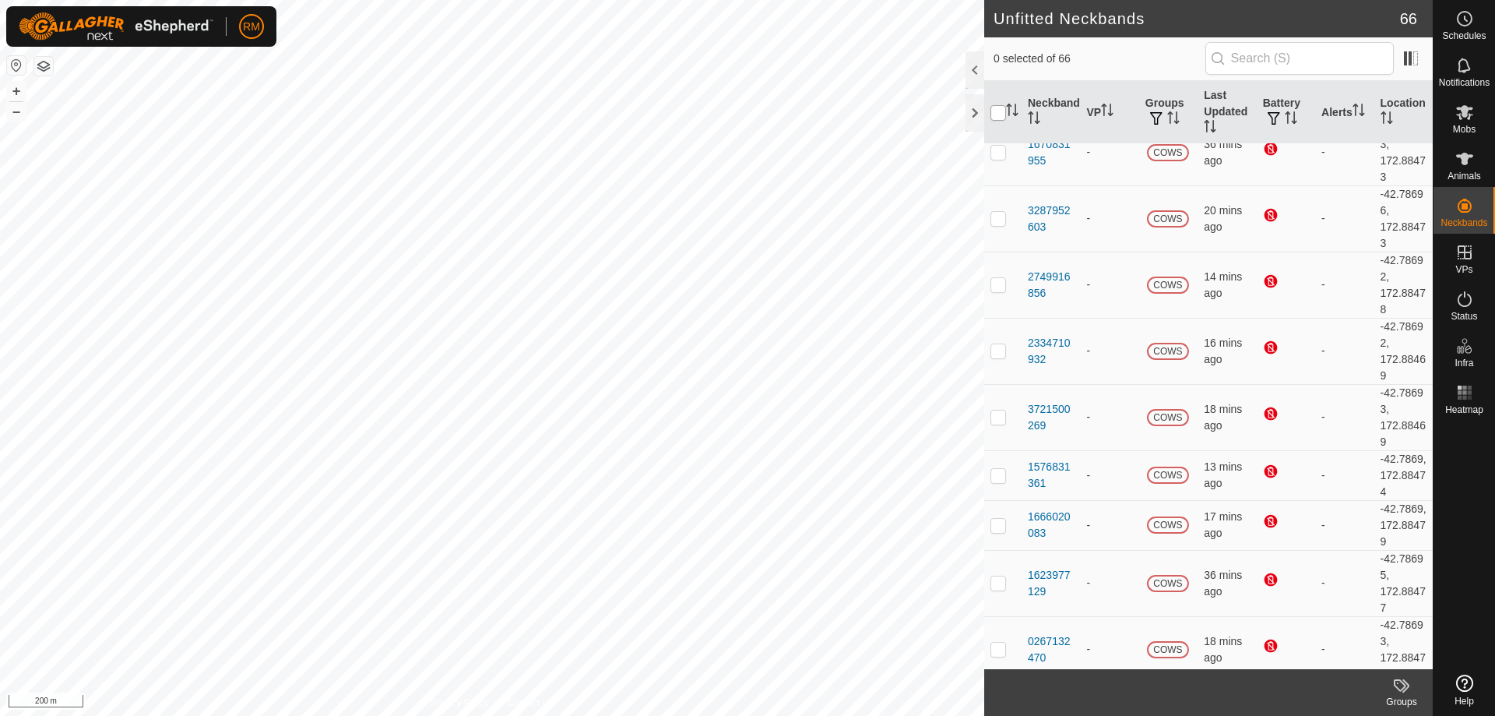
checkbox input "true"
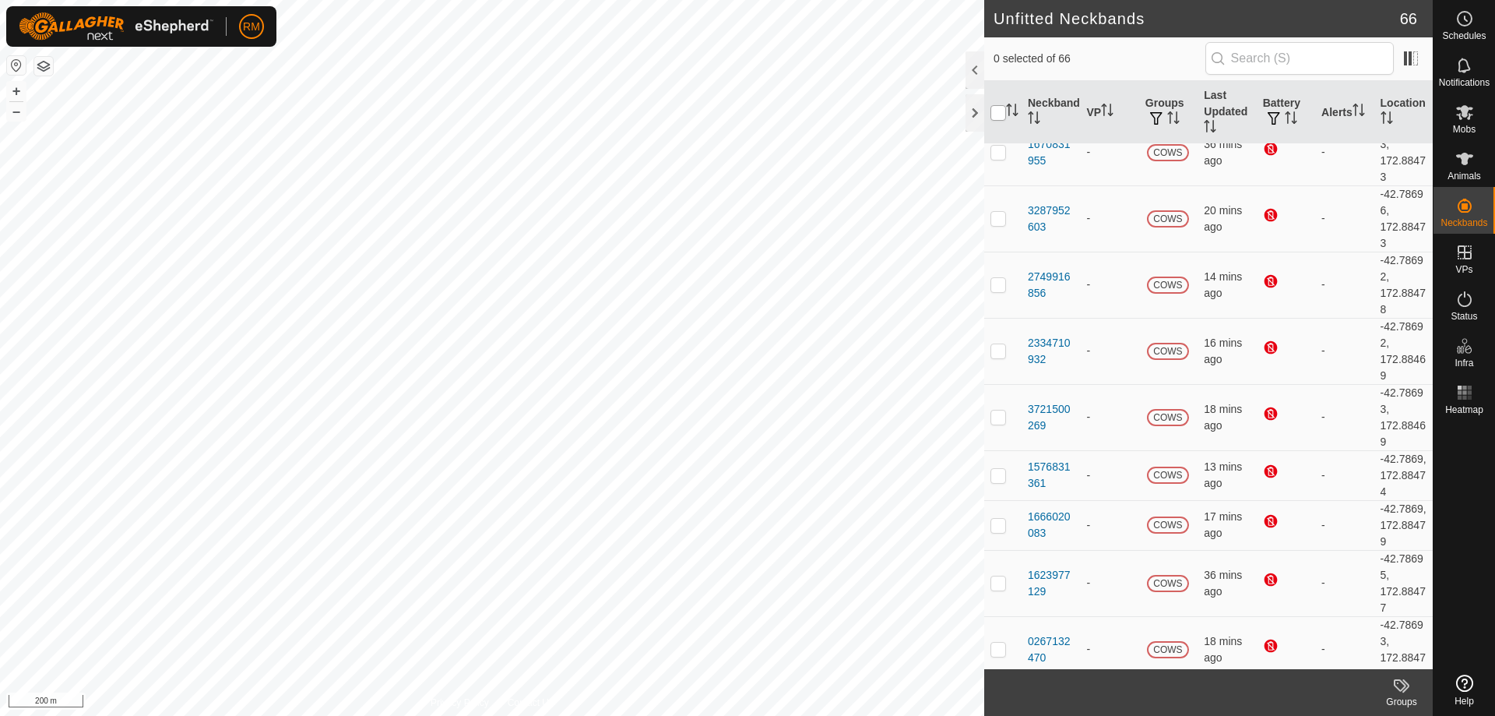
checkbox input "true"
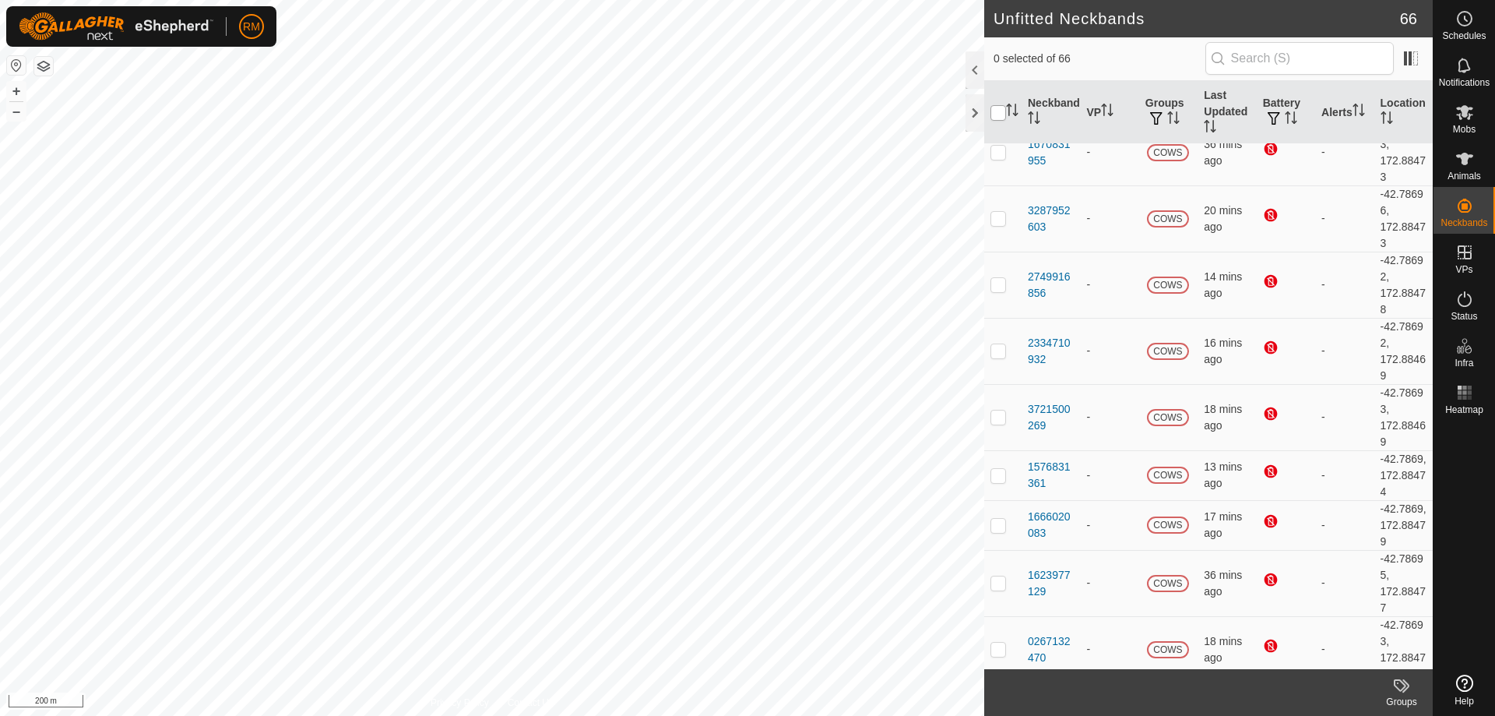
checkbox input "true"
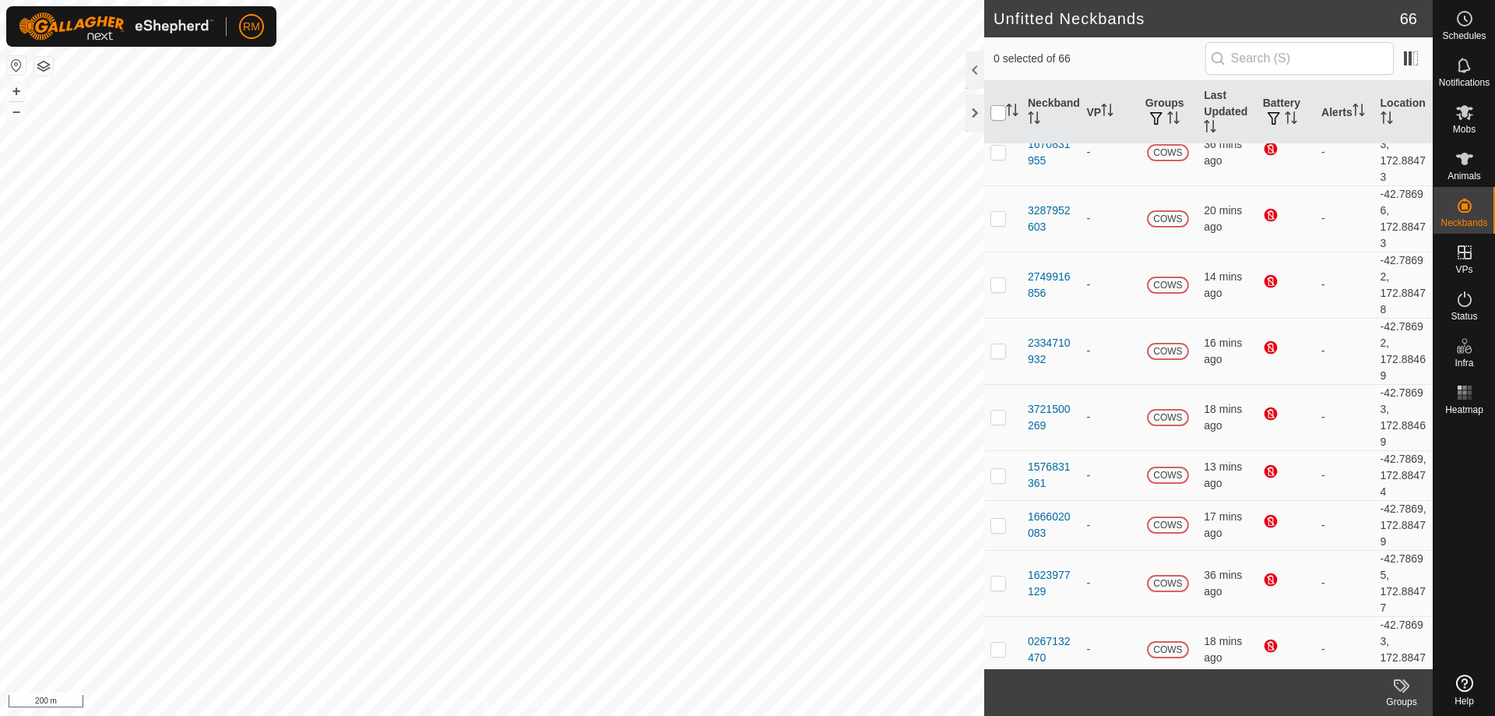
checkbox input "true"
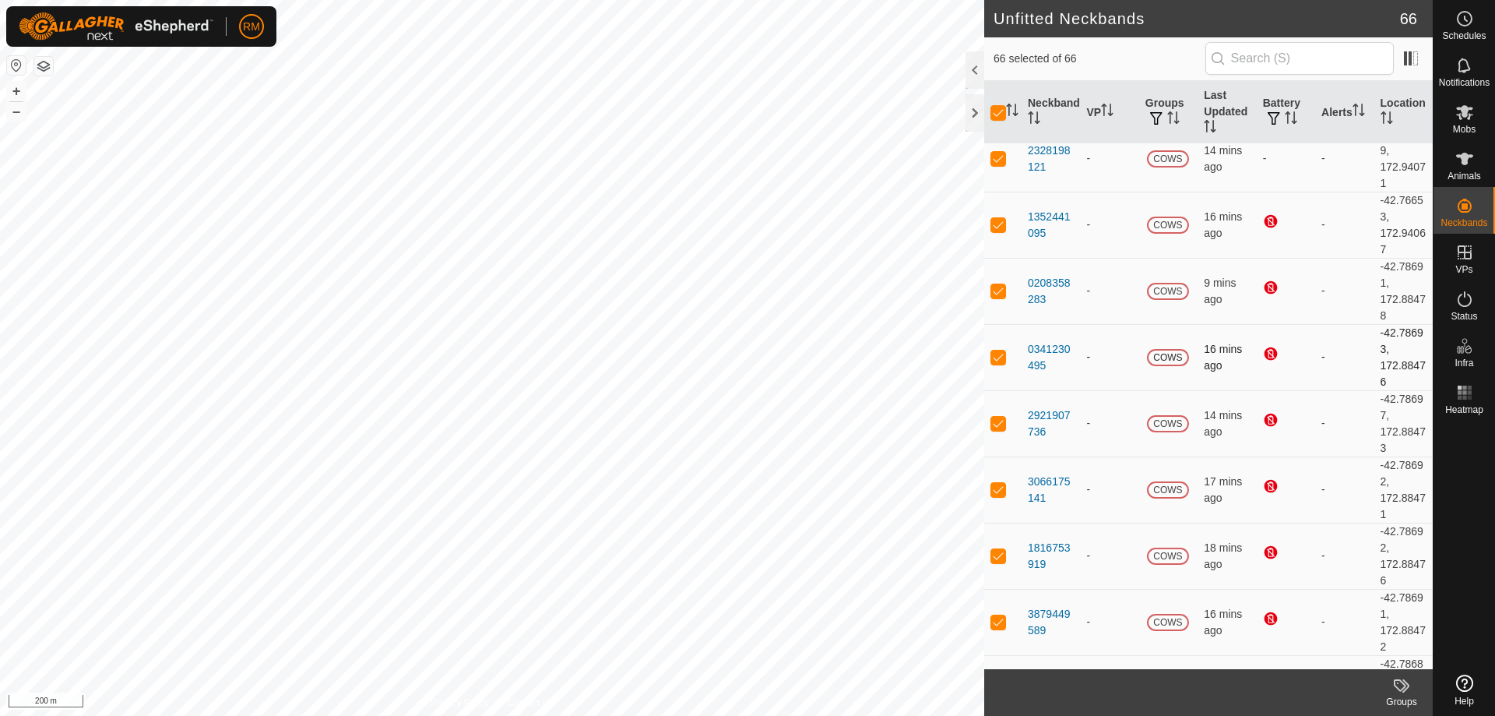
scroll to position [0, 0]
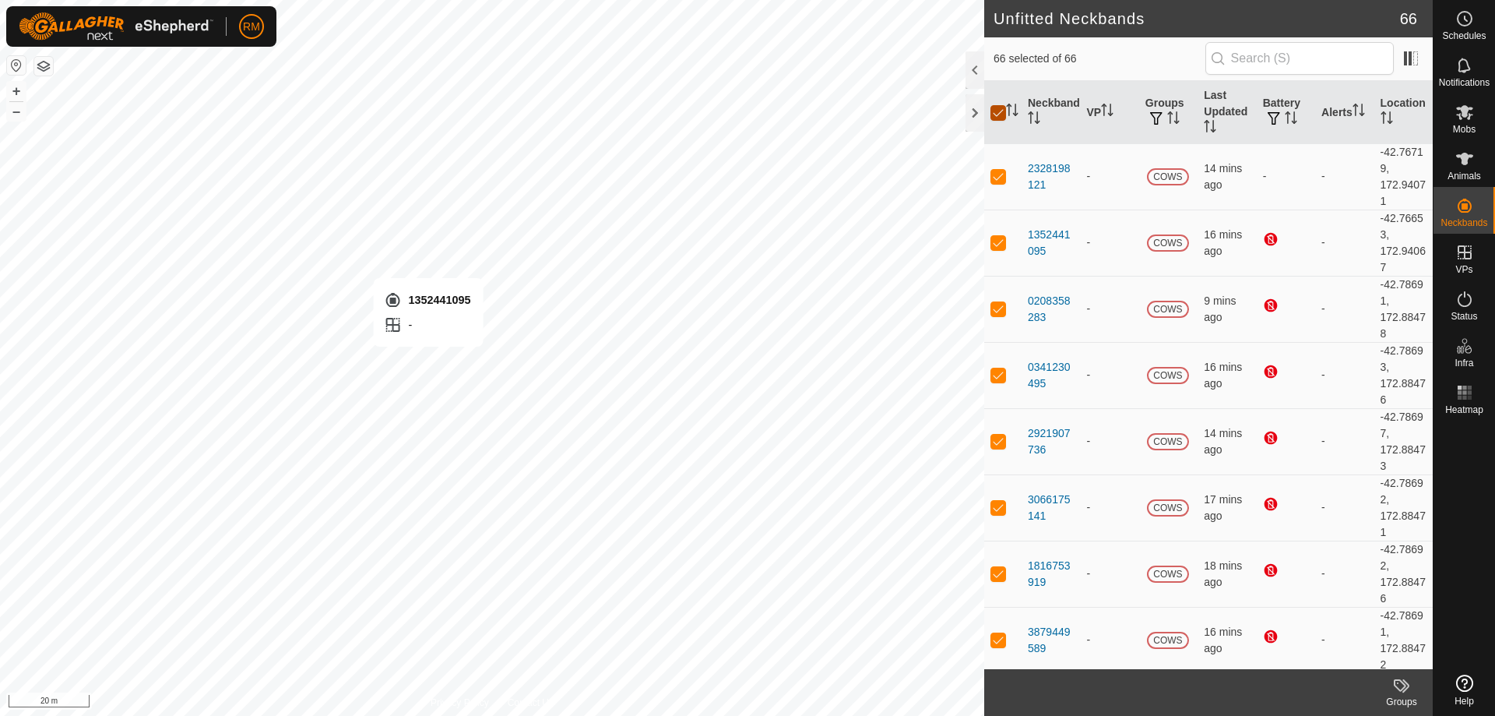
checkbox input "false"
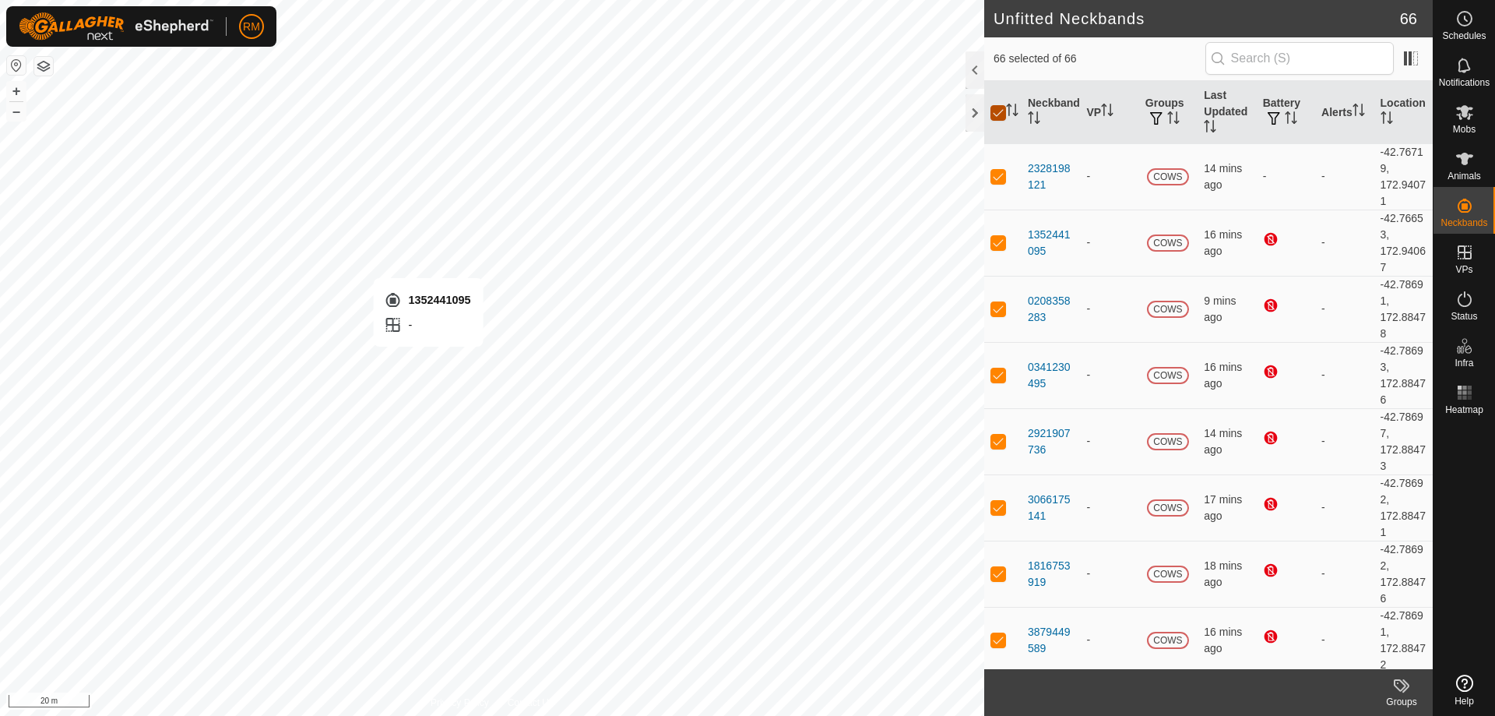
checkbox input "false"
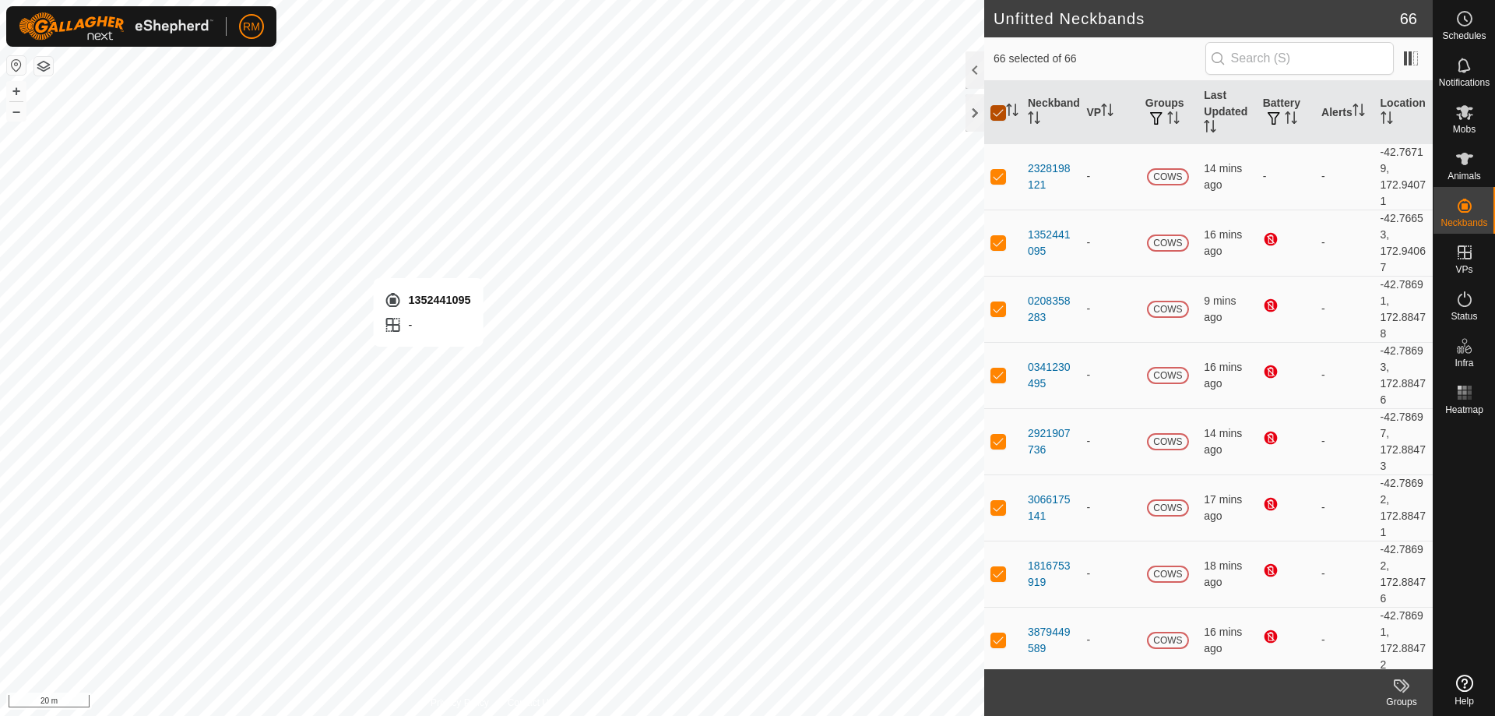
checkbox input "false"
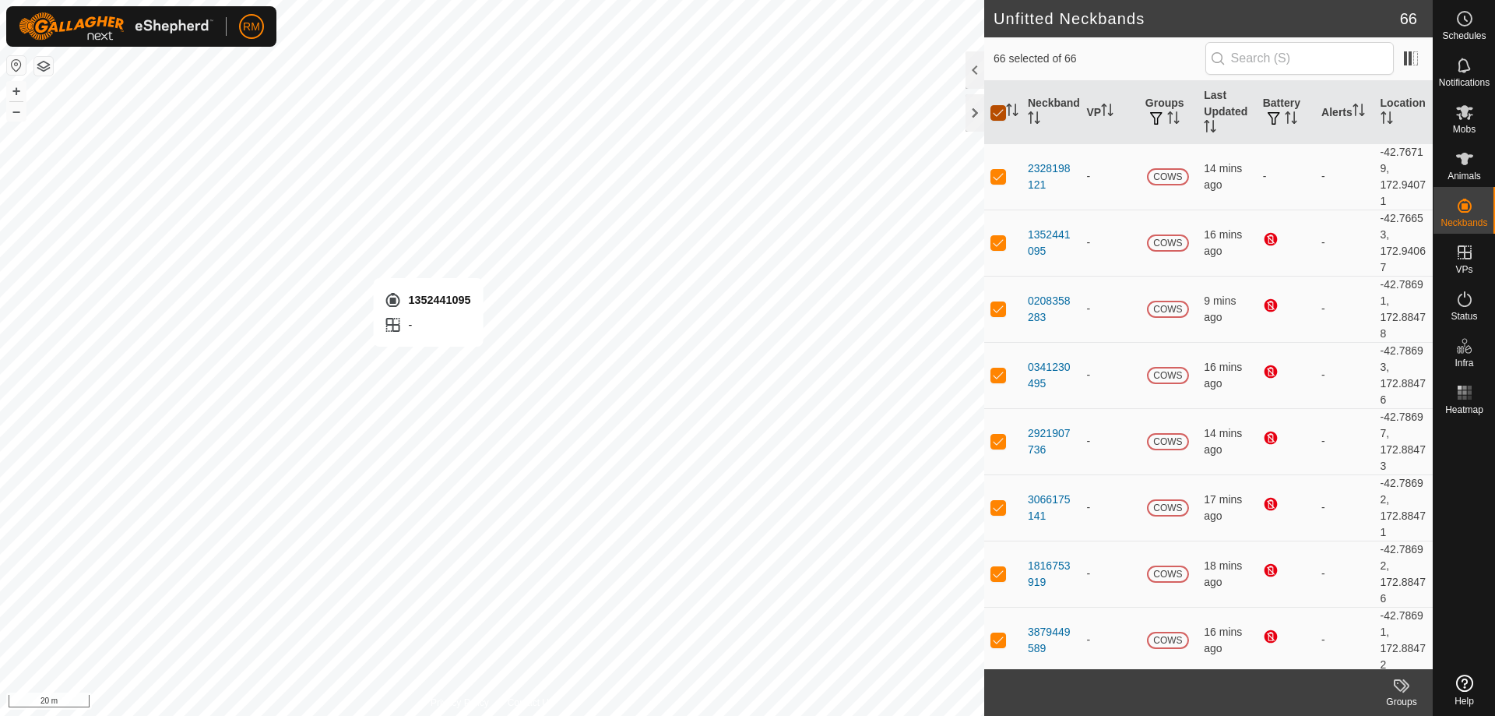
checkbox input "false"
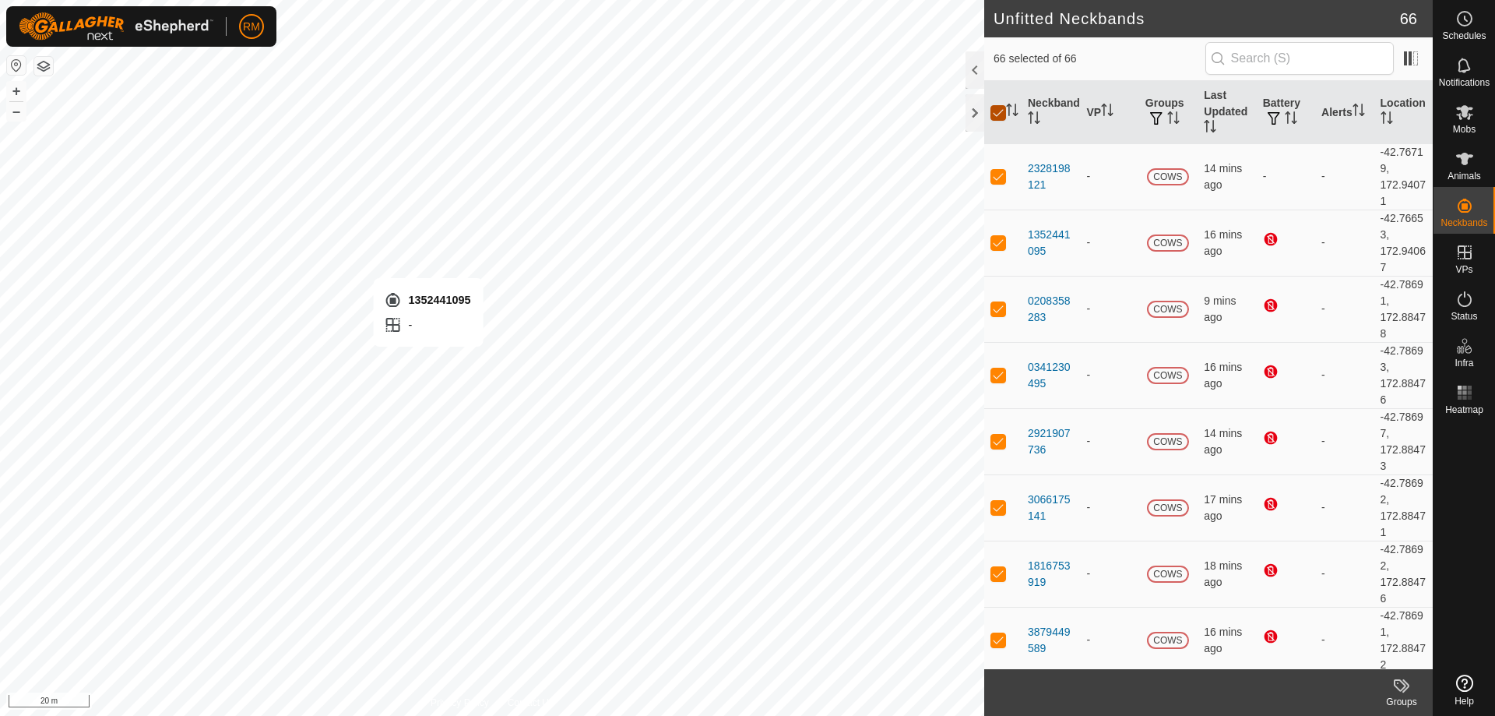
checkbox input "false"
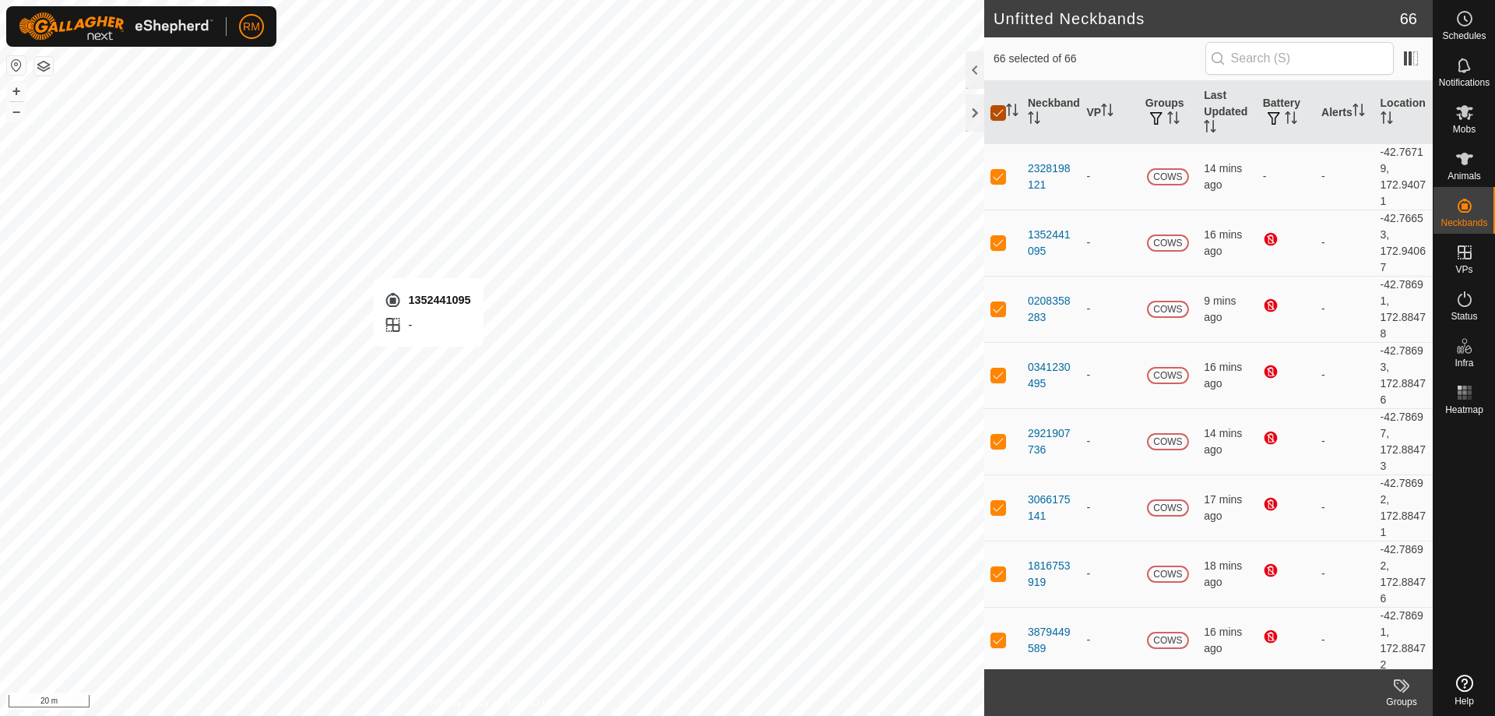
checkbox input "false"
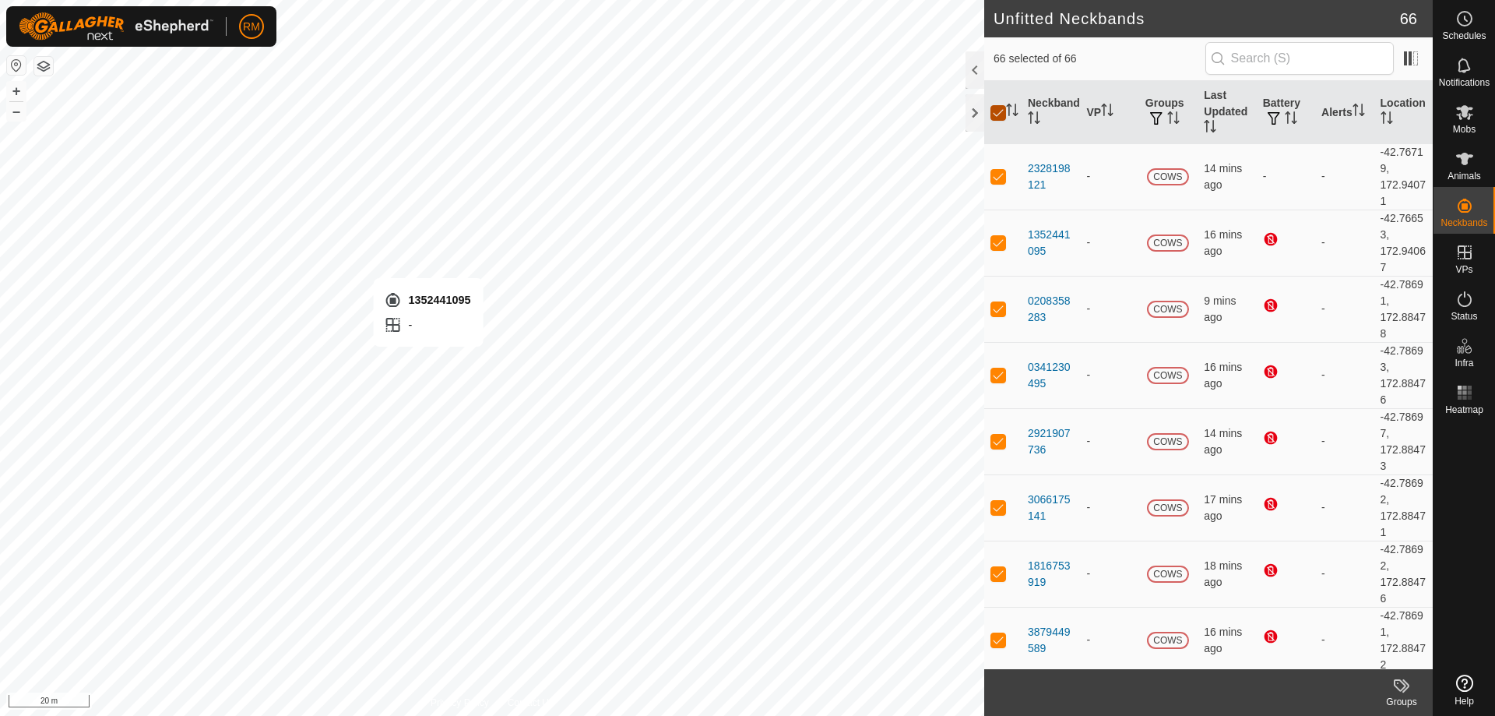
checkbox input "false"
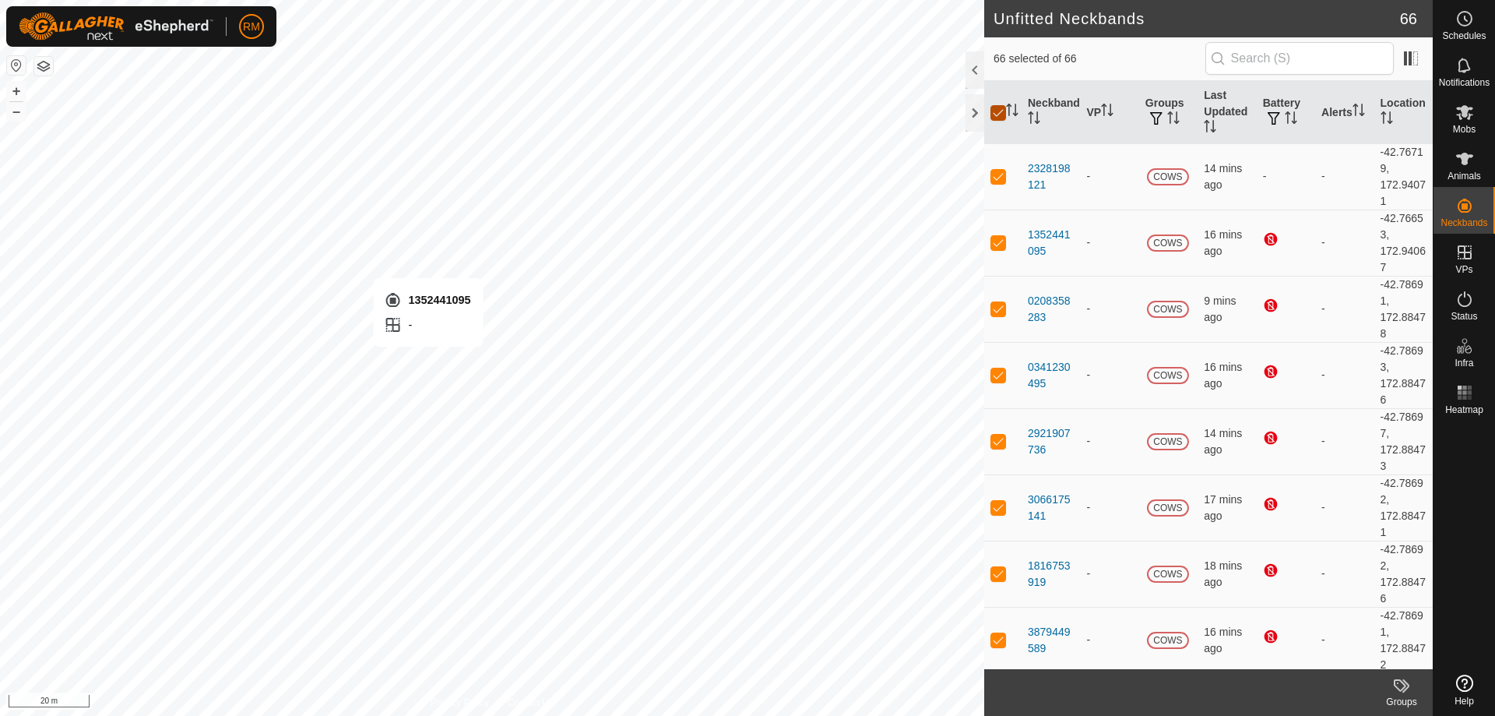
checkbox input "false"
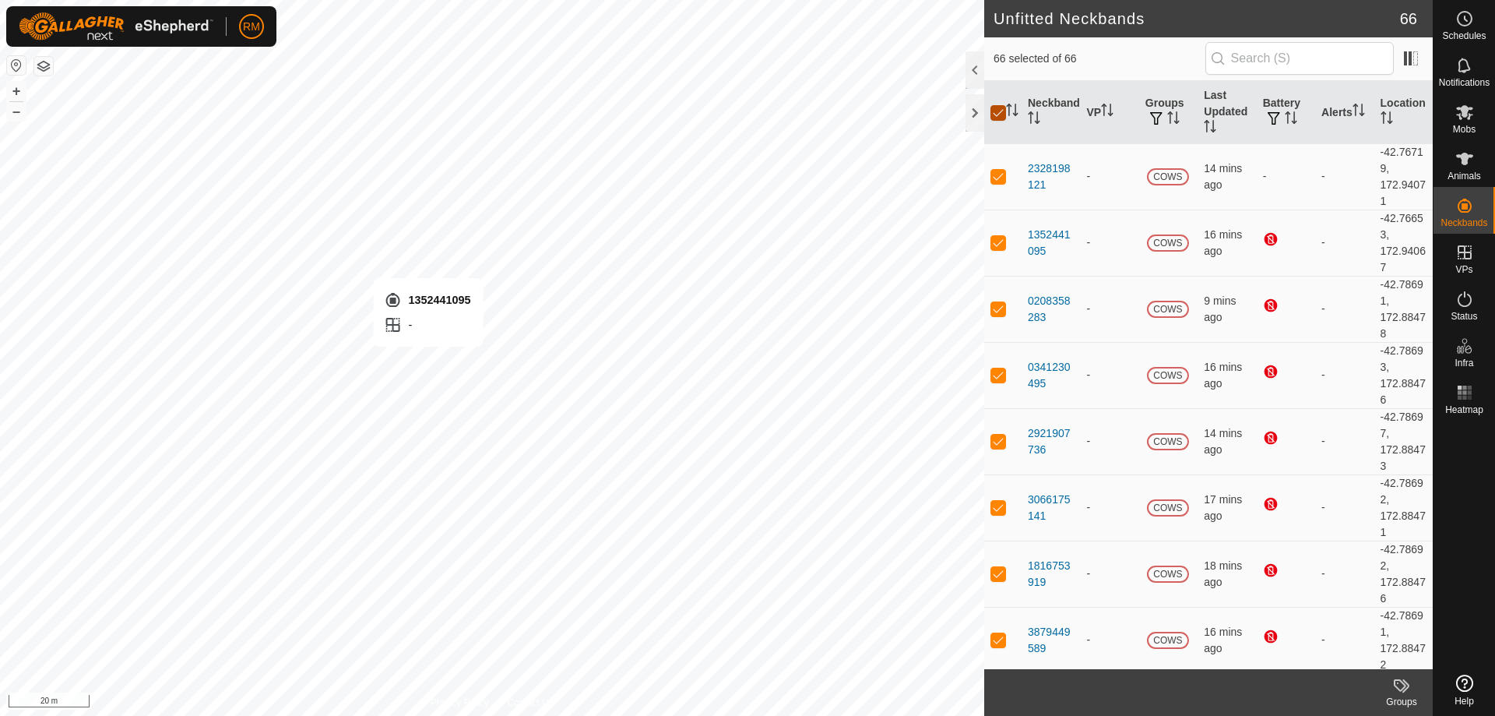
checkbox input "false"
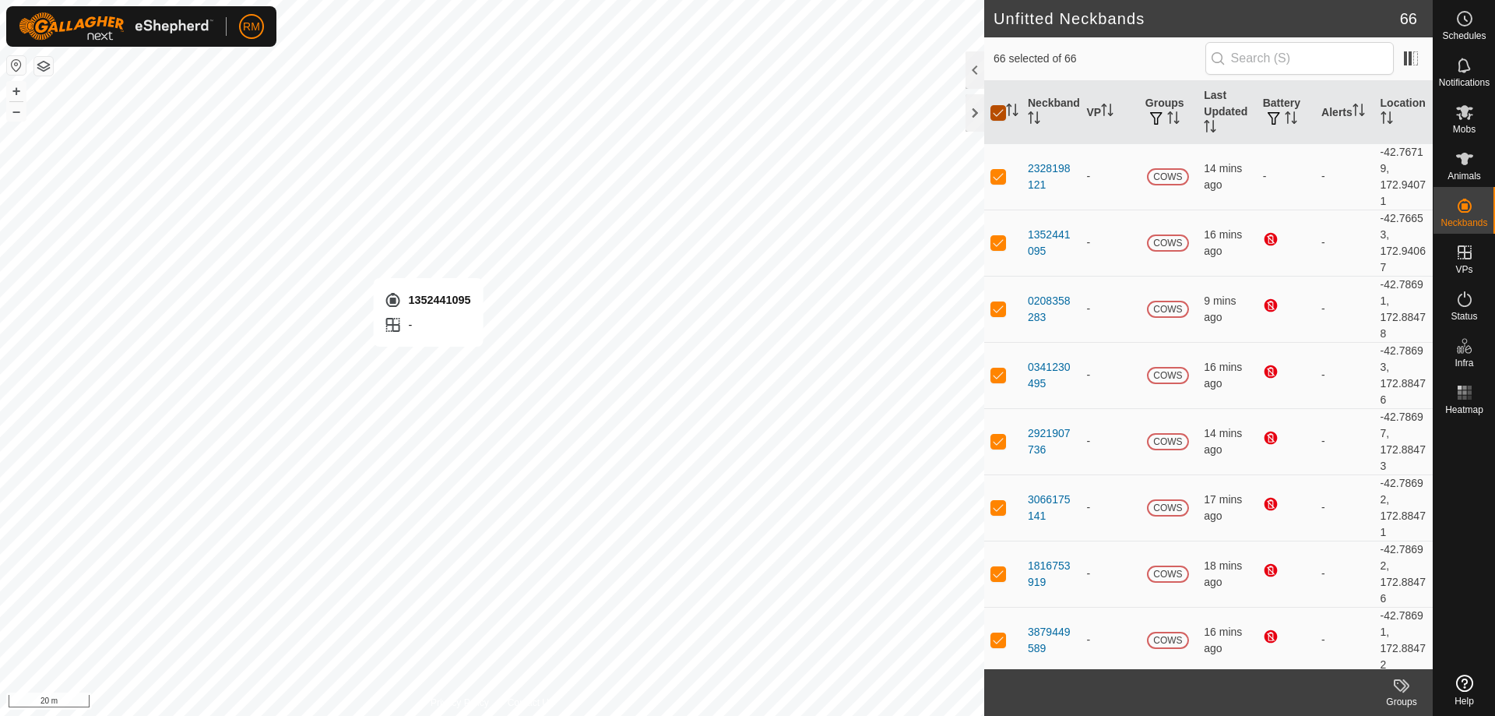
checkbox input "false"
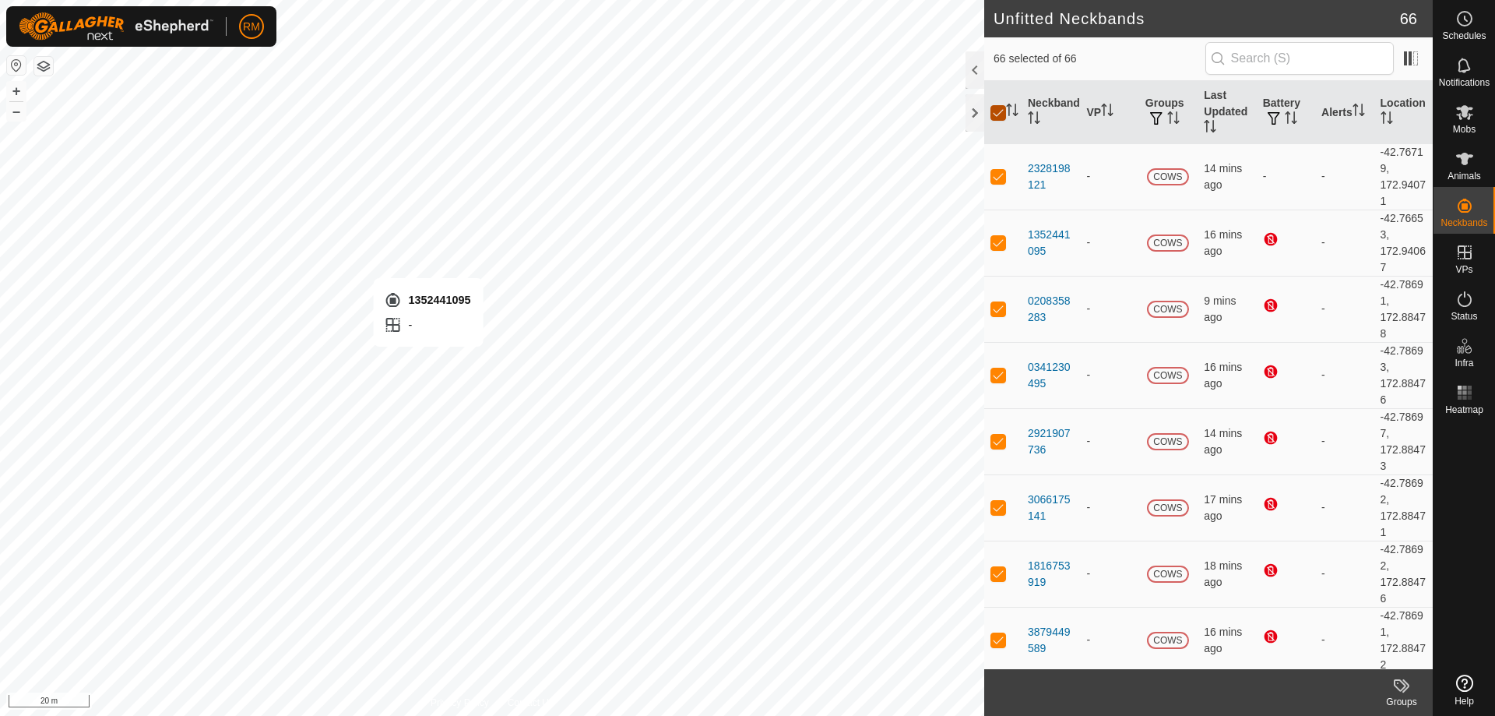
checkbox input "false"
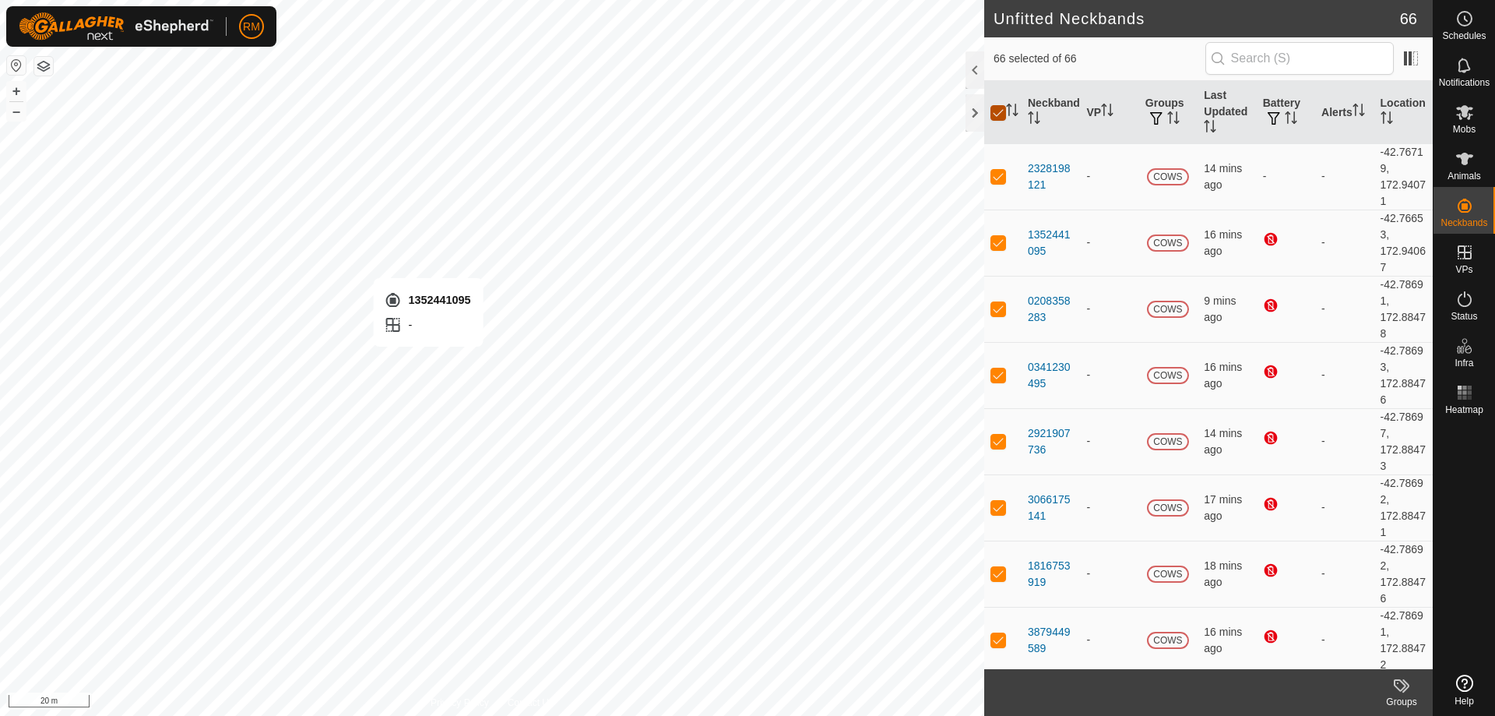
checkbox input "false"
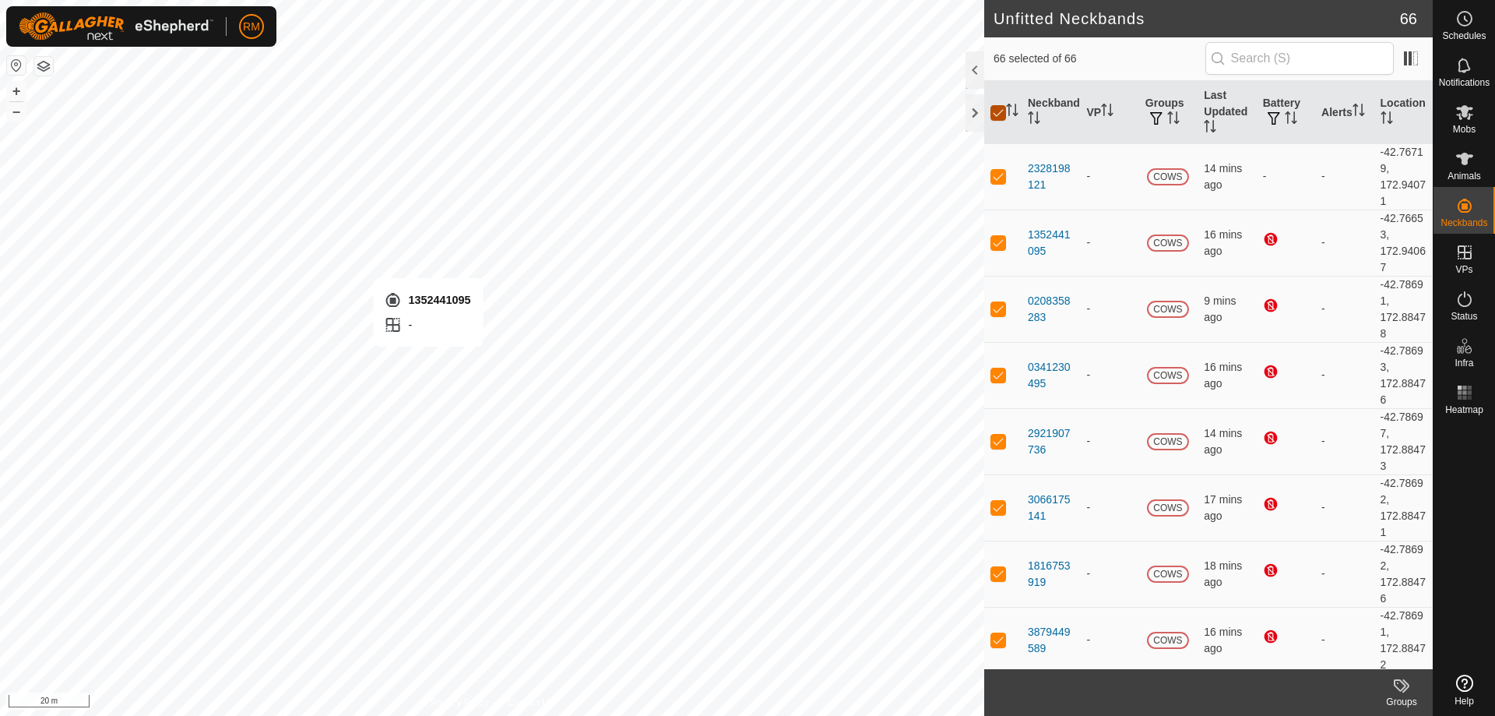
checkbox input "false"
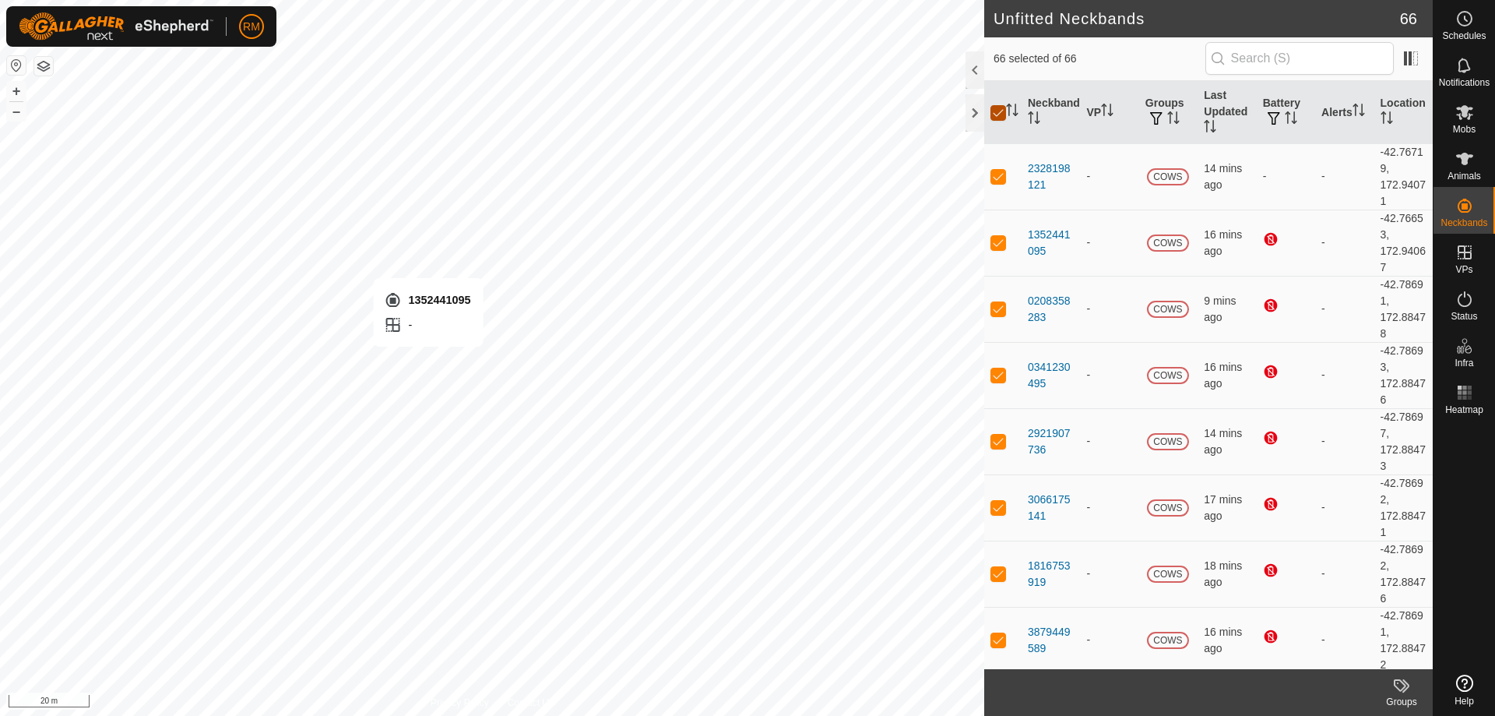
checkbox input "false"
click at [996, 247] on p-checkbox at bounding box center [999, 242] width 16 height 12
checkbox input "false"
click at [999, 177] on p-checkbox at bounding box center [999, 176] width 16 height 12
click at [993, 177] on p-checkbox at bounding box center [999, 176] width 16 height 12
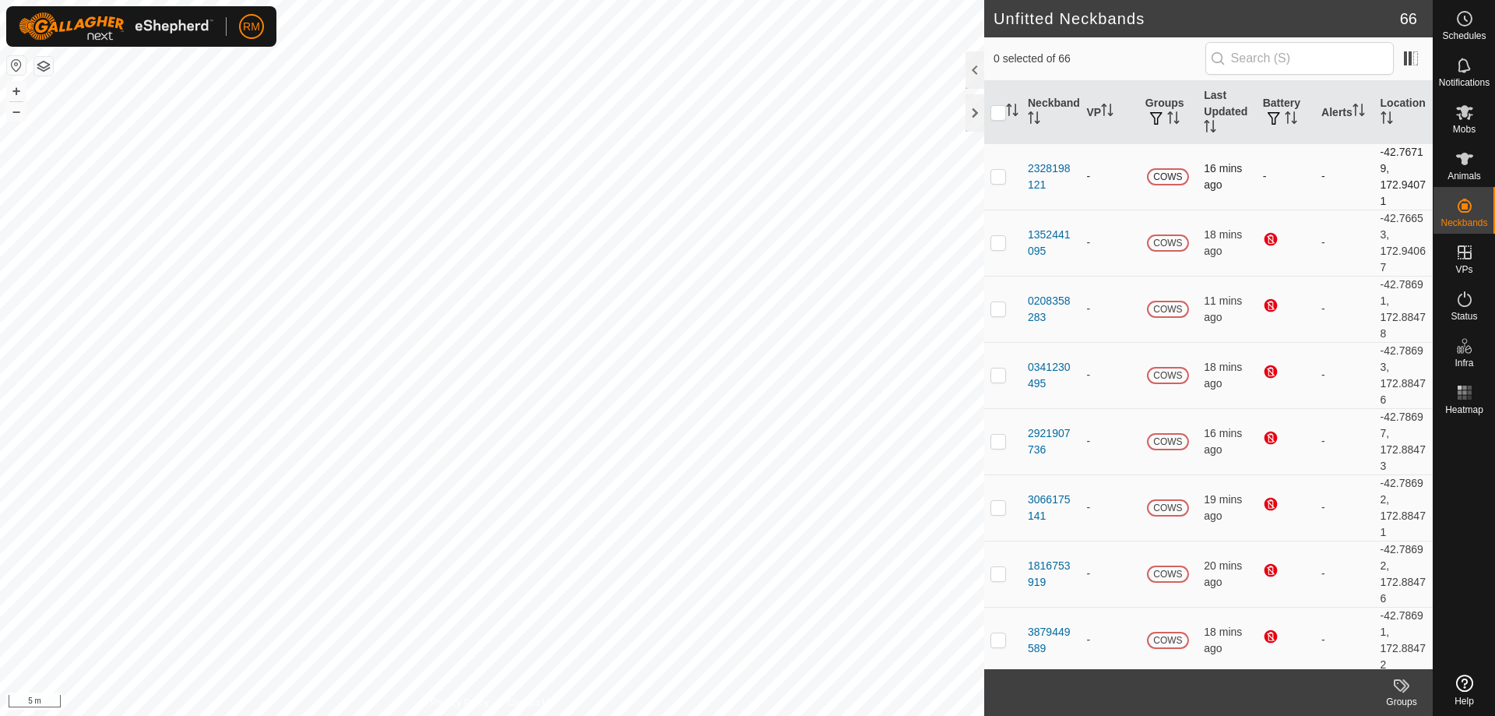
click at [998, 180] on p-checkbox at bounding box center [999, 176] width 16 height 12
click at [1402, 685] on icon at bounding box center [1401, 685] width 19 height 19
checkbox input "false"
